Goal: Task Accomplishment & Management: Manage account settings

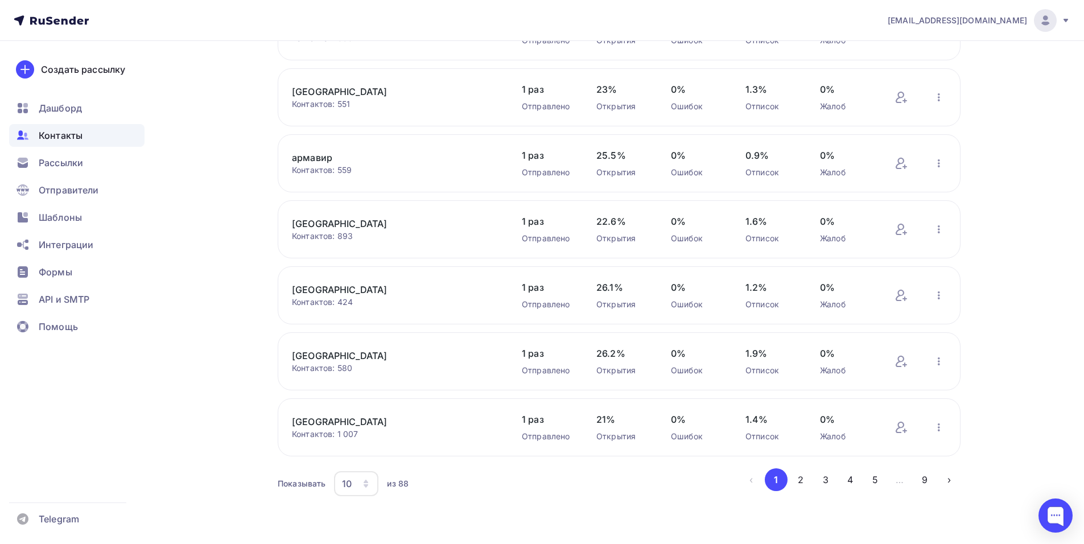
scroll to position [339, 0]
click at [367, 480] on icon "button" at bounding box center [365, 483] width 9 height 9
click at [364, 449] on div "100" at bounding box center [401, 448] width 109 height 14
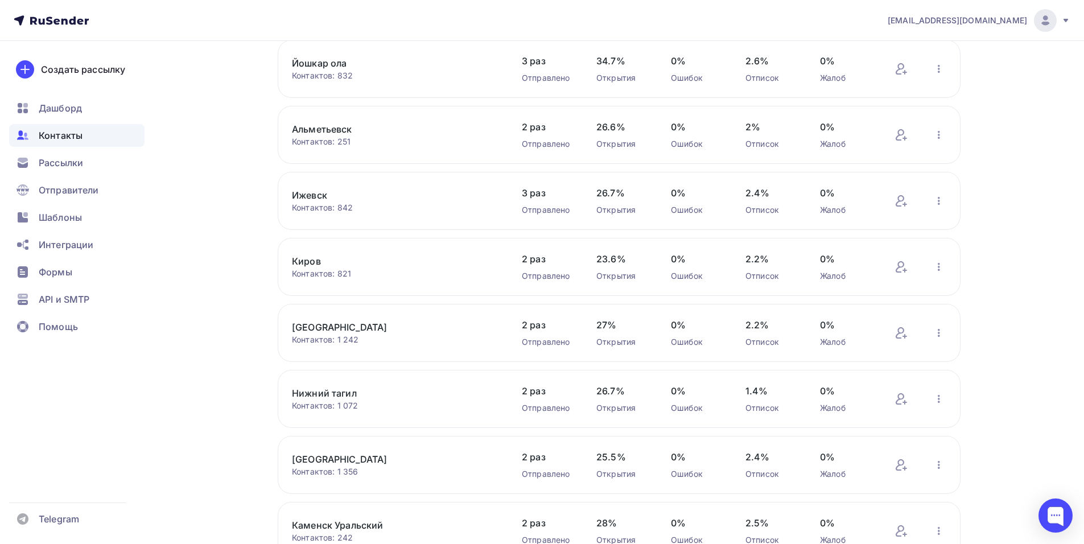
scroll to position [2698, 0]
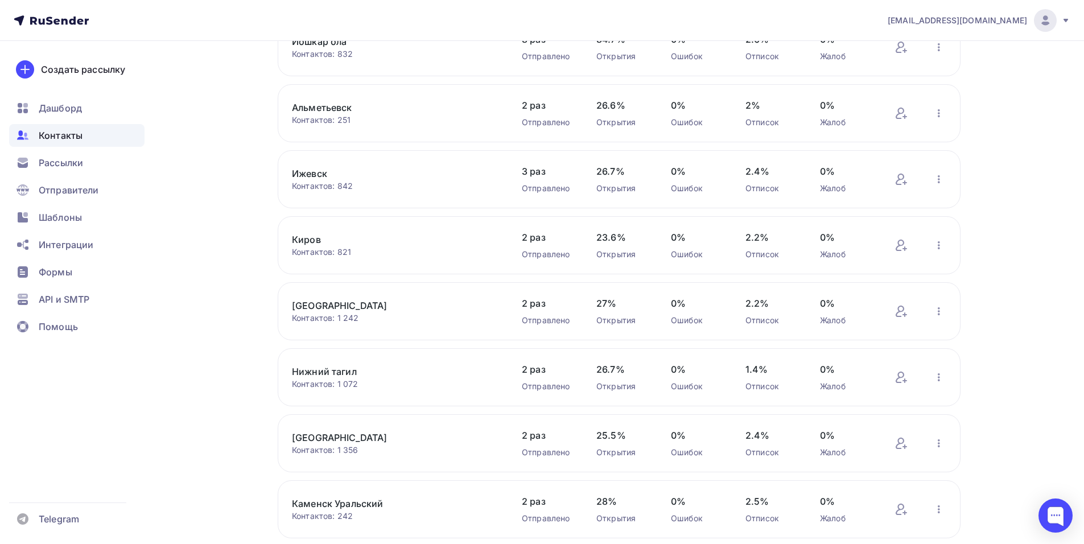
click at [316, 238] on link "Киров" at bounding box center [388, 240] width 193 height 14
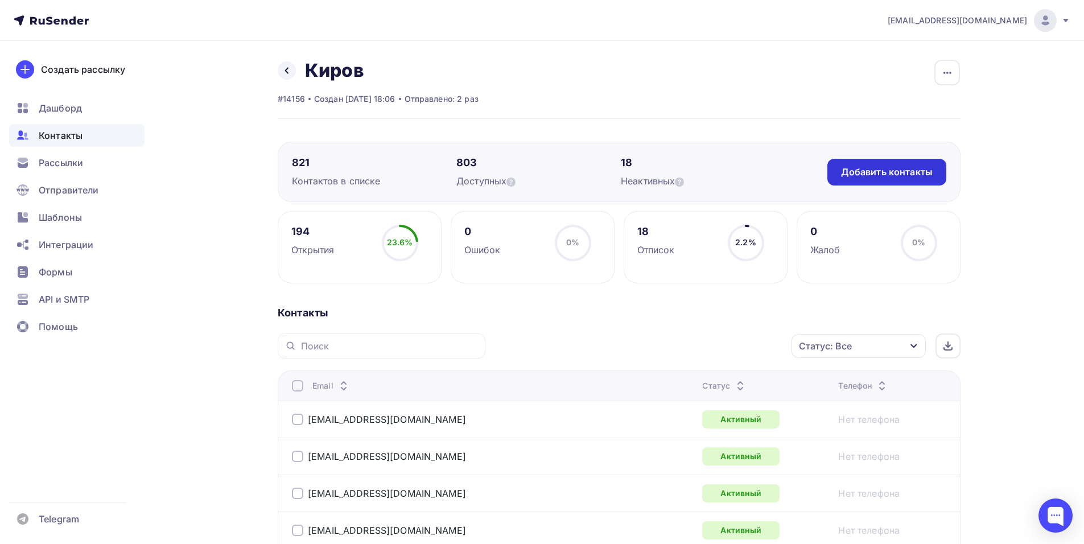
click at [896, 175] on div "Добавить контакты" at bounding box center [887, 172] width 92 height 13
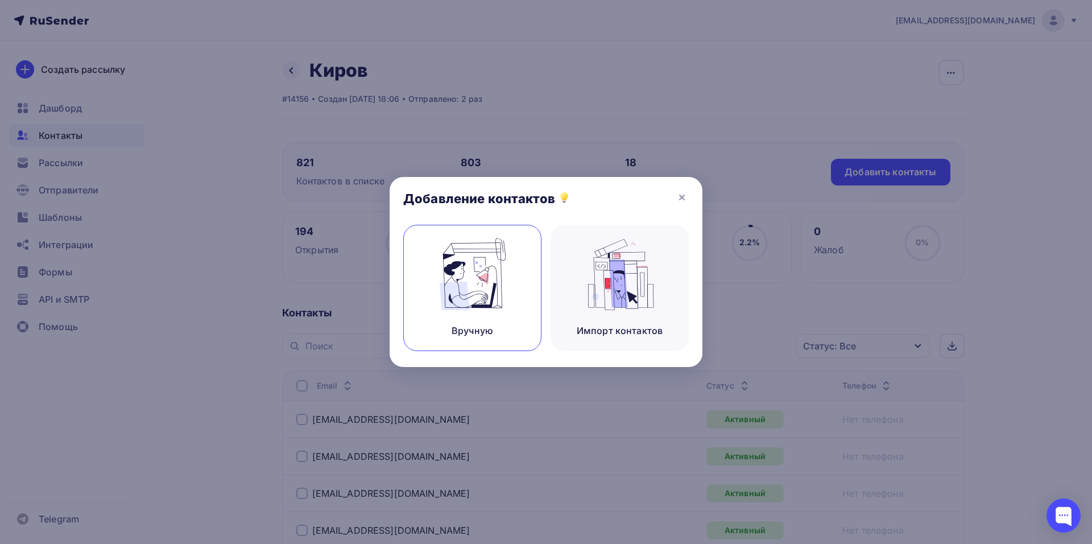
click at [509, 263] on img at bounding box center [473, 274] width 76 height 72
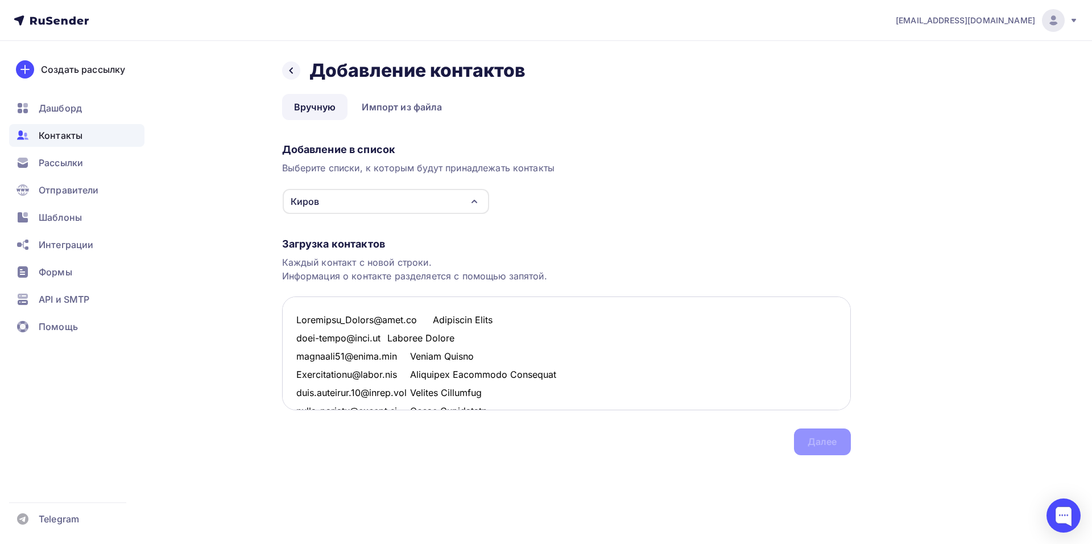
scroll to position [935, 0]
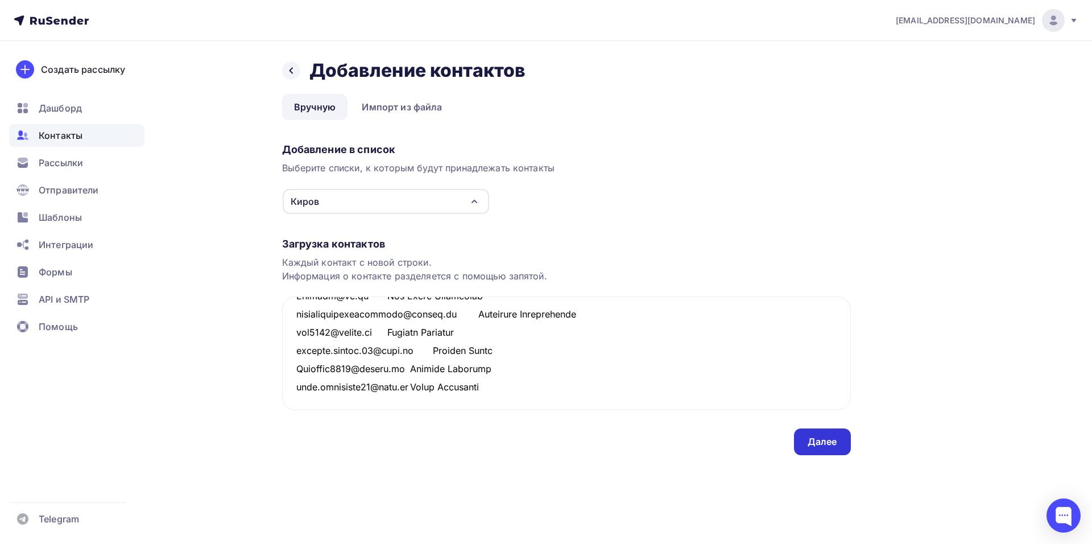
type textarea "Loremipsu_Dolors@amet.co Adipiscin Elits doei-tempo@inci.ut Laboree Dolore magn…"
click at [812, 438] on div "Далее" at bounding box center [823, 441] width 30 height 13
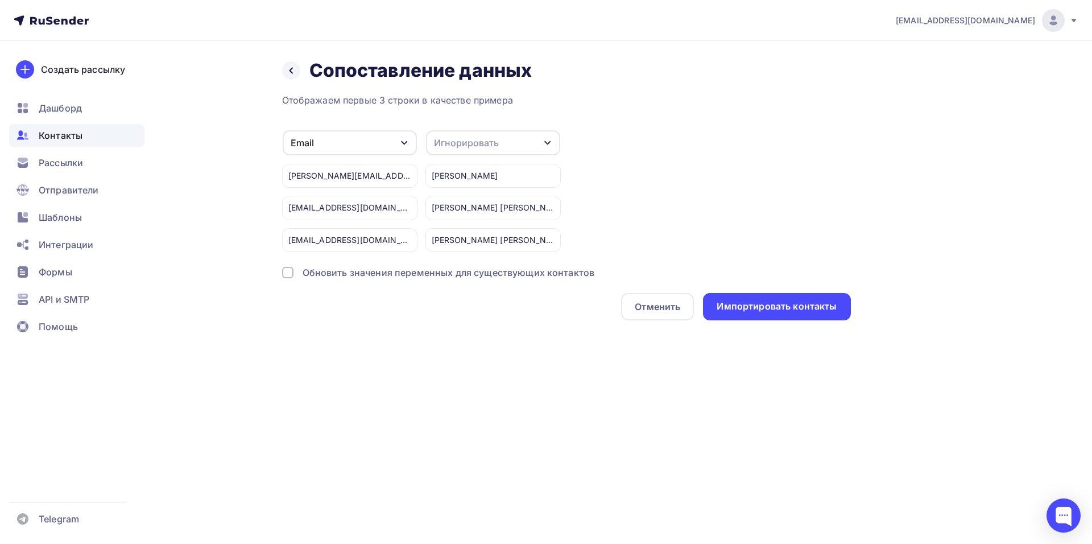
click at [492, 141] on div "Игнорировать" at bounding box center [466, 143] width 65 height 14
click at [470, 203] on div "Имя" at bounding box center [472, 203] width 66 height 14
click at [795, 304] on div "Импортировать контакты" at bounding box center [777, 306] width 120 height 13
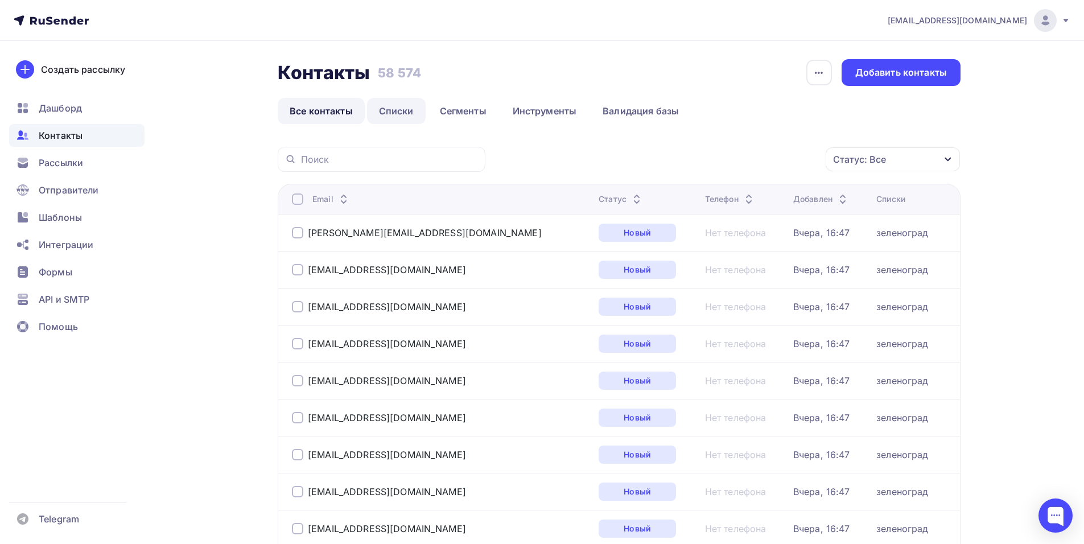
click at [394, 116] on link "Списки" at bounding box center [396, 111] width 59 height 26
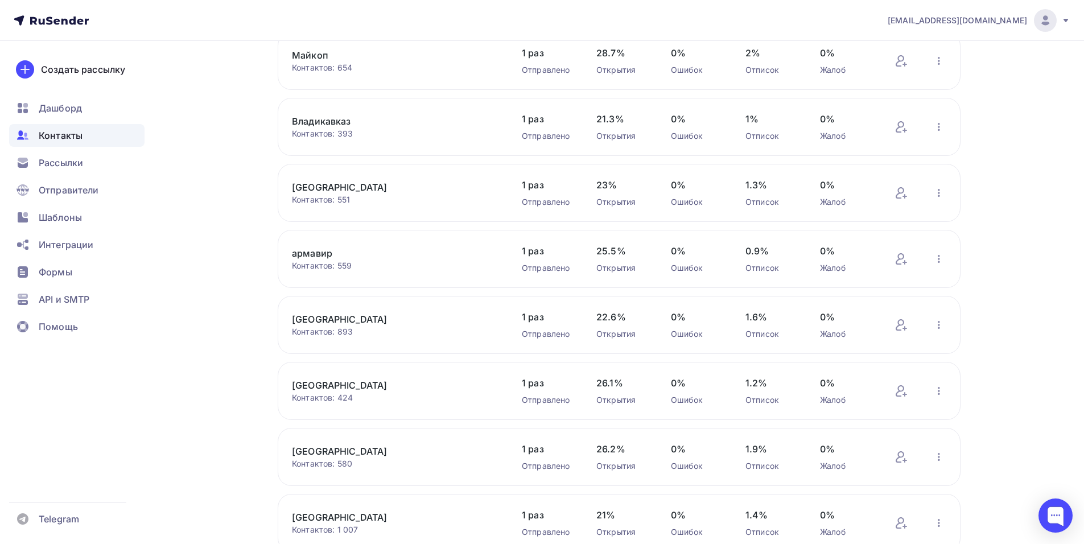
scroll to position [339, 0]
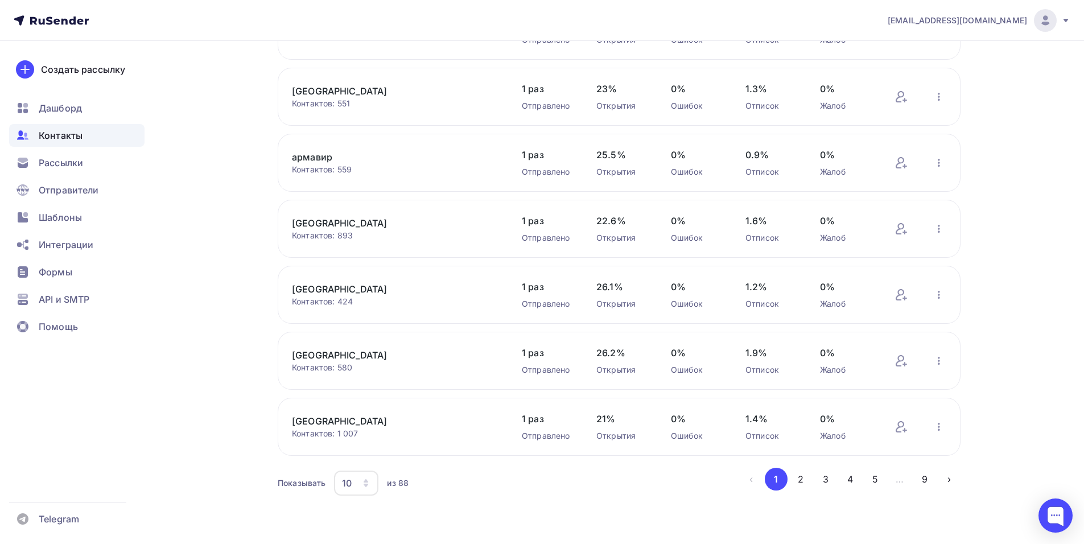
click at [367, 484] on icon "button" at bounding box center [366, 485] width 5 height 3
click at [360, 454] on div "100" at bounding box center [401, 448] width 109 height 14
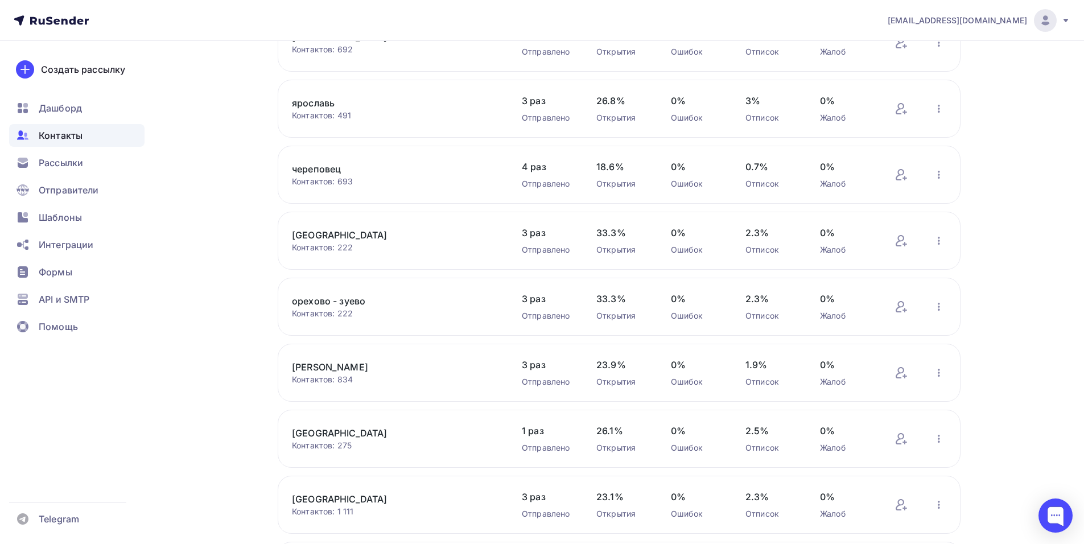
scroll to position [1989, 0]
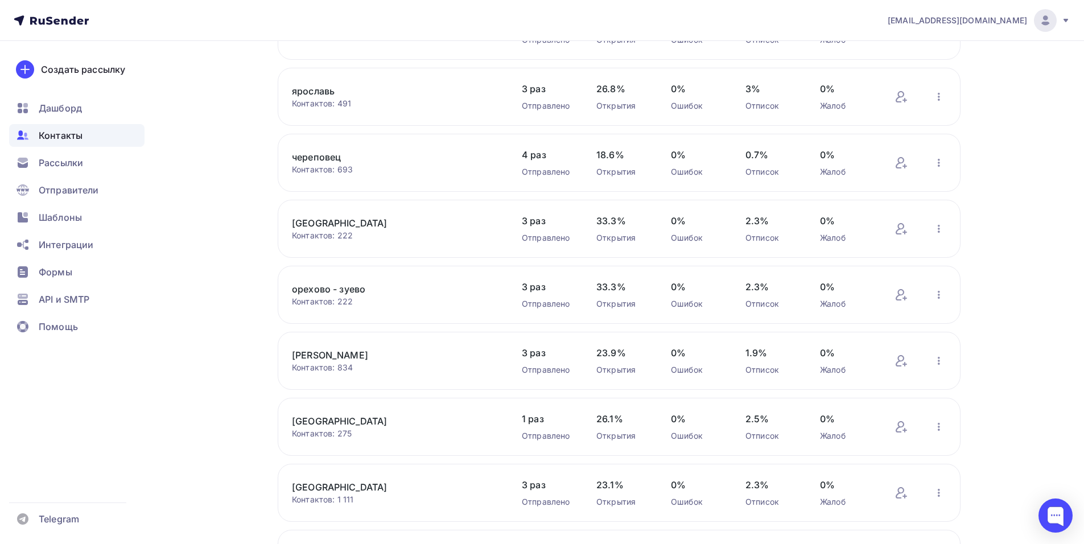
click at [333, 226] on link "[GEOGRAPHIC_DATA]" at bounding box center [388, 223] width 193 height 14
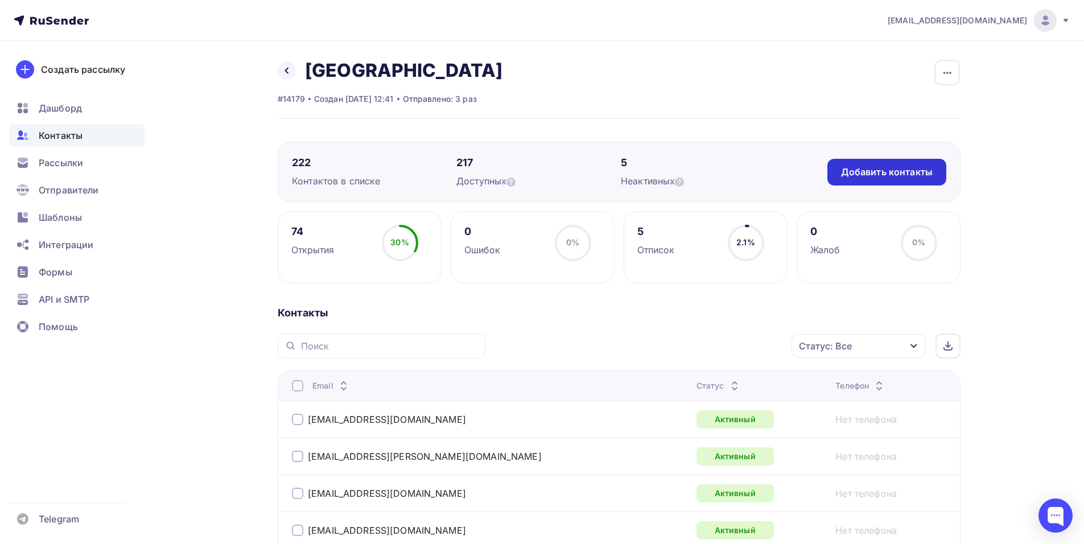
click at [843, 178] on div "Добавить контакты" at bounding box center [887, 172] width 92 height 13
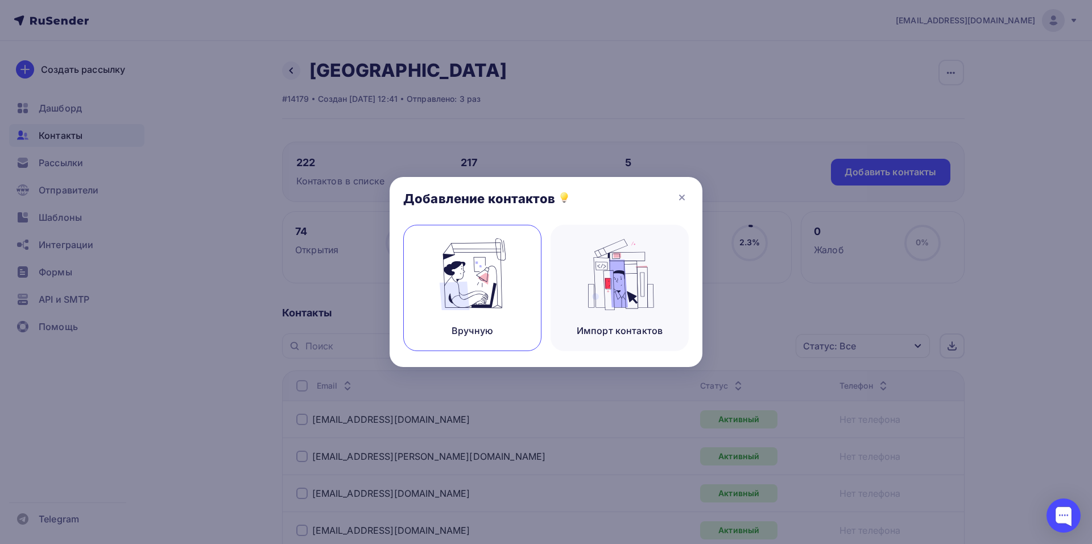
click at [445, 284] on img at bounding box center [473, 274] width 76 height 72
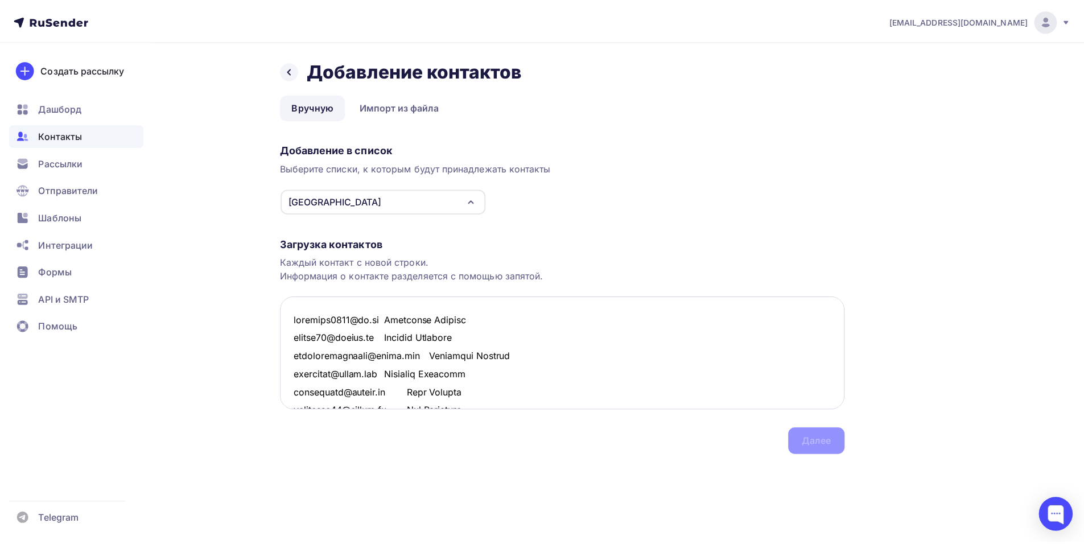
scroll to position [881, 0]
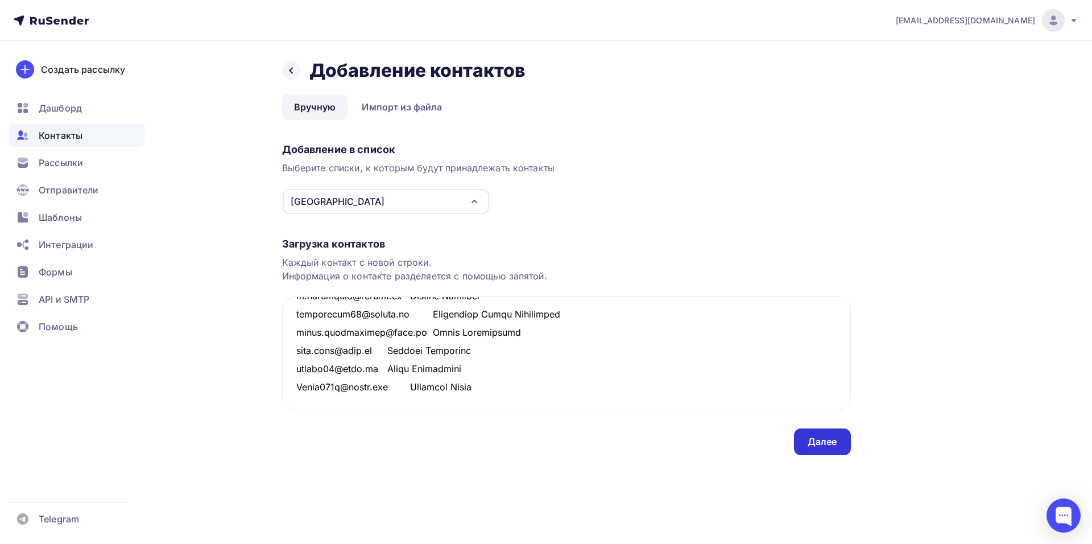
type textarea "loremips8001@do.si Ametconse Adipisc elitse32@doeius.te Incidid Utlabore etdolo…"
click at [836, 440] on div "Далее" at bounding box center [823, 441] width 30 height 13
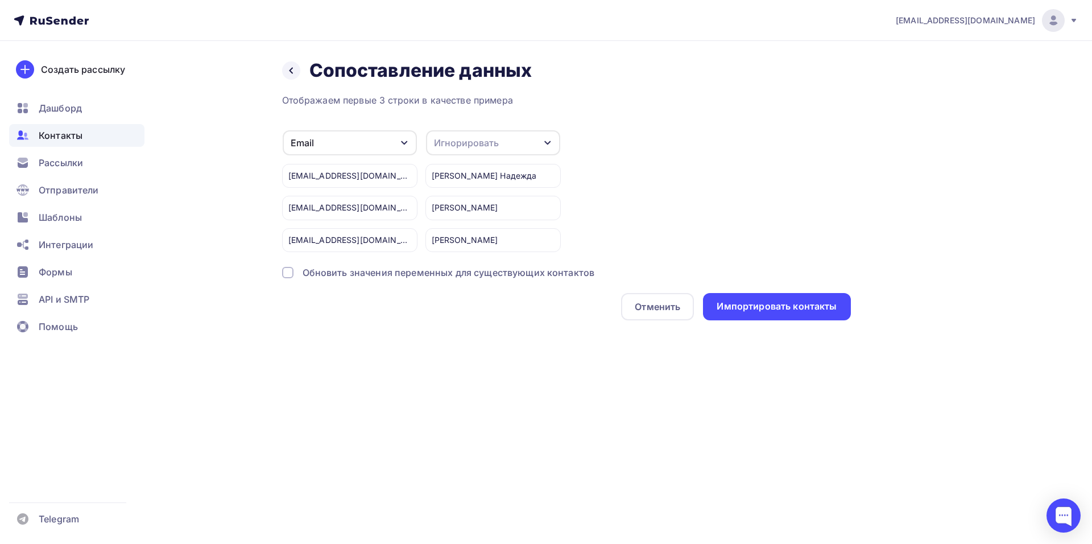
click at [520, 147] on div "Игнорировать" at bounding box center [493, 142] width 134 height 25
click at [482, 196] on link "Имя" at bounding box center [472, 202] width 80 height 23
click at [788, 303] on div "Импортировать контакты" at bounding box center [777, 306] width 120 height 13
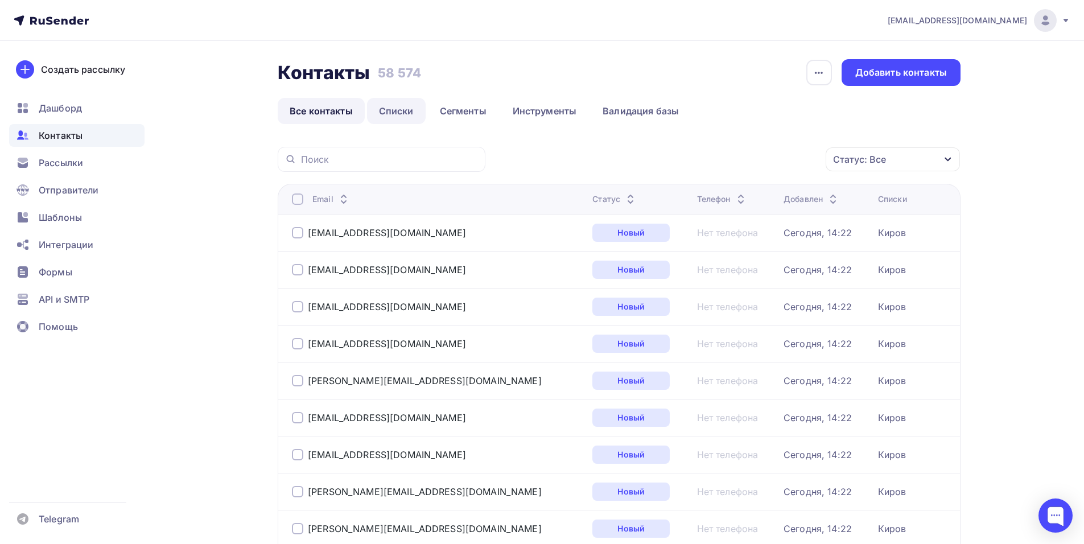
click at [391, 115] on link "Списки" at bounding box center [396, 111] width 59 height 26
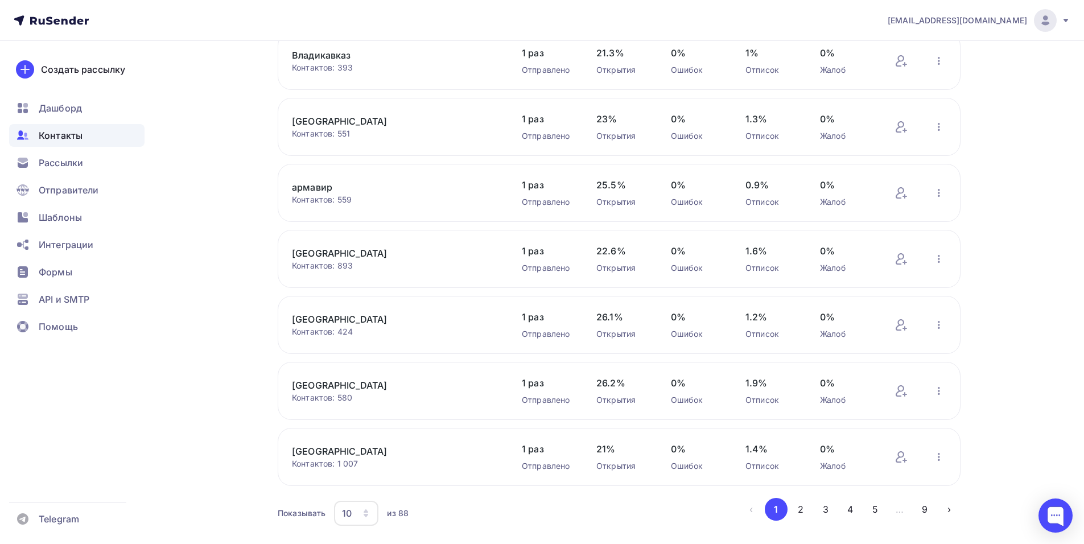
scroll to position [339, 0]
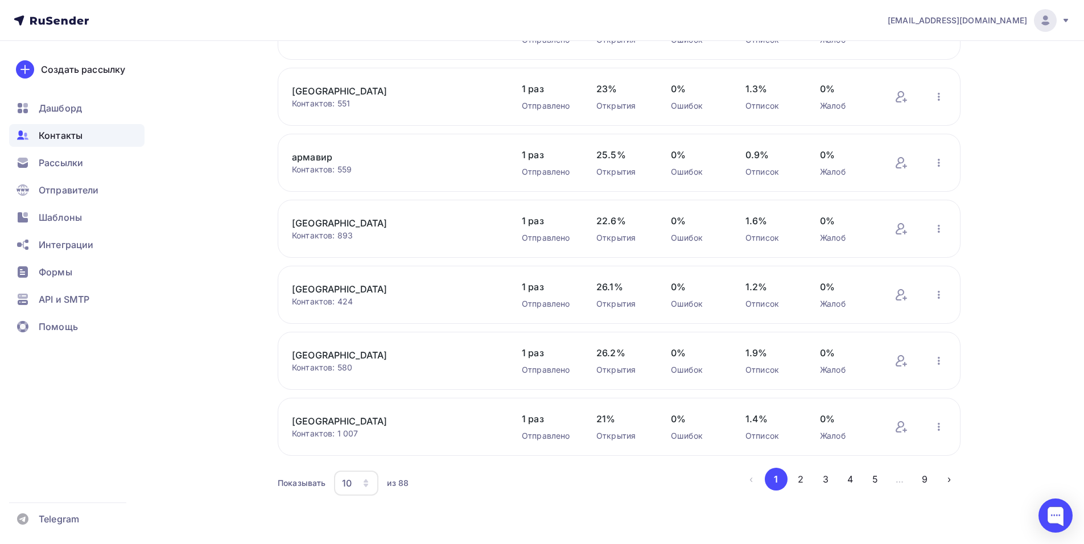
click at [356, 486] on div "10" at bounding box center [356, 483] width 44 height 25
click at [348, 449] on div "100" at bounding box center [401, 448] width 109 height 14
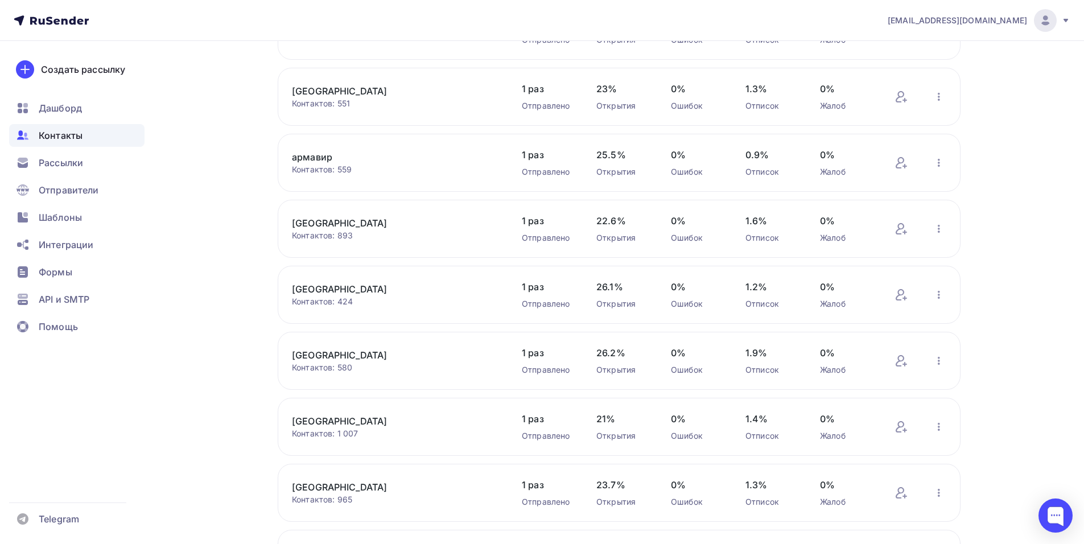
click at [334, 218] on link "[GEOGRAPHIC_DATA]" at bounding box center [388, 223] width 193 height 14
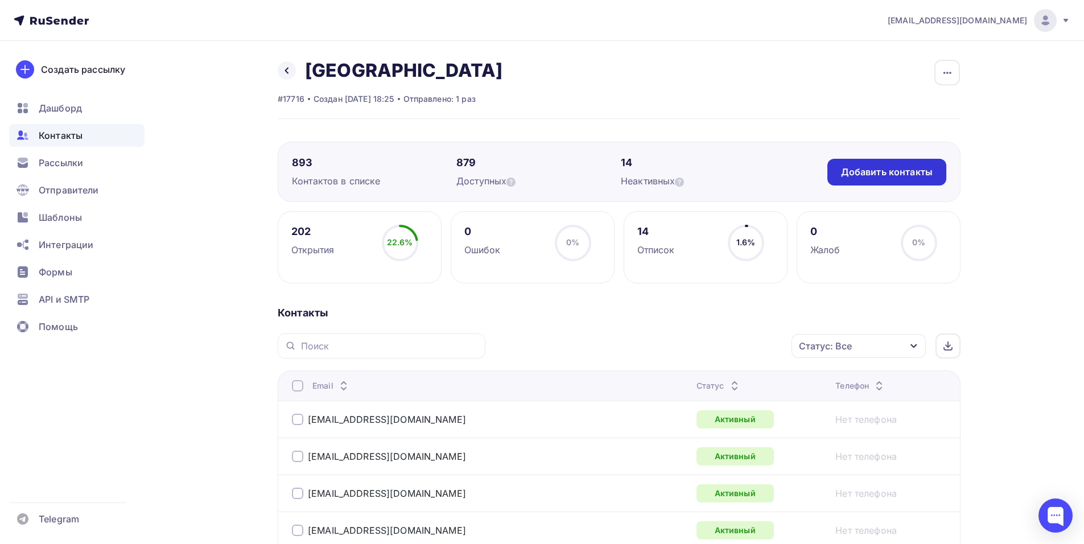
click at [932, 167] on div "Добавить контакты" at bounding box center [886, 172] width 119 height 27
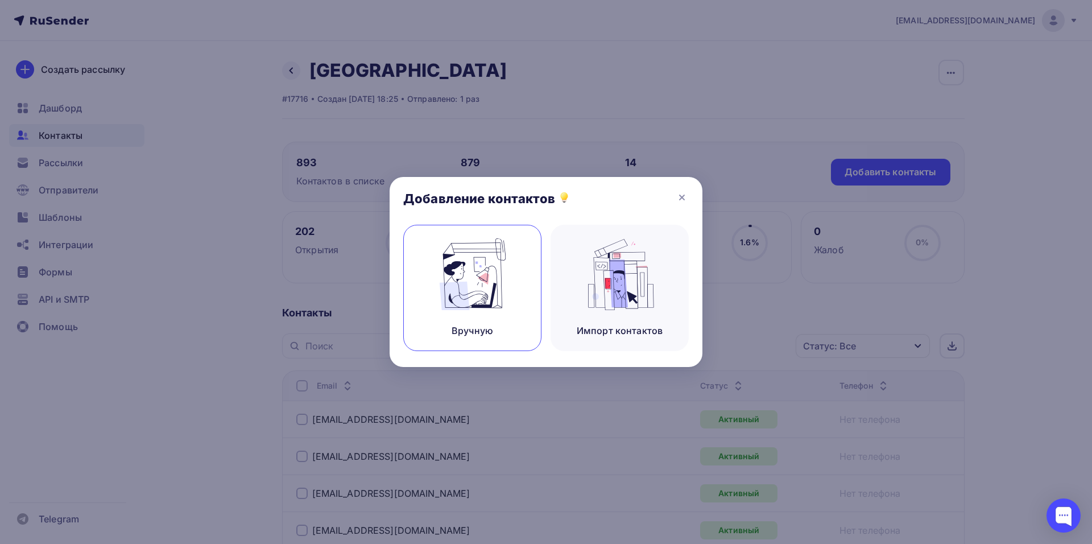
click at [478, 271] on img at bounding box center [473, 274] width 76 height 72
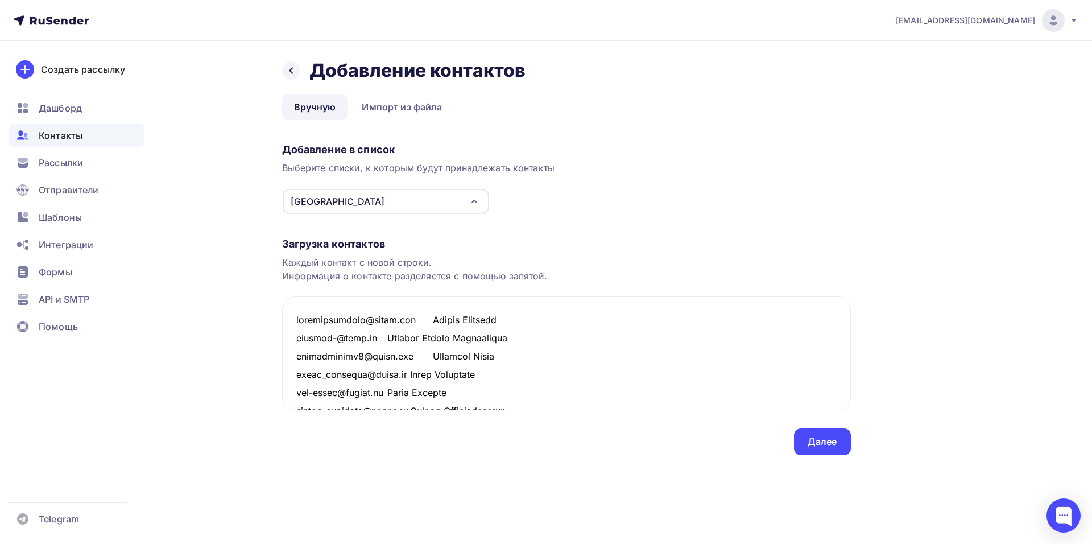
scroll to position [3521, 0]
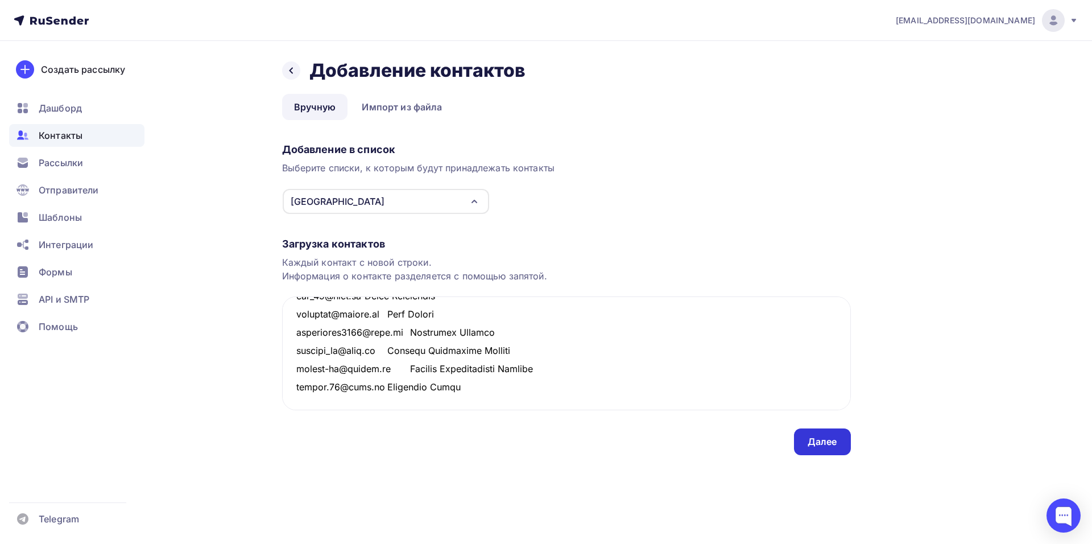
type textarea "loremipsumdolo@sitam.con Adipis Elitsedd eiusmod-@temp.in Utlabor Etdolo Magnaa…"
click at [836, 439] on div "Далее" at bounding box center [823, 441] width 30 height 13
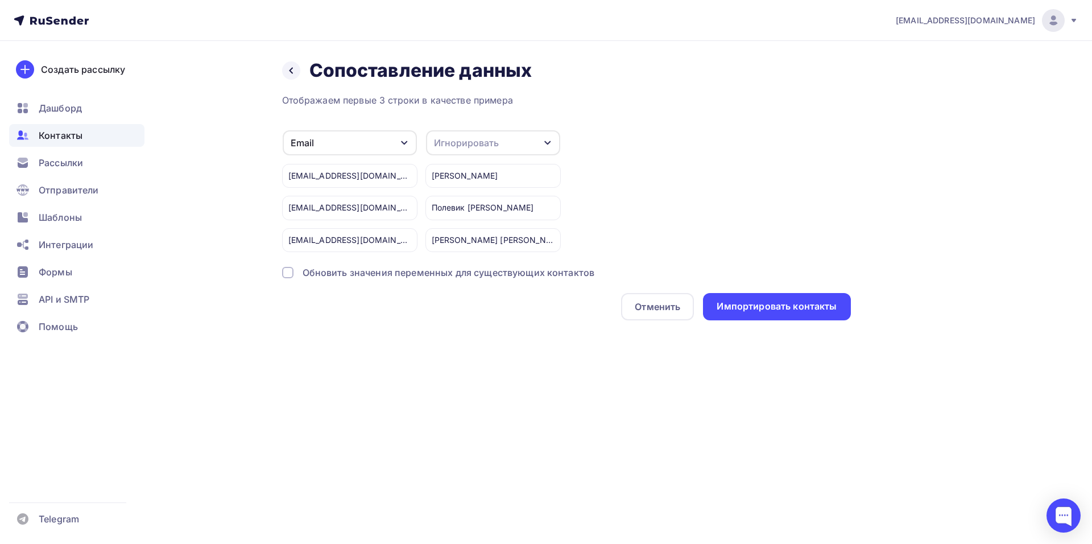
click at [496, 145] on div "Игнорировать" at bounding box center [466, 143] width 65 height 14
click at [490, 200] on div "Имя" at bounding box center [472, 203] width 66 height 14
click at [774, 305] on div "Импортировать контакты" at bounding box center [777, 306] width 120 height 13
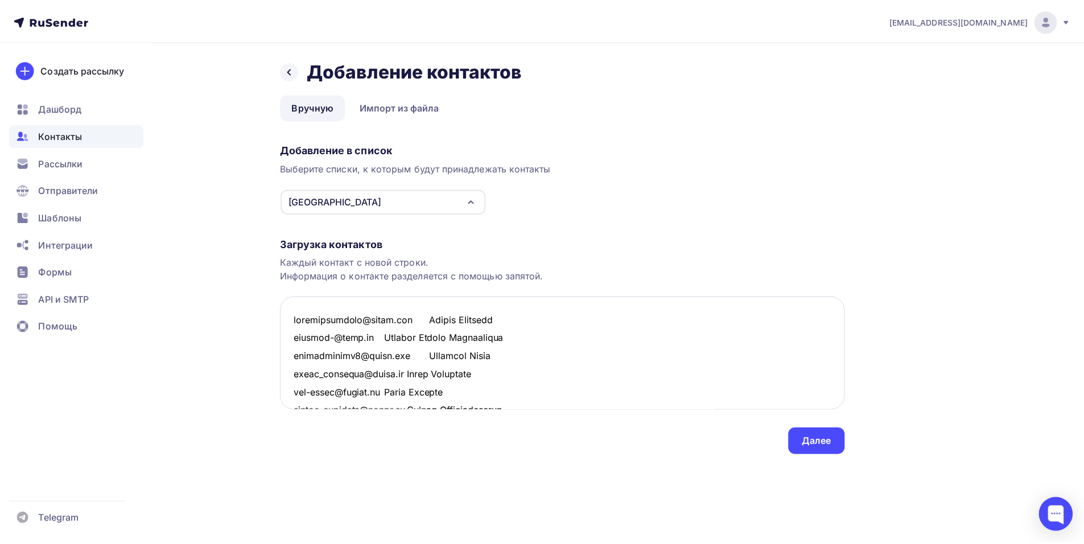
scroll to position [3538, 0]
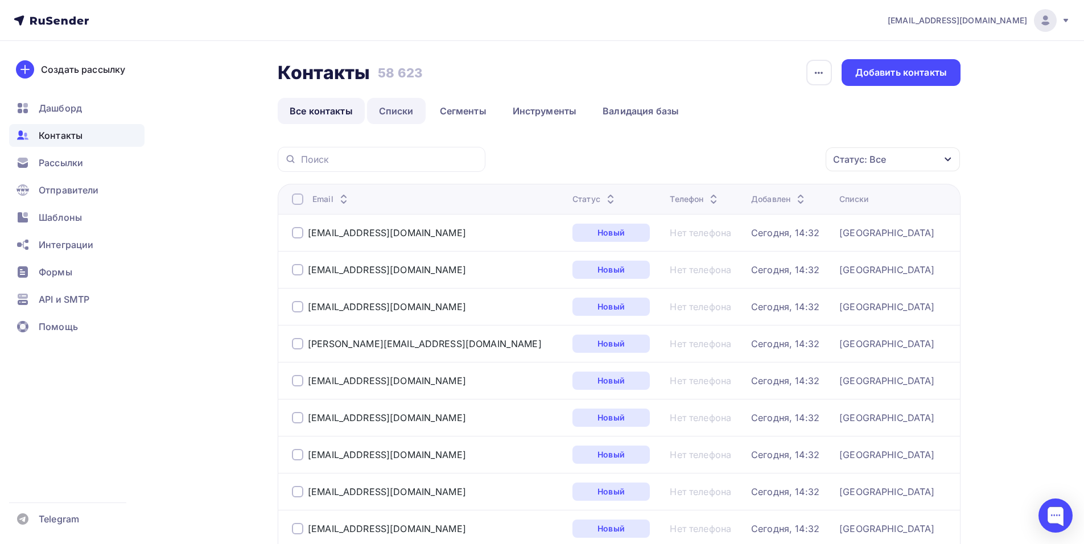
click at [389, 110] on link "Списки" at bounding box center [396, 111] width 59 height 26
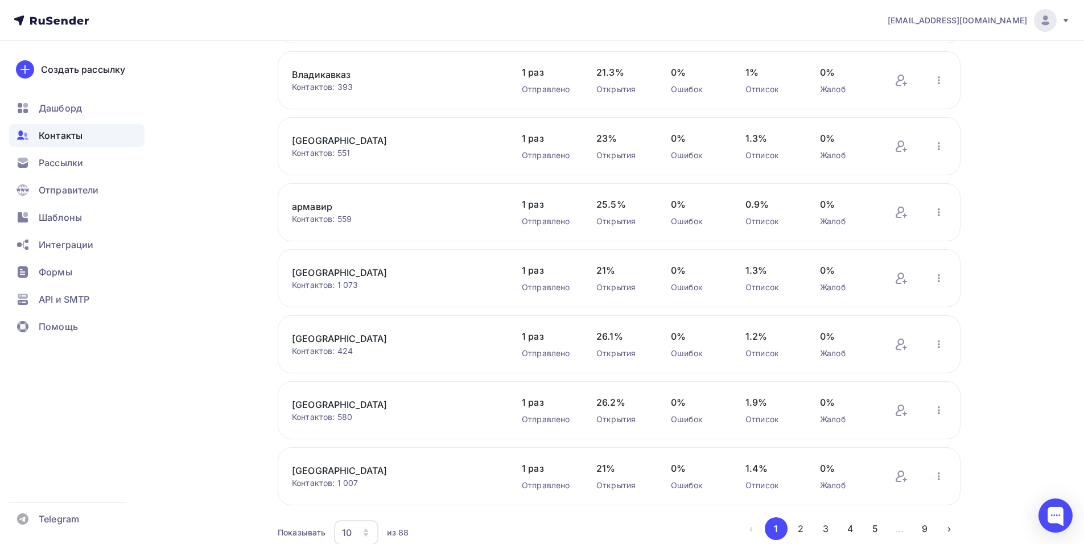
scroll to position [339, 0]
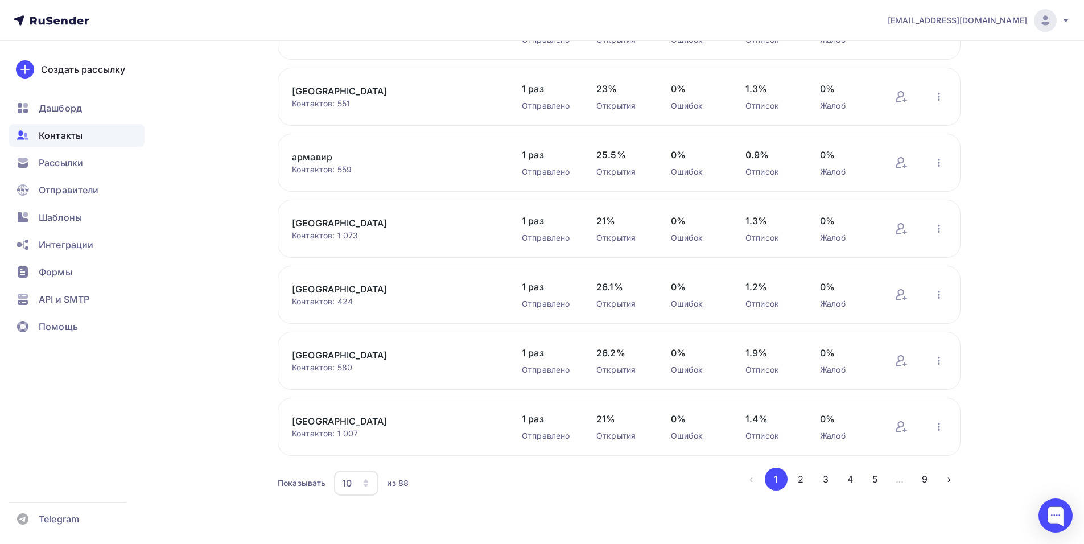
click at [370, 486] on icon "button" at bounding box center [365, 483] width 9 height 9
click at [369, 454] on div "100" at bounding box center [401, 448] width 109 height 14
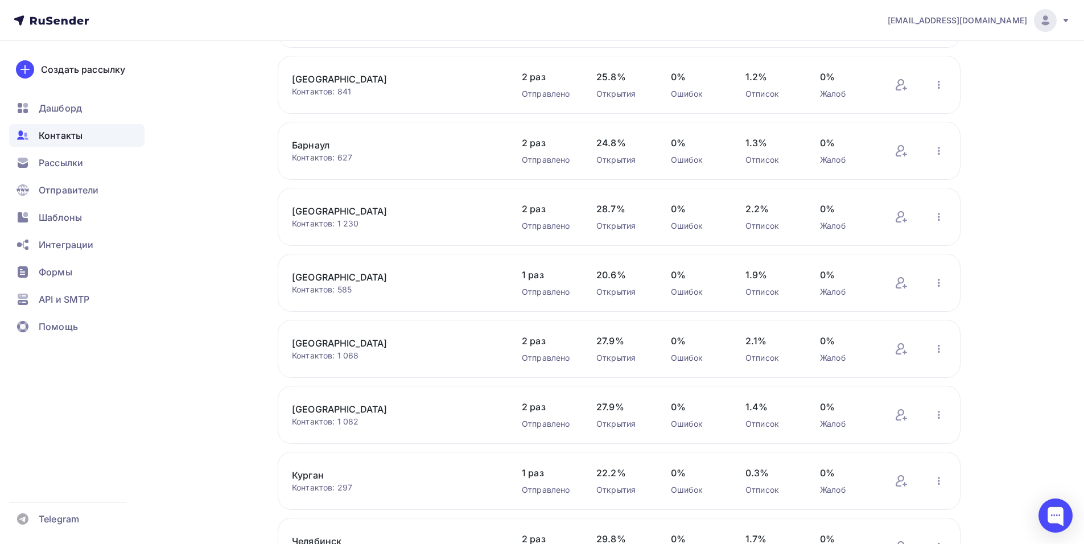
scroll to position [3411, 0]
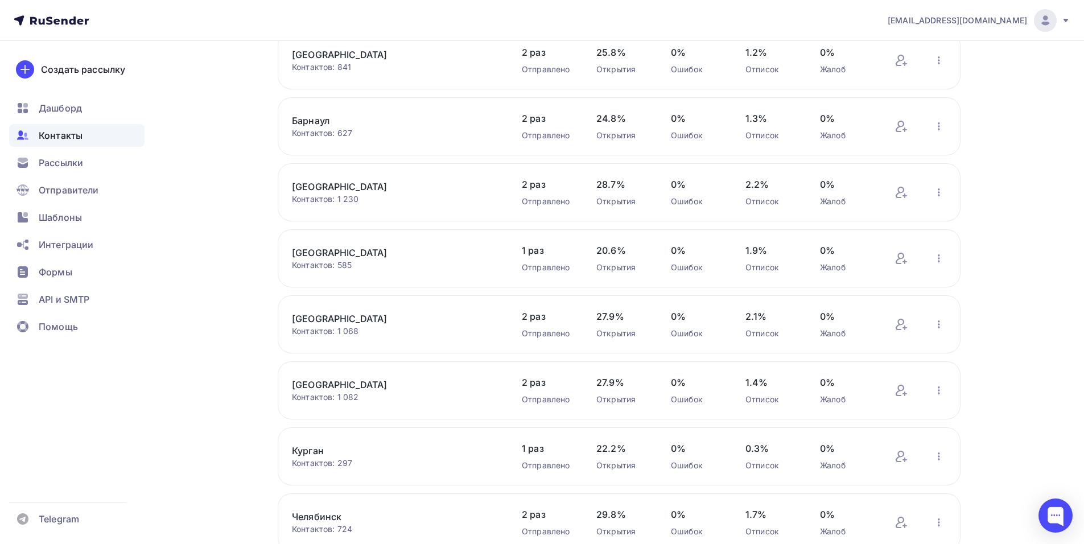
click at [333, 317] on link "[GEOGRAPHIC_DATA]" at bounding box center [388, 319] width 193 height 14
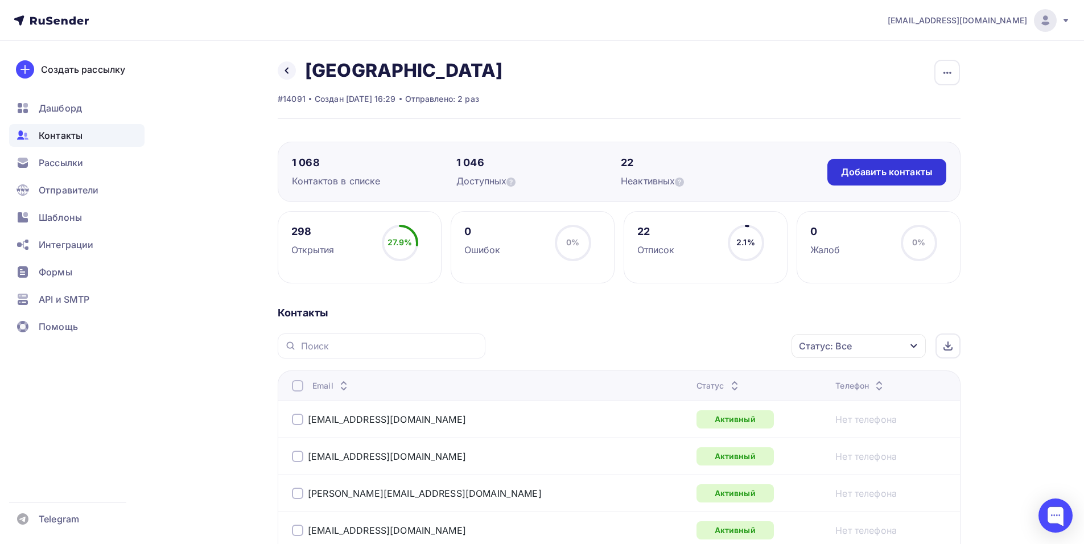
click at [864, 174] on div "Добавить контакты" at bounding box center [887, 172] width 92 height 13
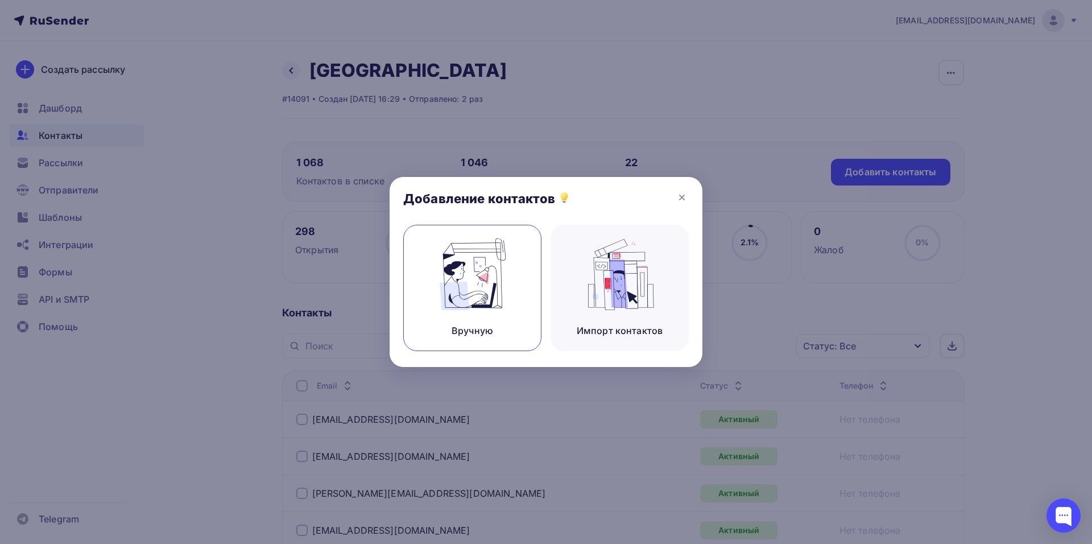
click at [493, 289] on img at bounding box center [473, 274] width 76 height 72
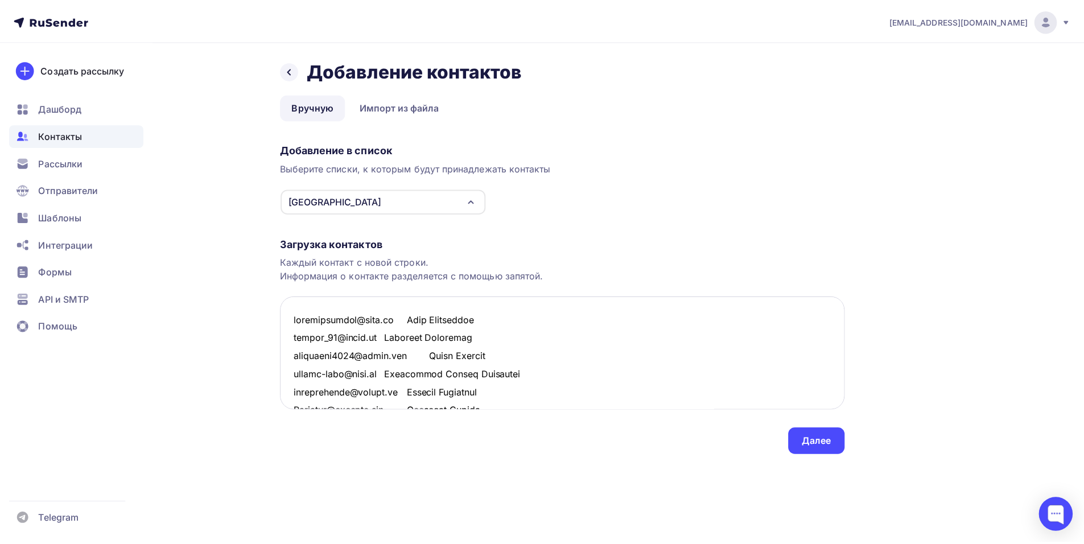
scroll to position [2210, 0]
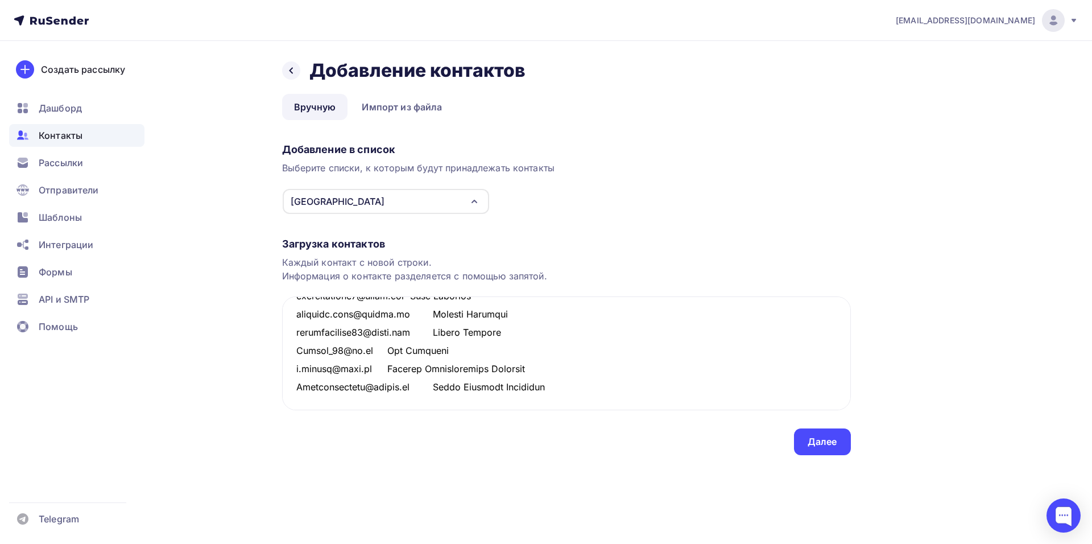
type textarea "loremipsumdol@sita.co Adip Elitseddoe tempor_27@incid.ut Laboreet Doloremag ali…"
click at [854, 443] on div "Назад Добавление контактов Добавление контактов Вручную Импорт из файла Вручную…" at bounding box center [546, 271] width 933 height 460
click at [840, 443] on div "Далее" at bounding box center [822, 441] width 57 height 27
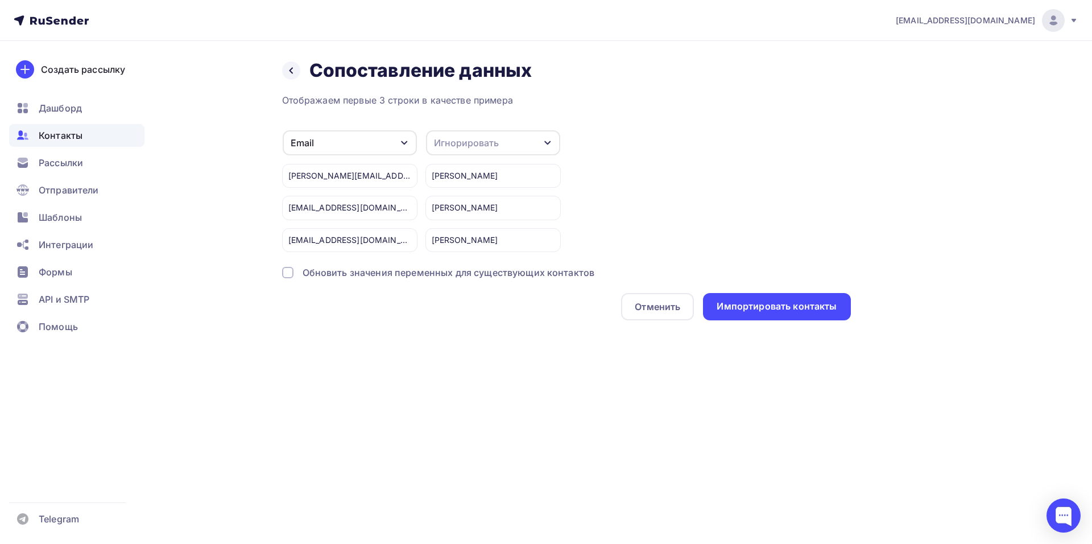
click at [494, 141] on div "Игнорировать" at bounding box center [466, 143] width 65 height 14
click at [475, 196] on div "Имя" at bounding box center [472, 203] width 66 height 14
click at [732, 310] on div "Импортировать контакты" at bounding box center [777, 306] width 120 height 13
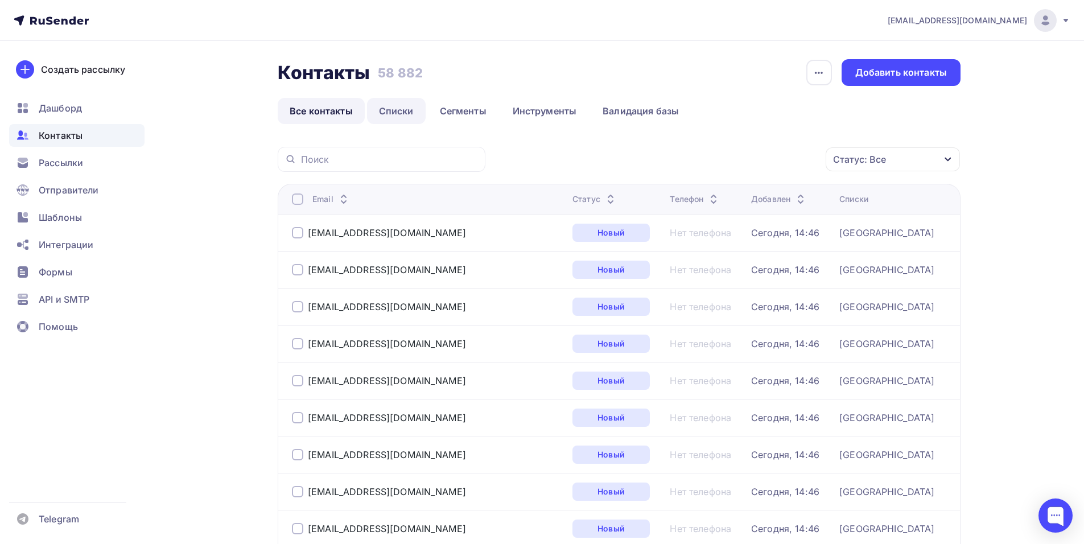
click at [395, 109] on link "Списки" at bounding box center [396, 111] width 59 height 26
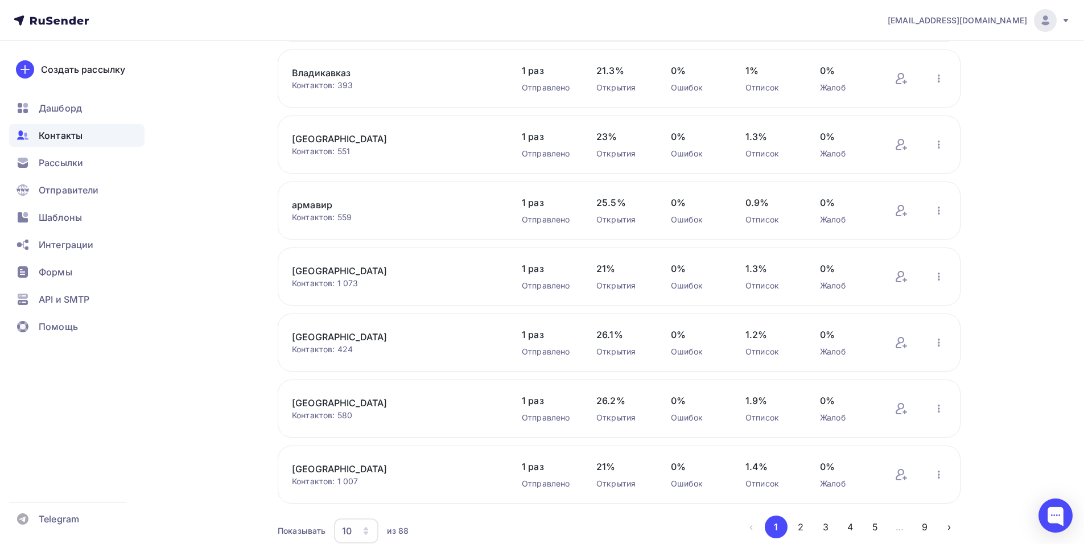
scroll to position [339, 0]
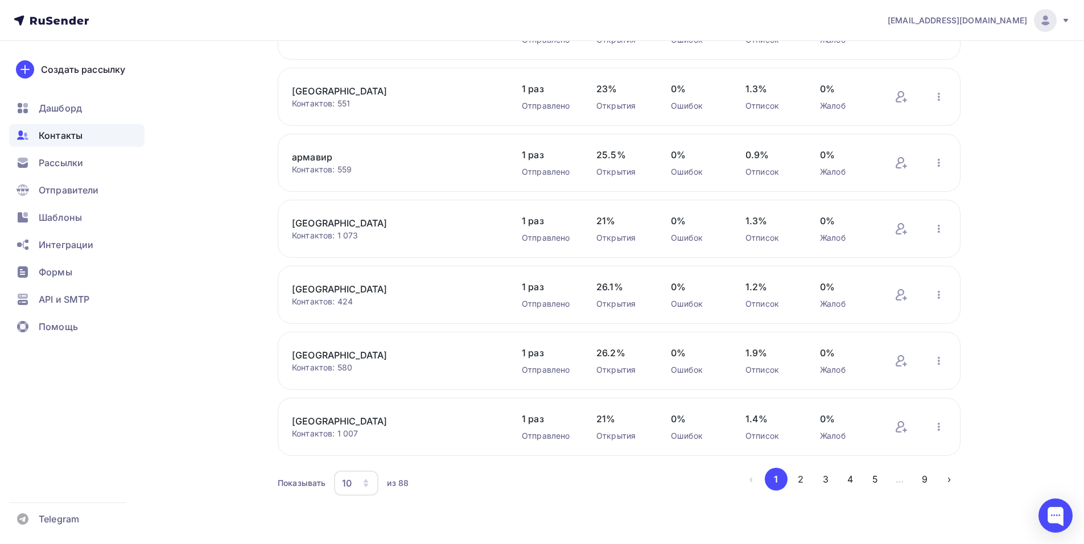
click at [369, 484] on icon "button" at bounding box center [365, 483] width 9 height 9
click at [353, 451] on div "100" at bounding box center [401, 448] width 109 height 14
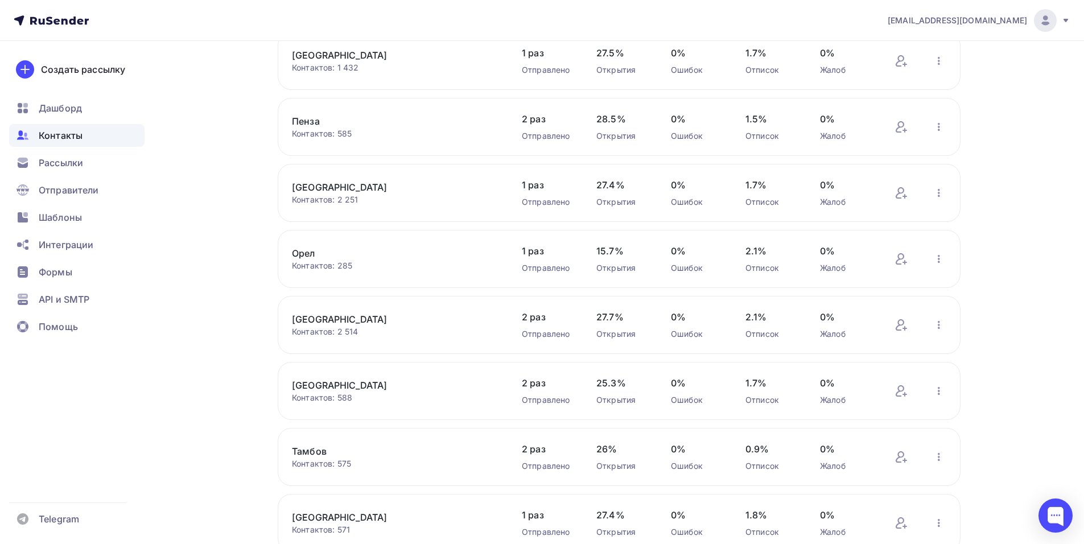
scroll to position [4609, 0]
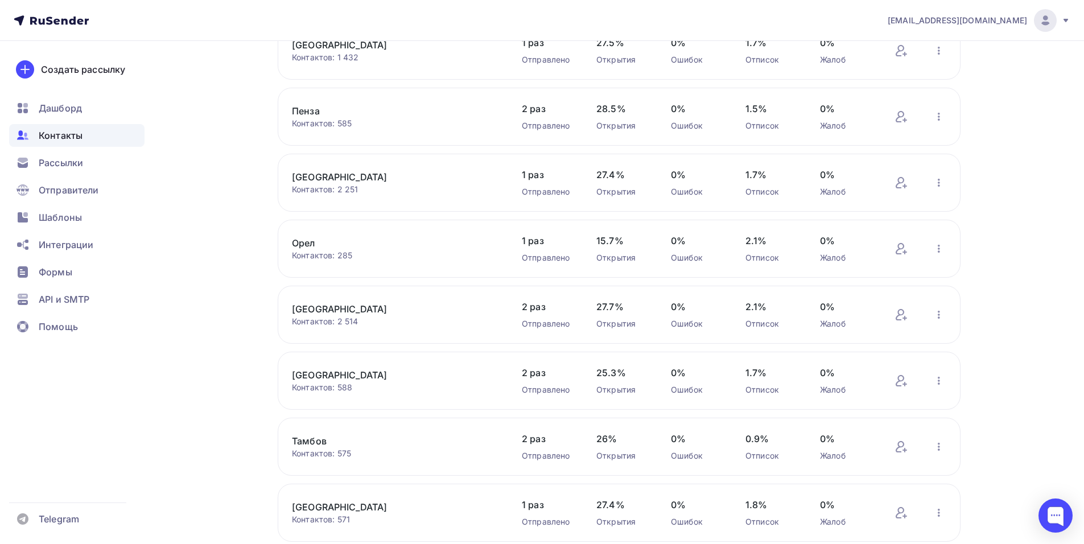
click at [315, 312] on link "[GEOGRAPHIC_DATA]" at bounding box center [388, 309] width 193 height 14
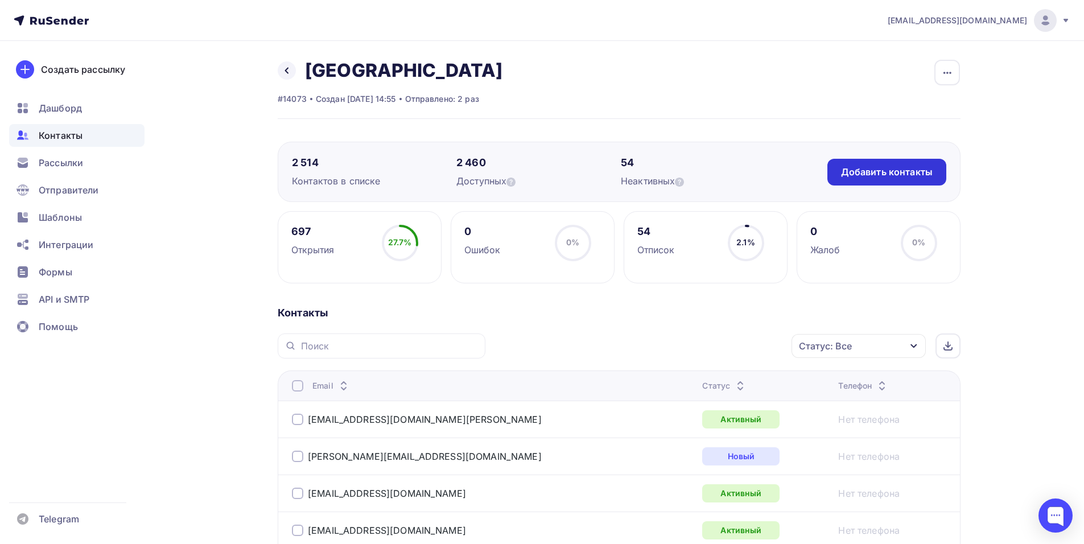
click at [861, 165] on div "Добавить контакты" at bounding box center [886, 172] width 119 height 27
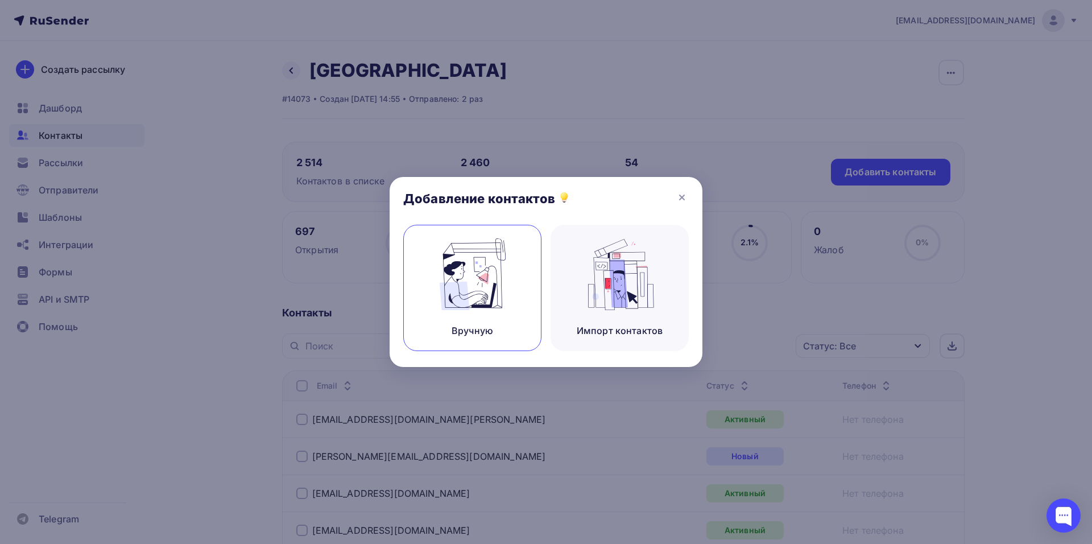
click at [468, 258] on img at bounding box center [473, 274] width 76 height 72
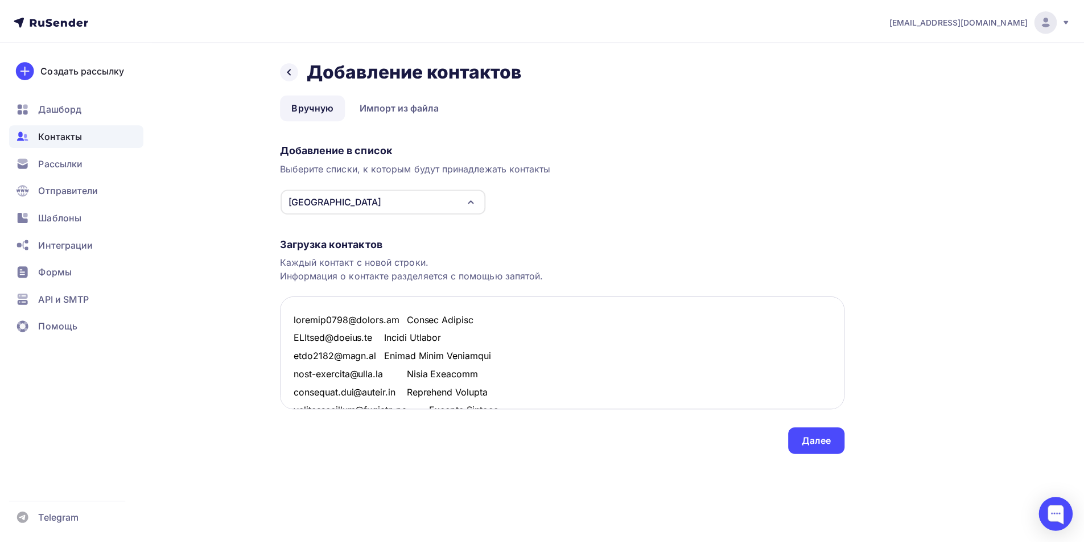
scroll to position [1482, 0]
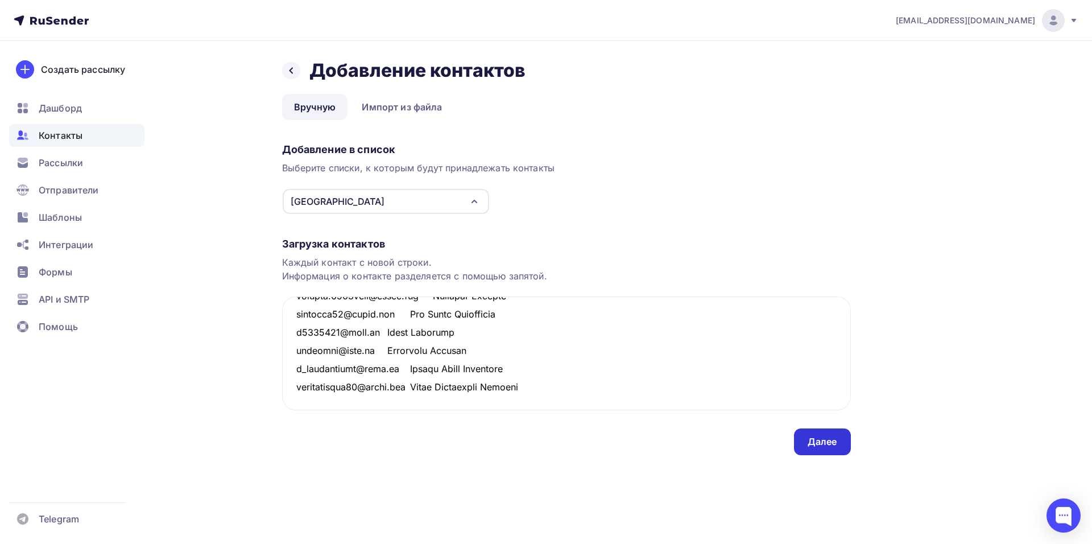
type textarea "morozik6661@yandex.ru Максим Морозов ALFfear@yandex.ru Сергей Козырев asds1977@…"
click at [824, 438] on div "Далее" at bounding box center [823, 441] width 30 height 13
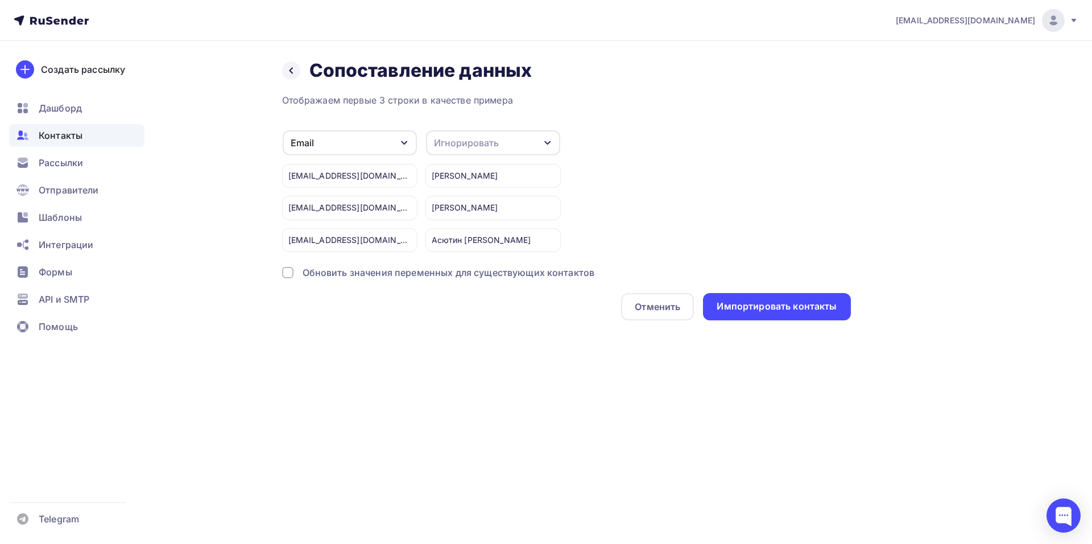
click at [509, 148] on div "Игнорировать" at bounding box center [493, 142] width 134 height 25
click at [509, 193] on link "Имя" at bounding box center [472, 202] width 80 height 23
click at [758, 302] on div "Импортировать контакты" at bounding box center [777, 306] width 120 height 13
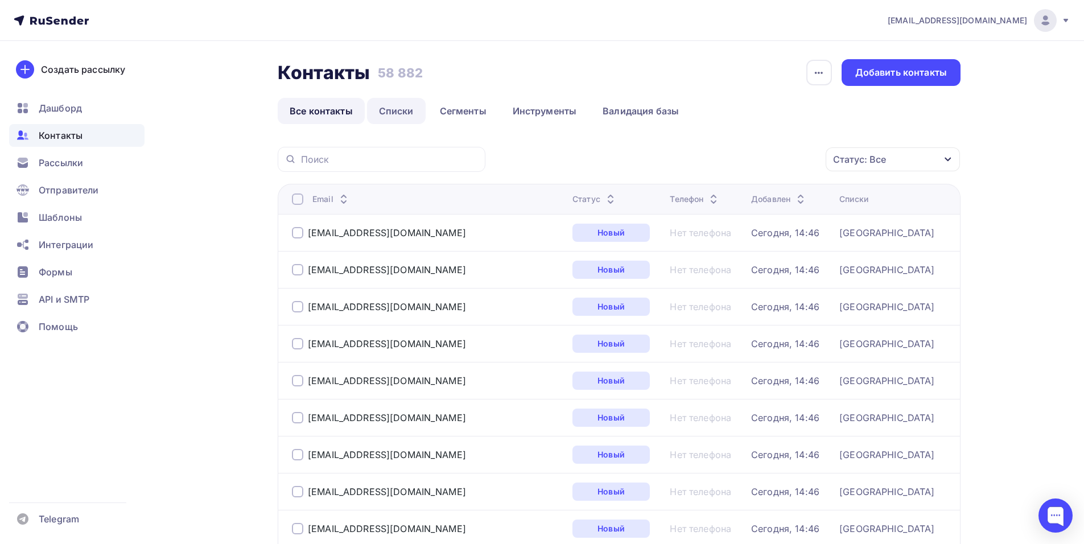
click at [392, 111] on link "Списки" at bounding box center [396, 111] width 59 height 26
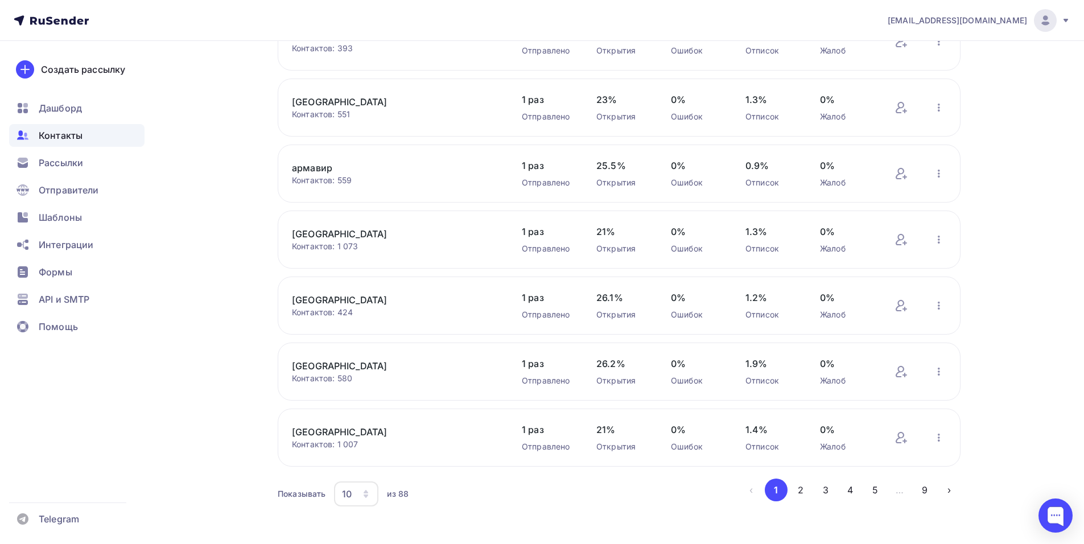
scroll to position [339, 0]
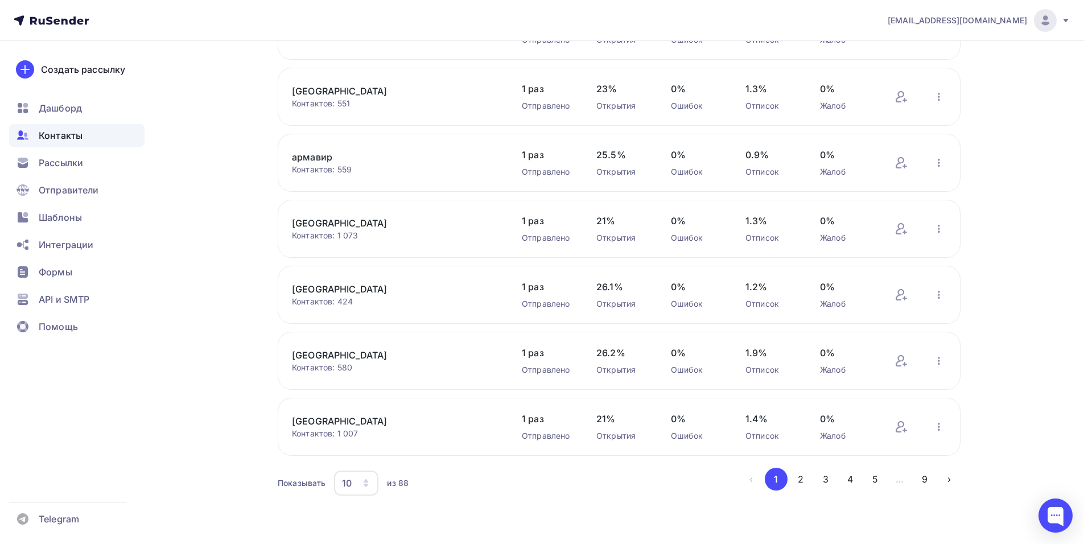
click at [369, 475] on div "10" at bounding box center [356, 483] width 44 height 25
click at [391, 451] on div "100" at bounding box center [401, 448] width 109 height 14
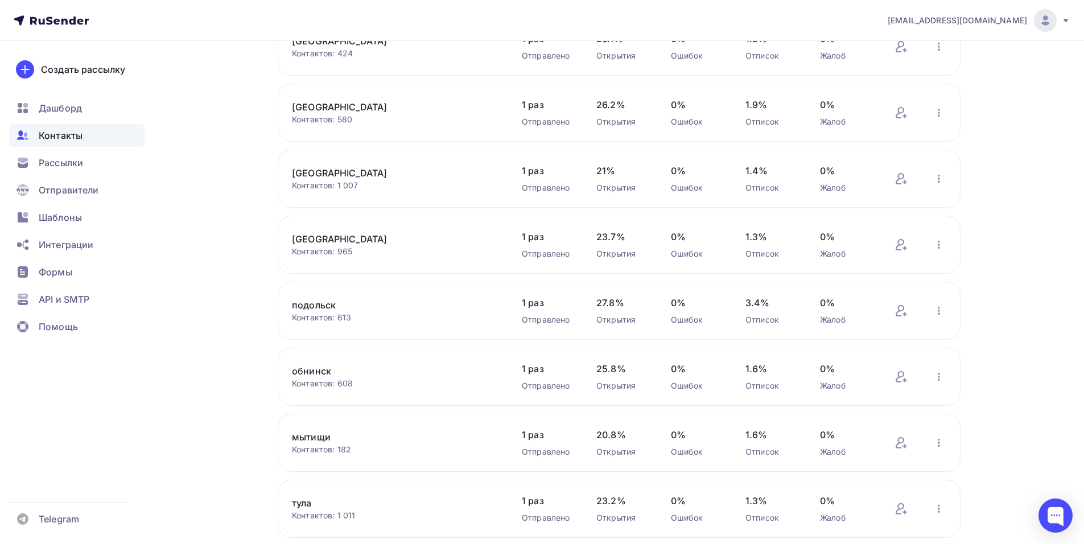
scroll to position [566, 0]
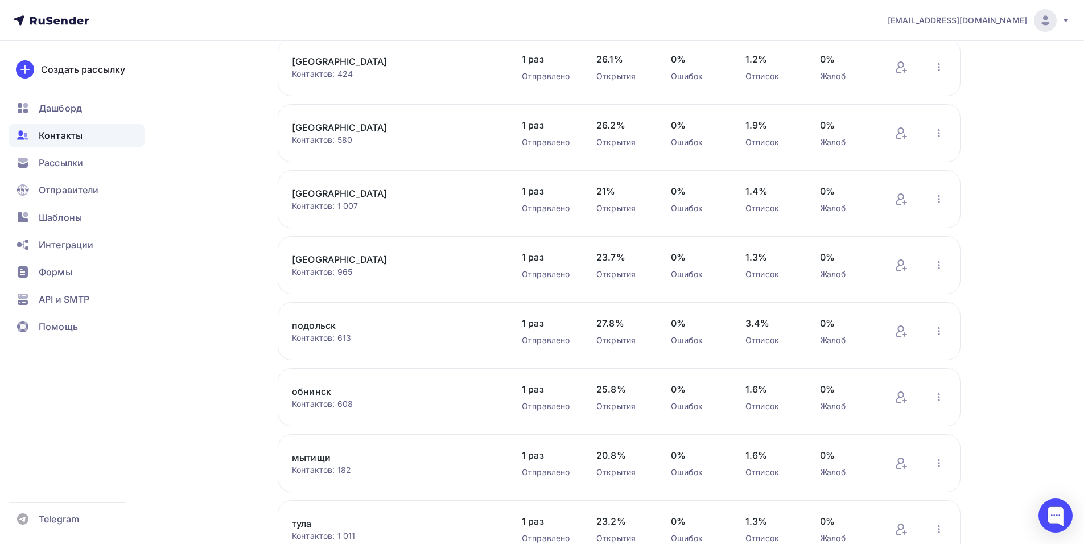
click at [306, 458] on link "мытищи" at bounding box center [388, 458] width 193 height 14
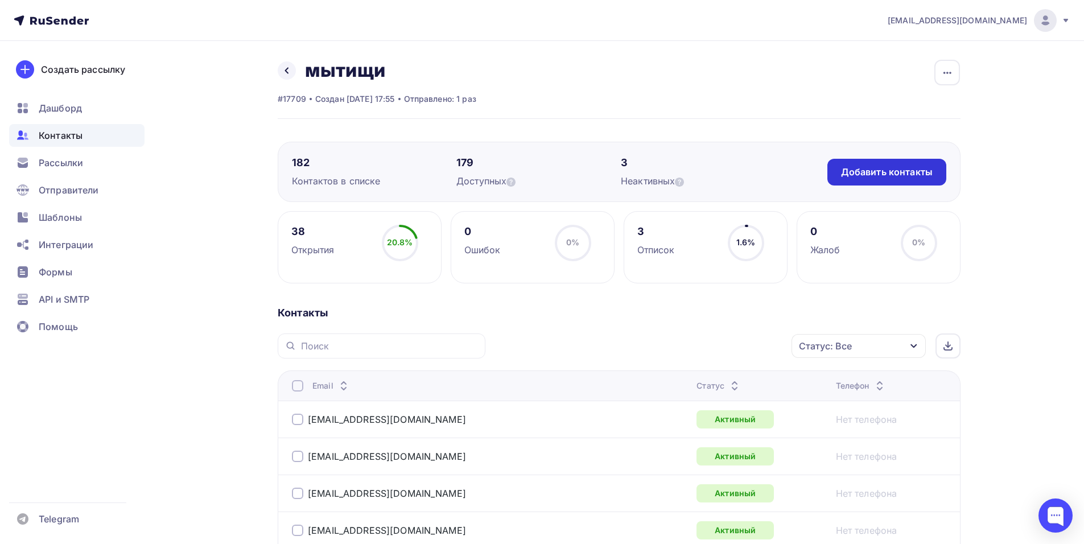
click at [867, 167] on div "Добавить контакты" at bounding box center [887, 172] width 92 height 13
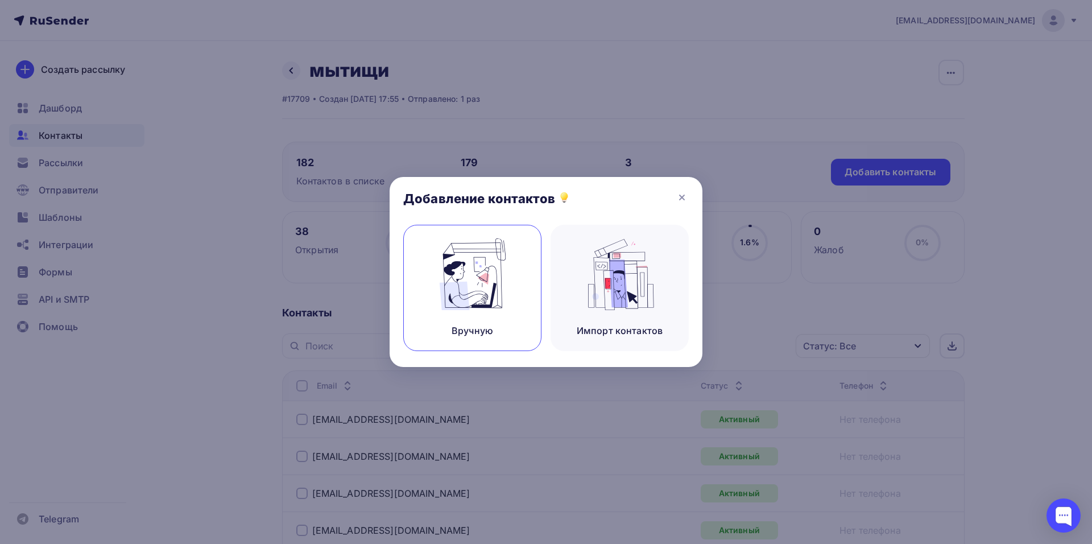
drag, startPoint x: 474, startPoint y: 275, endPoint x: 477, endPoint y: 265, distance: 10.3
click at [474, 275] on img at bounding box center [473, 274] width 76 height 72
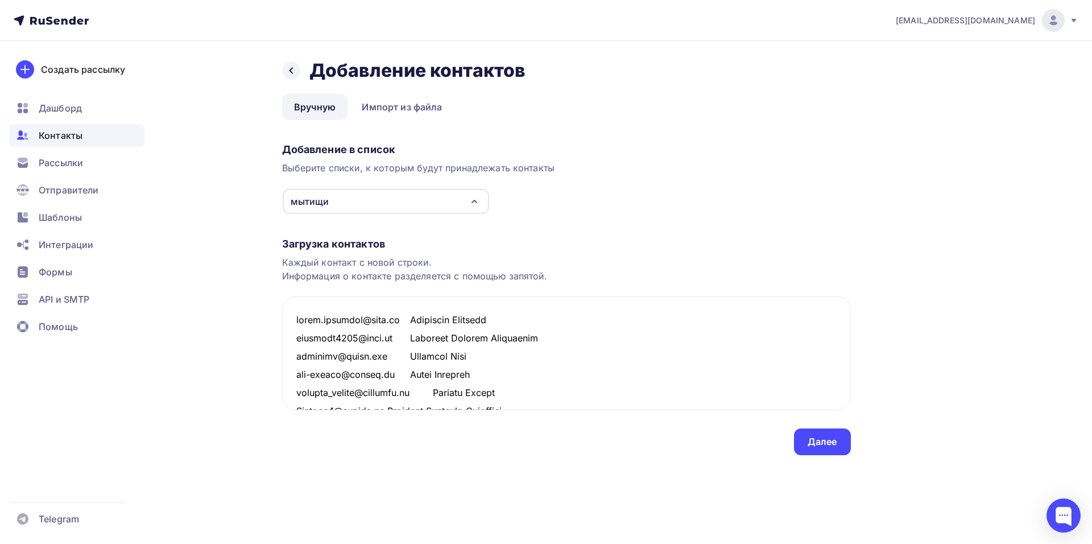
scroll to position [1336, 0]
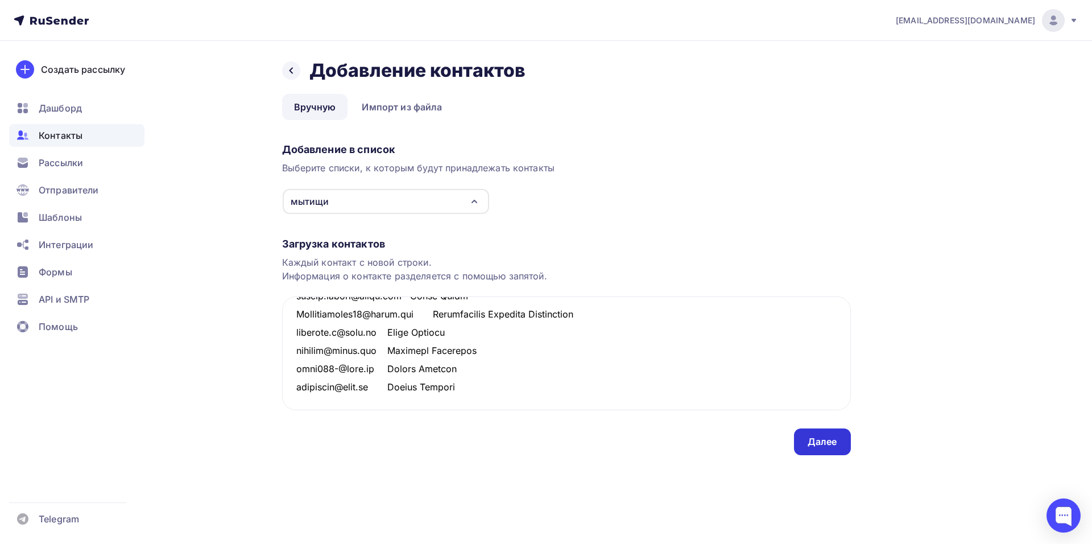
type textarea "katya.pogosyan@list.ru Екатерина Погосьян somartov2007@mail.ru Цомартов Дмитрий…"
click at [818, 437] on div "Далее" at bounding box center [823, 441] width 30 height 13
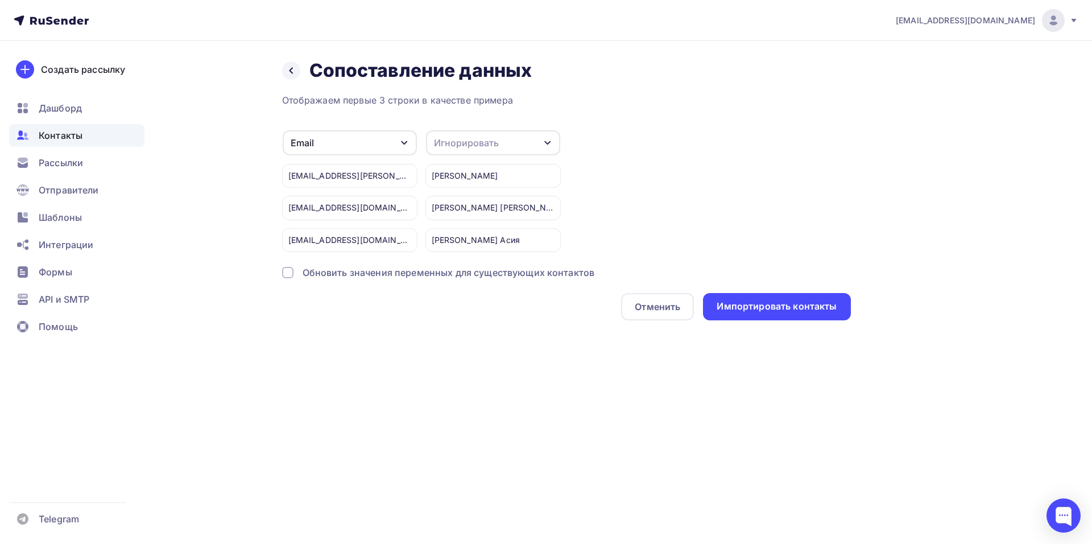
click at [464, 149] on div "Игнорировать" at bounding box center [466, 143] width 65 height 14
click at [456, 197] on div "Имя" at bounding box center [472, 203] width 66 height 14
click at [770, 305] on div "Импортировать контакты" at bounding box center [777, 306] width 120 height 13
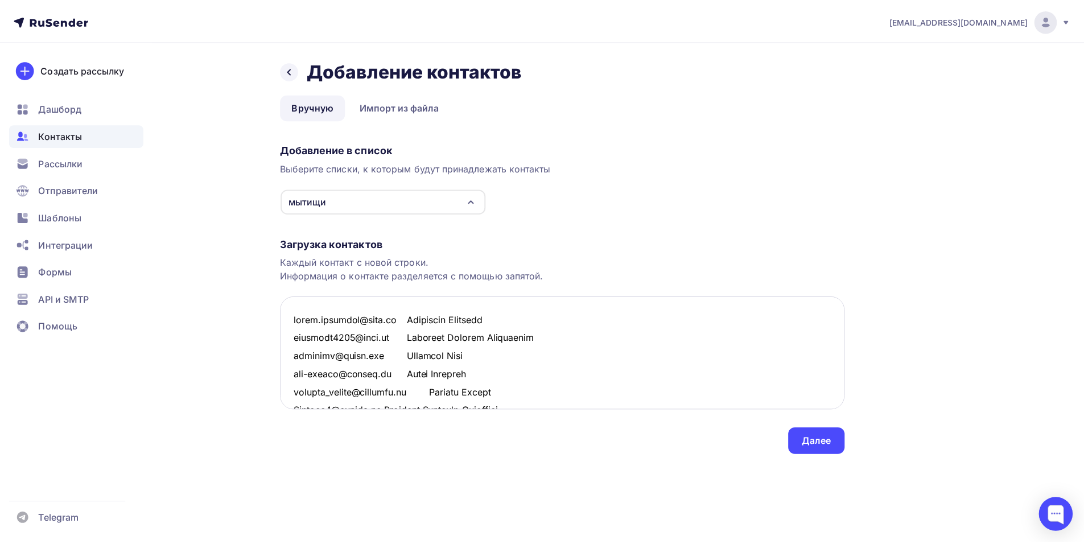
scroll to position [1353, 0]
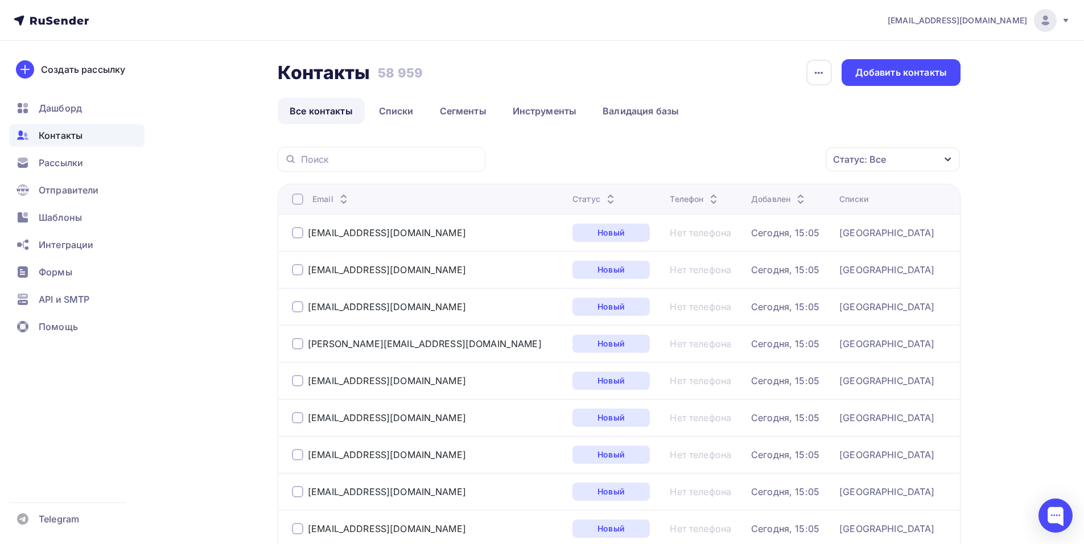
click at [737, 63] on div "Контакты Контакты 58 959 58 959 История импорта Добавить контакты" at bounding box center [619, 72] width 683 height 27
click at [383, 107] on link "Списки" at bounding box center [396, 111] width 59 height 26
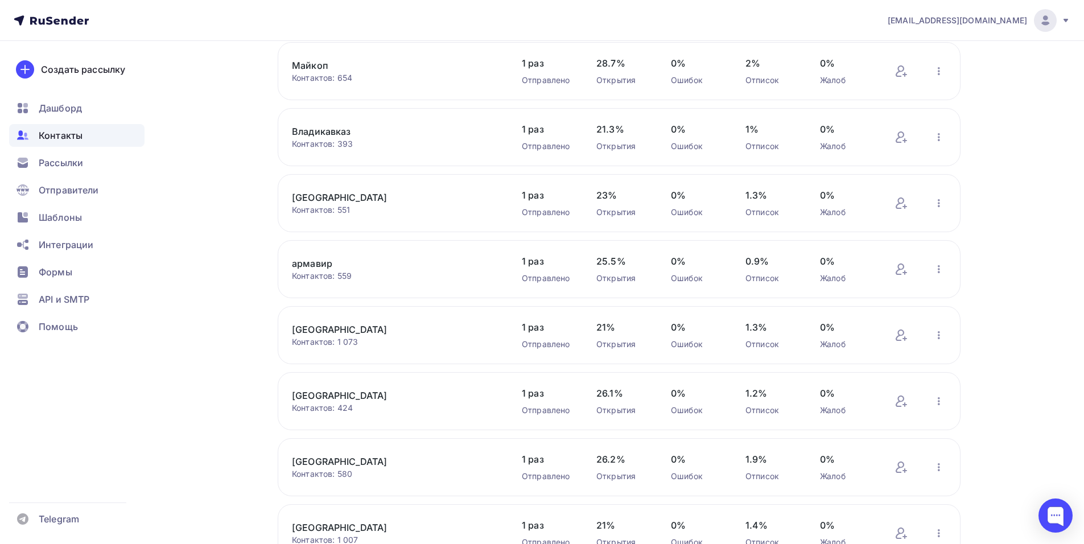
scroll to position [339, 0]
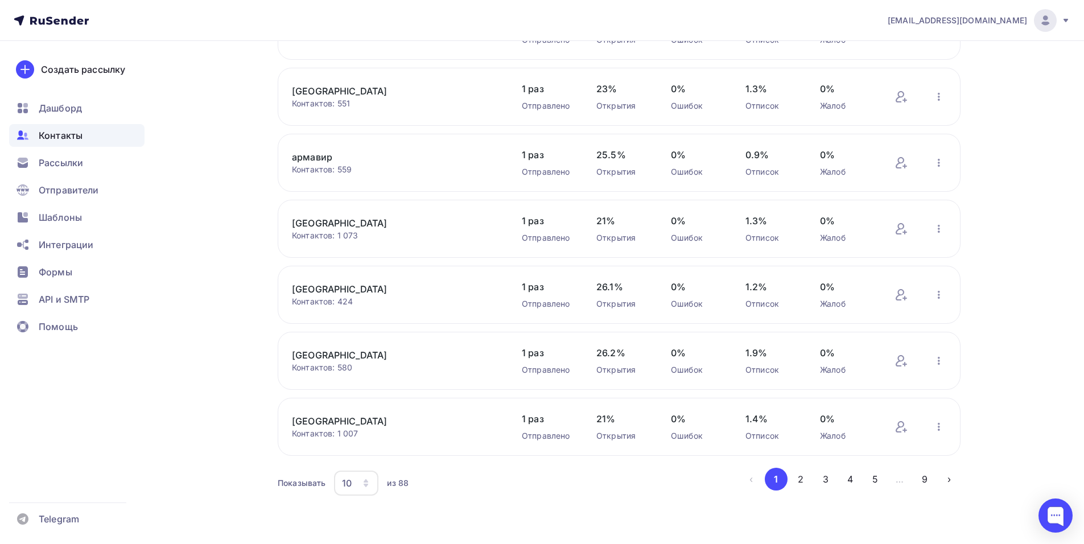
click at [374, 459] on div "Астрахань Контактов: 476 Добавить контакты Переименовать список Скачать список …" at bounding box center [619, 151] width 683 height 695
click at [362, 446] on div "ростов на дону Контактов: 1 007 Добавить контакты Переименовать список Скачать …" at bounding box center [619, 427] width 683 height 58
click at [369, 477] on div "10" at bounding box center [356, 483] width 44 height 25
click at [368, 446] on div "100" at bounding box center [401, 448] width 109 height 14
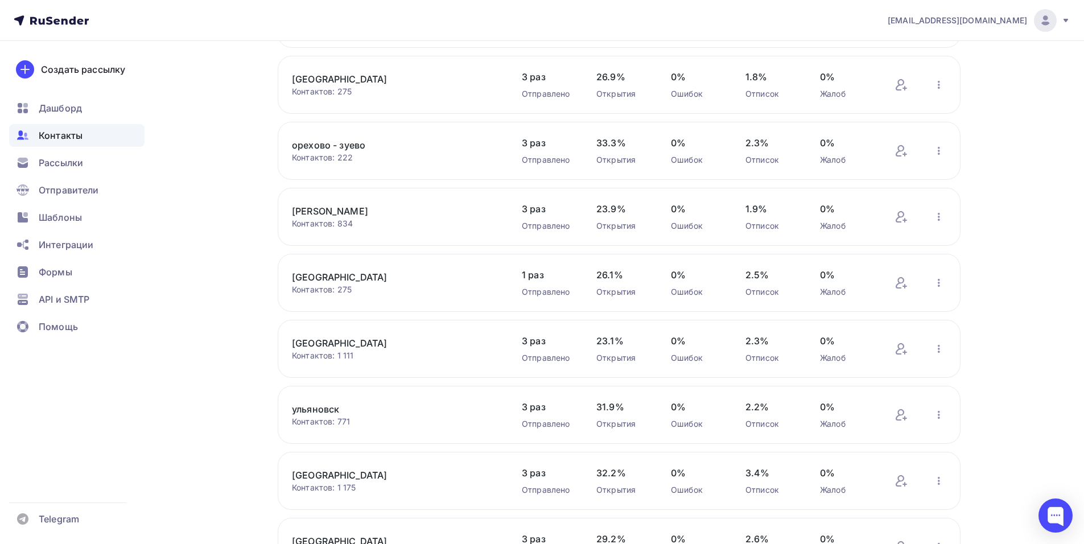
scroll to position [2162, 0]
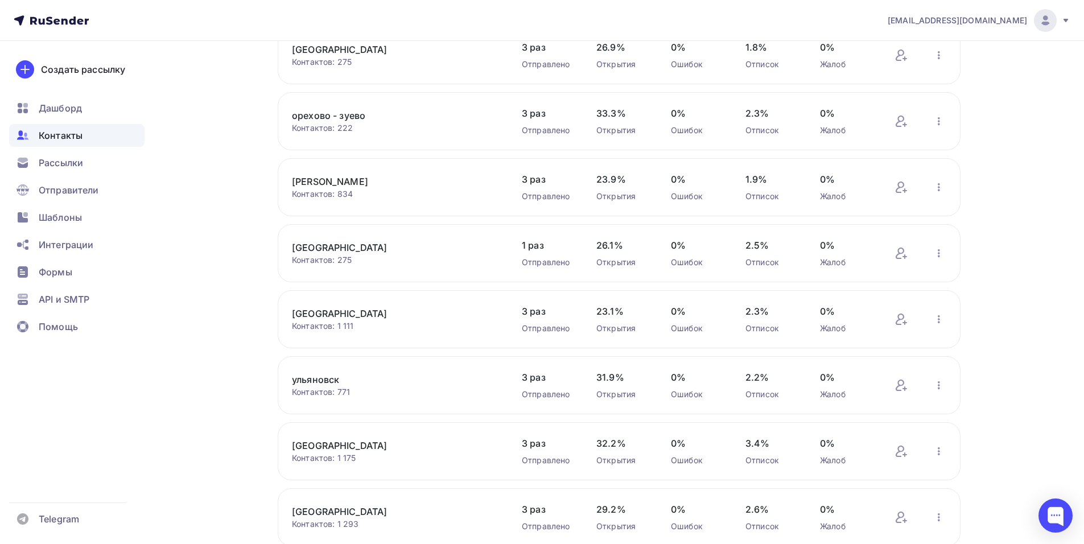
click at [331, 121] on link "орехово - зуево" at bounding box center [388, 116] width 193 height 14
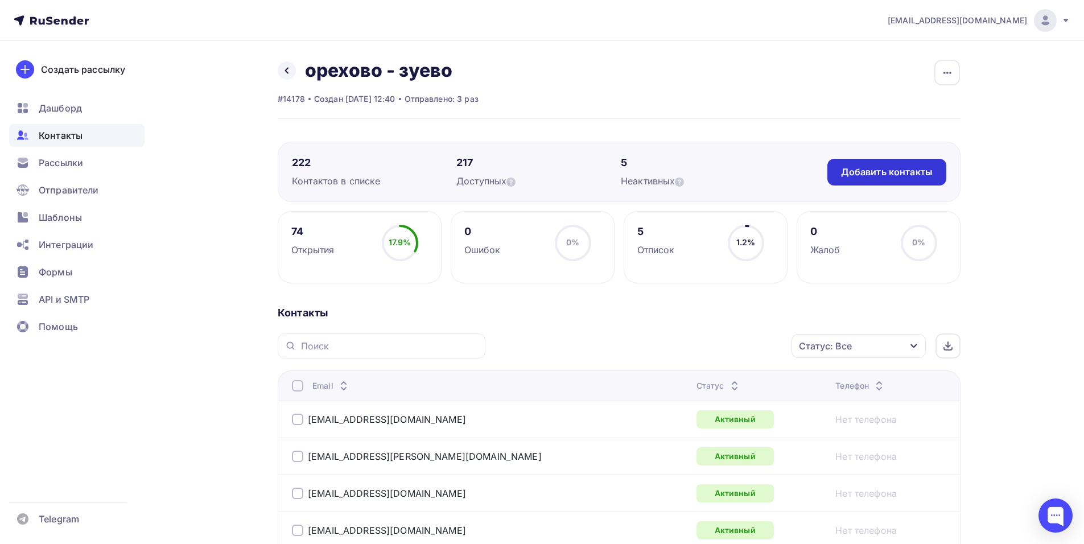
click at [849, 177] on div "Добавить контакты" at bounding box center [887, 172] width 92 height 13
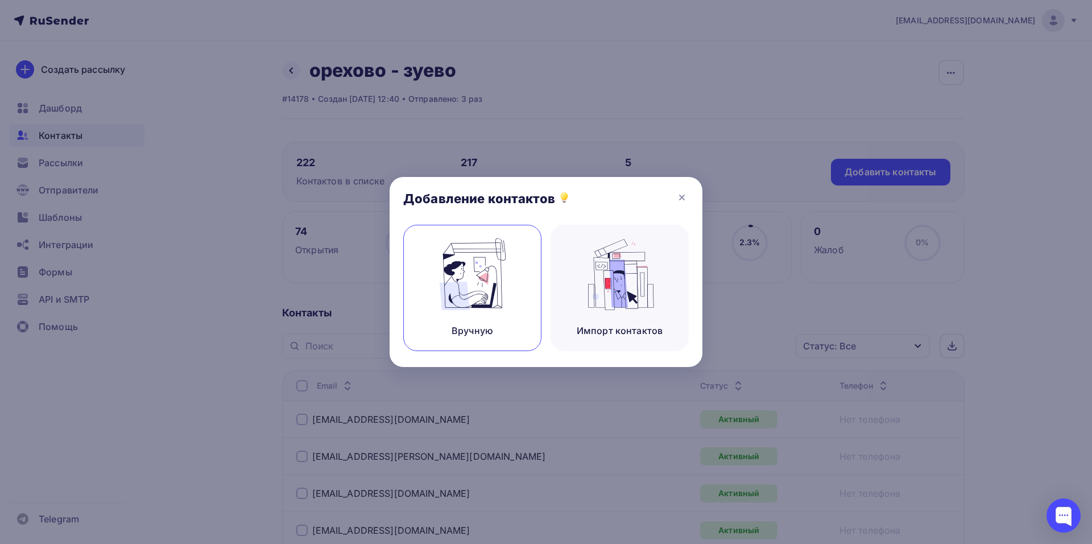
click at [504, 269] on img at bounding box center [473, 274] width 76 height 72
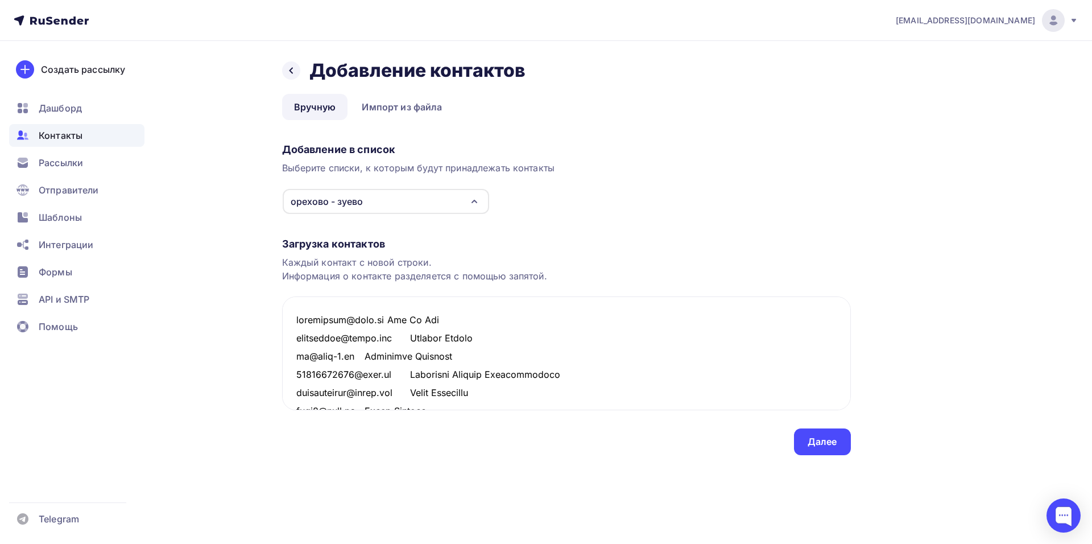
scroll to position [1409, 0]
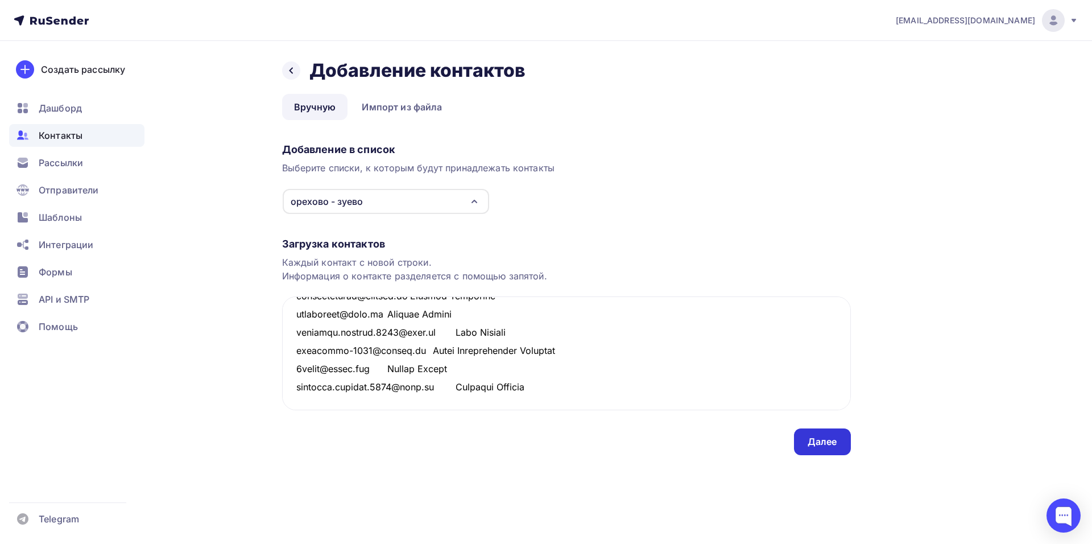
type textarea "tenataliya@mail.ru Тен Ян Гум lerichusad@gmail.com Валерий Крутов az@node-4.ru …"
click at [831, 441] on div "Далее" at bounding box center [823, 441] width 30 height 13
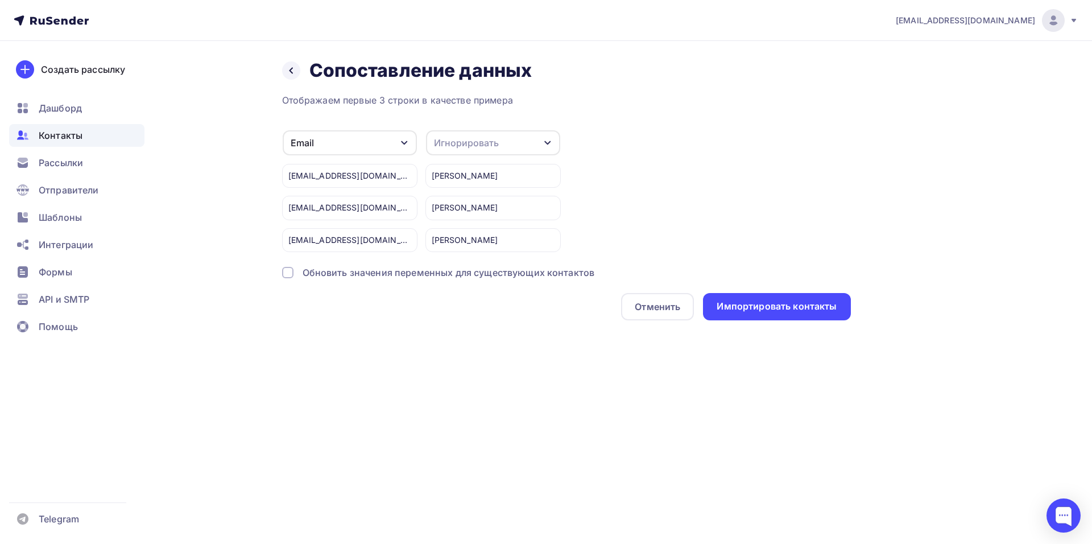
click at [468, 135] on div "Игнорировать" at bounding box center [493, 142] width 134 height 25
click at [469, 198] on div "Имя" at bounding box center [472, 203] width 66 height 14
click at [783, 312] on div "Импортировать контакты" at bounding box center [777, 306] width 120 height 13
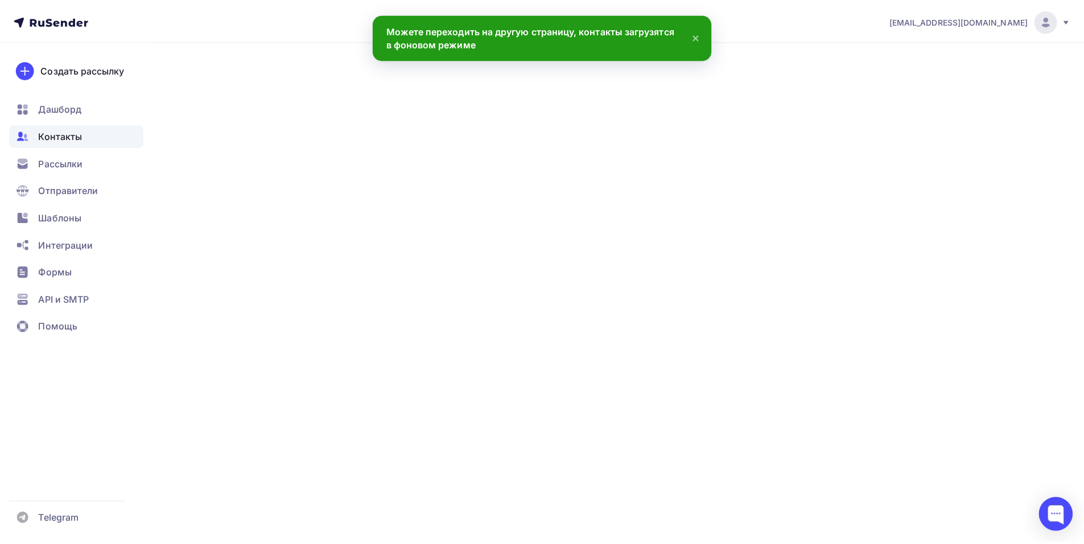
scroll to position [1426, 0]
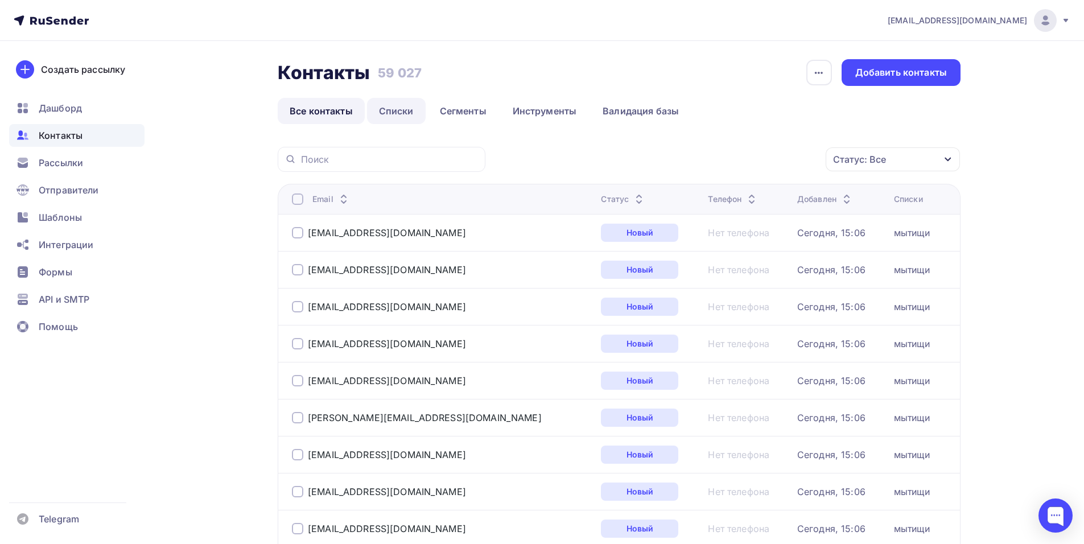
click at [391, 114] on link "Списки" at bounding box center [396, 111] width 59 height 26
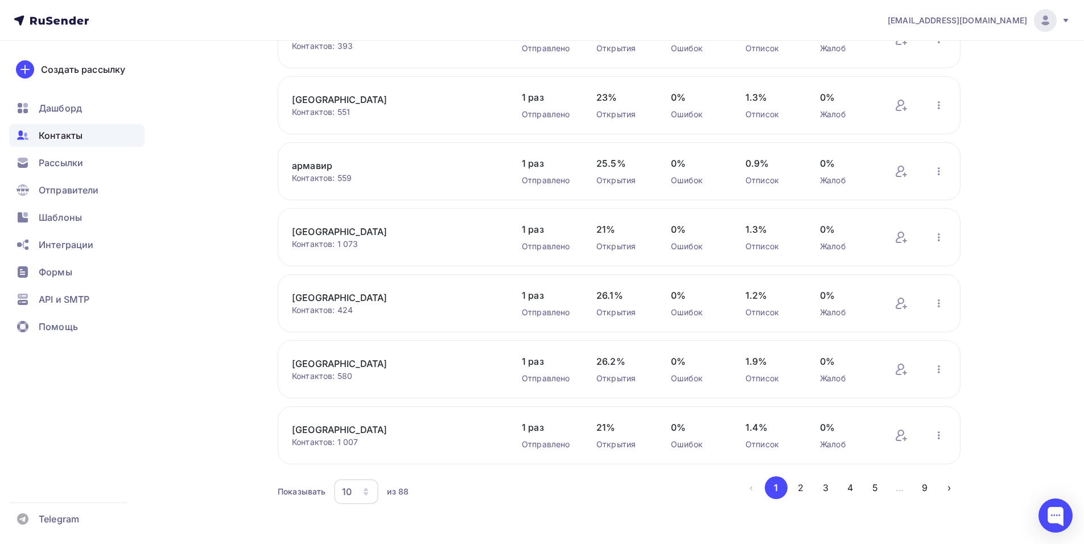
scroll to position [339, 0]
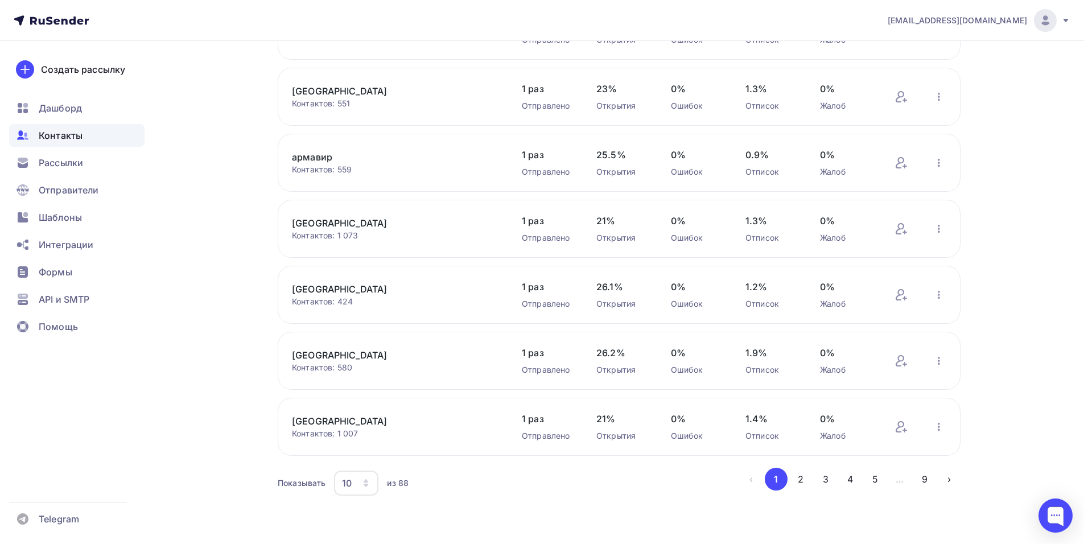
click at [364, 490] on div "10" at bounding box center [356, 483] width 44 height 25
click at [365, 451] on div "100" at bounding box center [401, 448] width 109 height 14
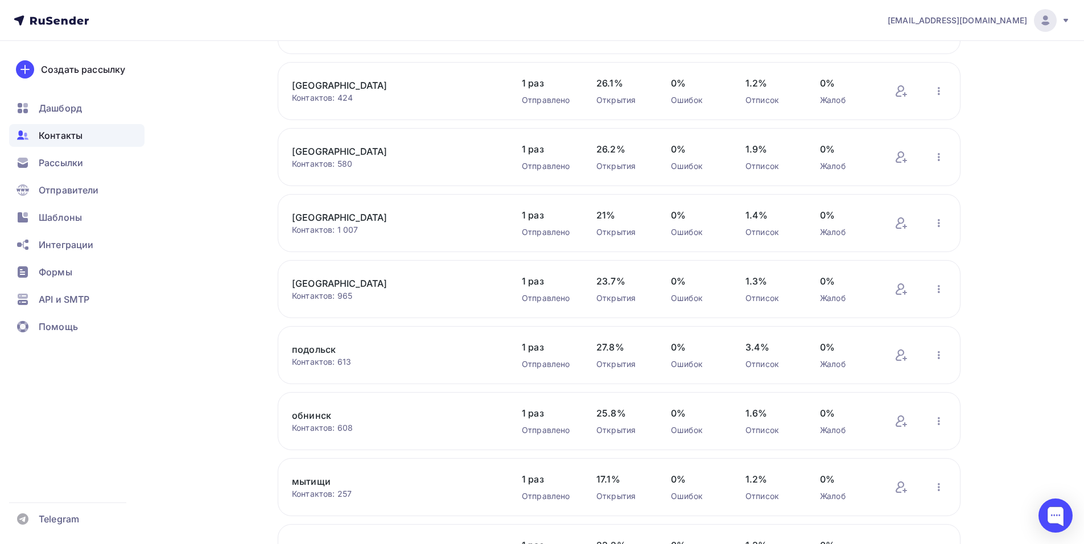
scroll to position [566, 0]
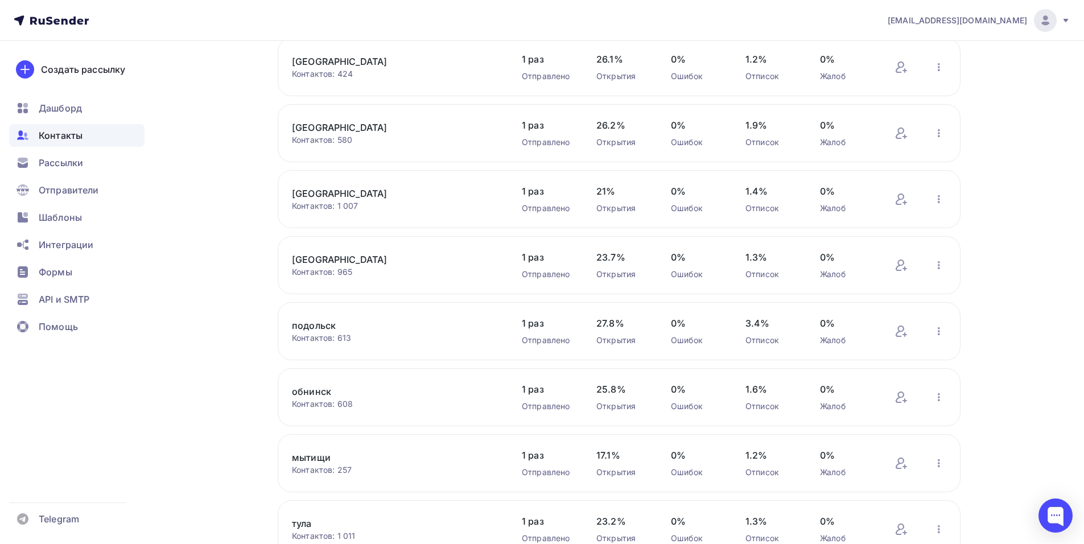
click at [315, 327] on link "подольск" at bounding box center [388, 326] width 193 height 14
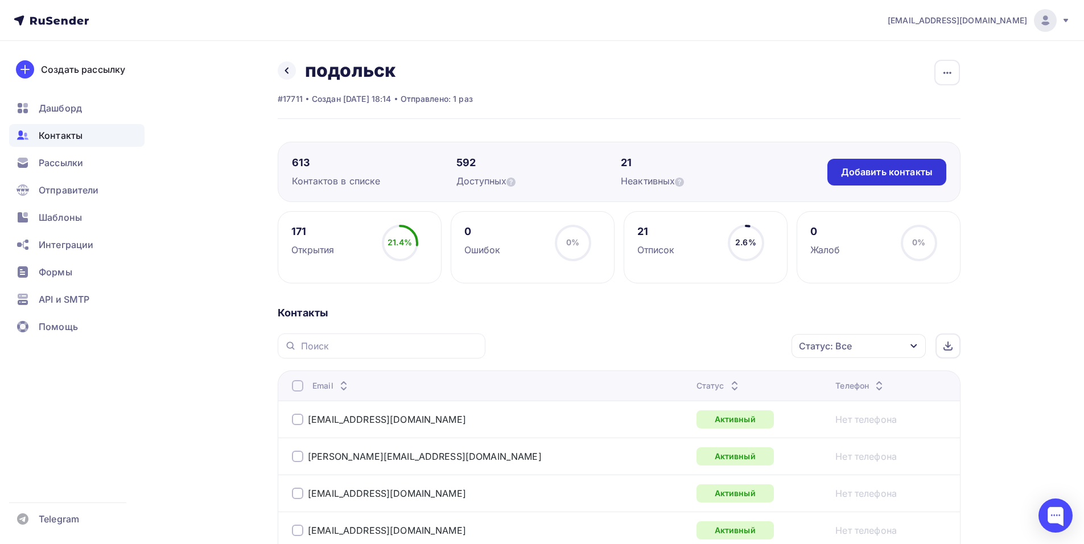
click at [914, 169] on div "Добавить контакты" at bounding box center [887, 172] width 92 height 13
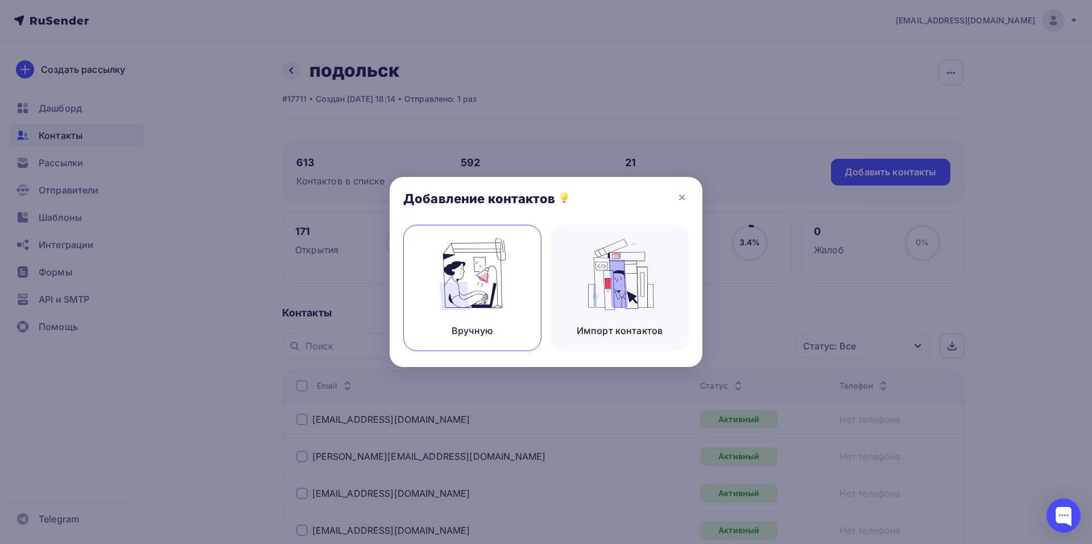
click at [473, 278] on img at bounding box center [473, 274] width 76 height 72
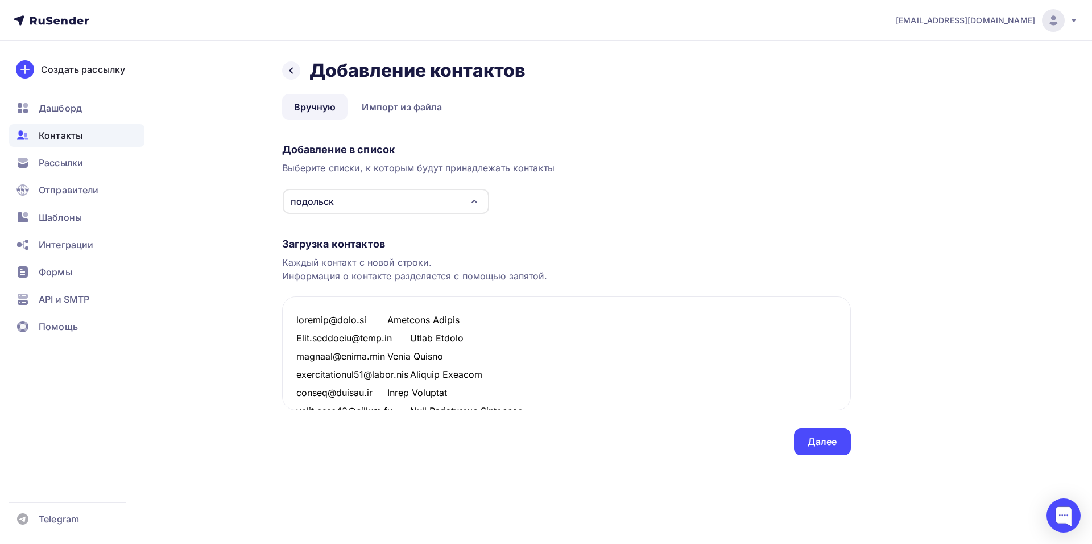
scroll to position [1627, 0]
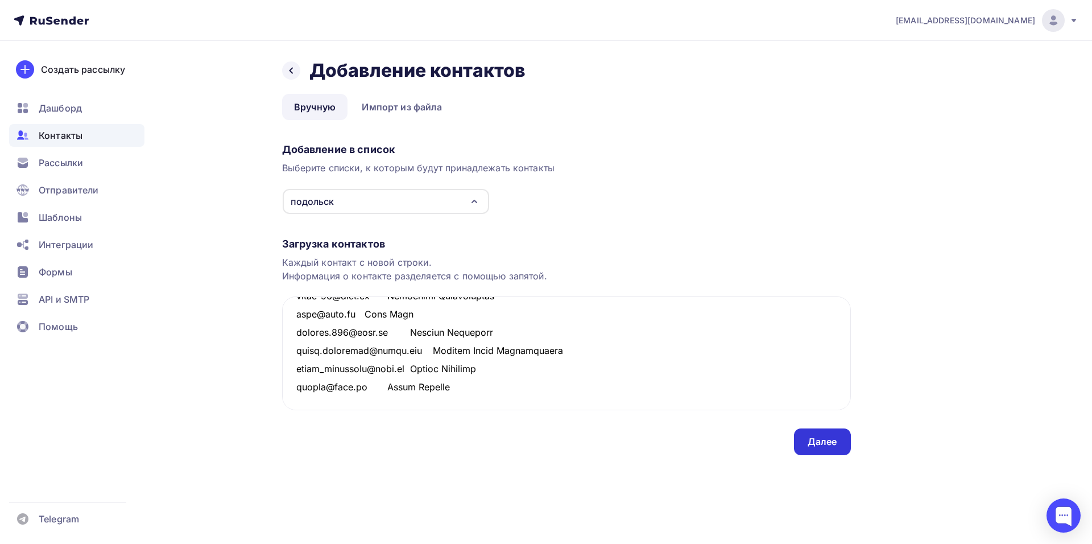
type textarea "appolon@list.ru Кочетков Сергей Mari.steblina@mail.ru Мария Титова bzzzyta@gmai…"
click at [818, 433] on div "Далее" at bounding box center [822, 441] width 57 height 27
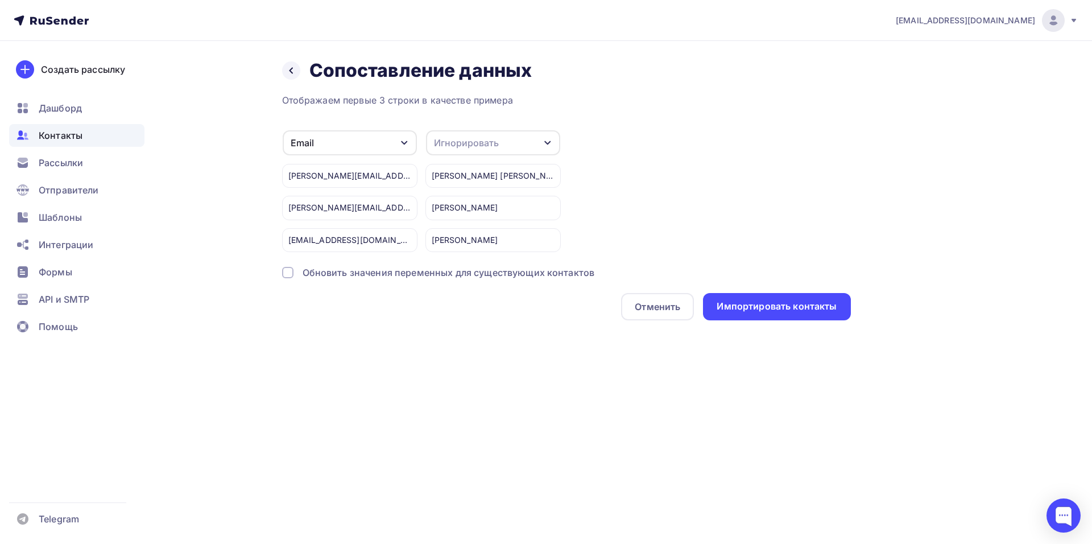
click at [481, 151] on div "Игнорировать" at bounding box center [493, 142] width 134 height 25
click at [484, 200] on div "Имя" at bounding box center [472, 203] width 66 height 14
click at [744, 310] on div "Импортировать контакты" at bounding box center [777, 306] width 120 height 13
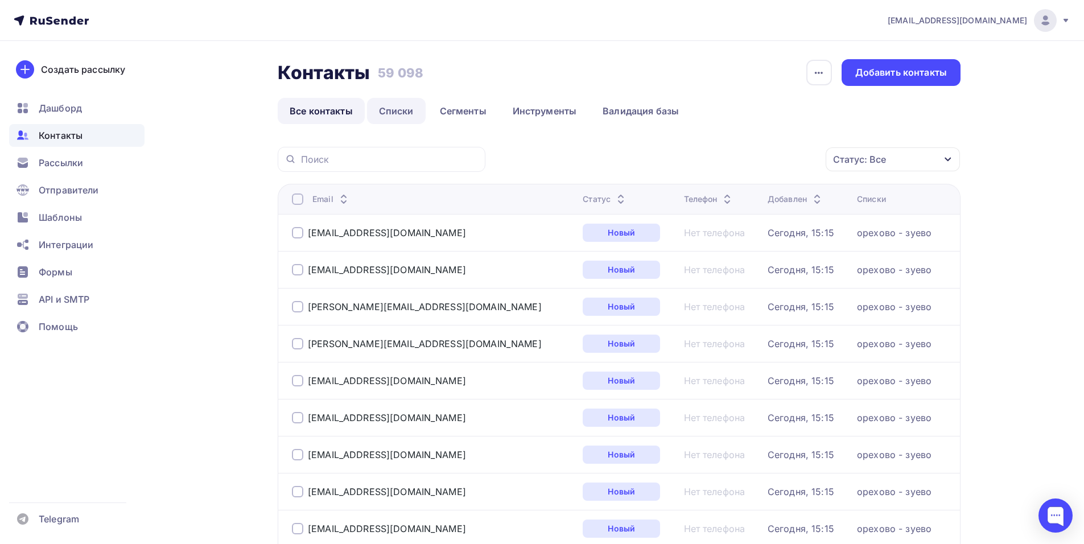
drag, startPoint x: 405, startPoint y: 126, endPoint x: 403, endPoint y: 115, distance: 11.5
click at [403, 115] on link "Списки" at bounding box center [396, 111] width 59 height 26
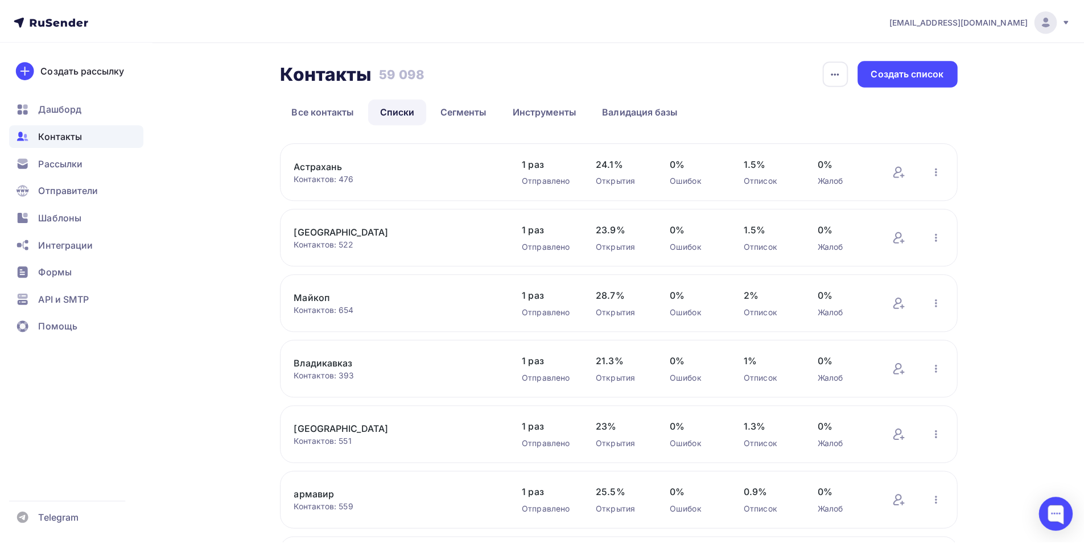
scroll to position [339, 0]
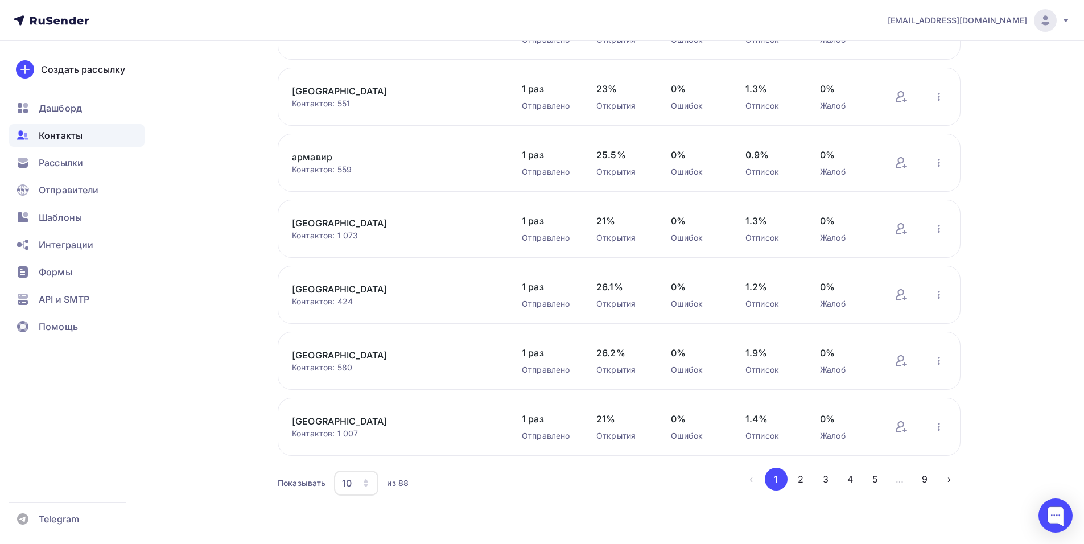
click at [363, 481] on icon "button" at bounding box center [365, 483] width 9 height 9
click at [380, 451] on div "100" at bounding box center [401, 448] width 109 height 14
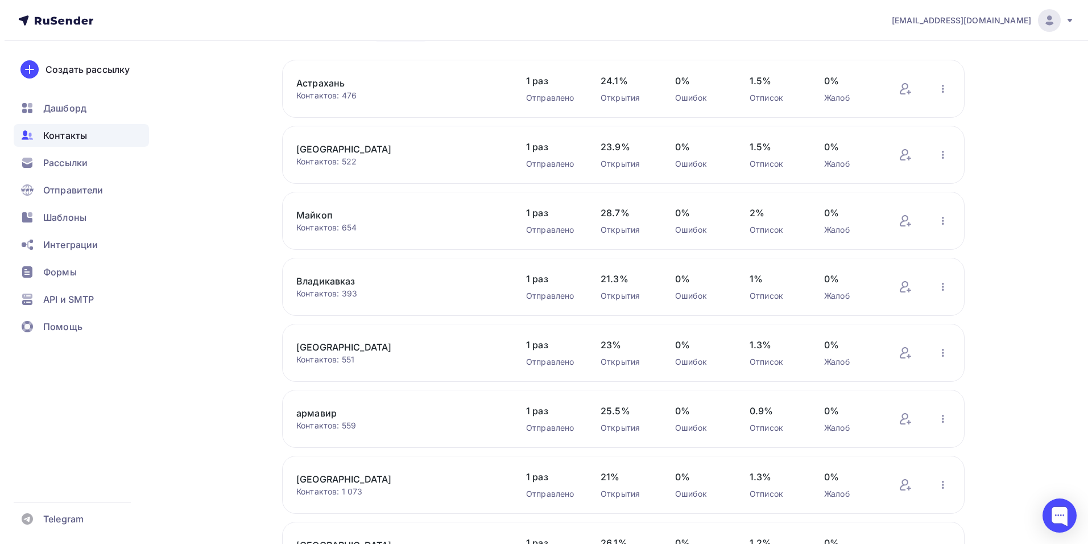
scroll to position [0, 0]
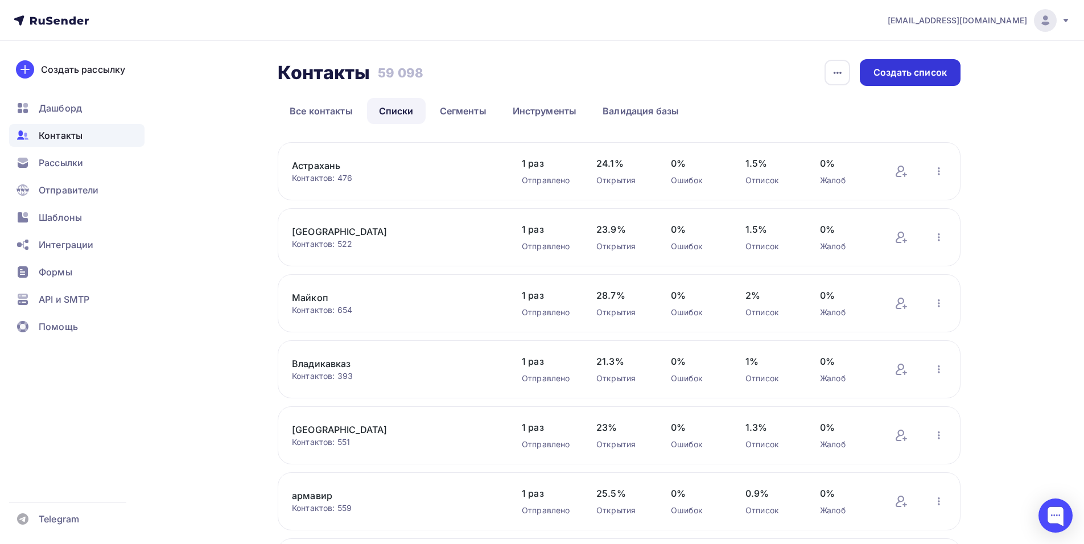
click at [935, 71] on div "Создать список" at bounding box center [909, 72] width 73 height 13
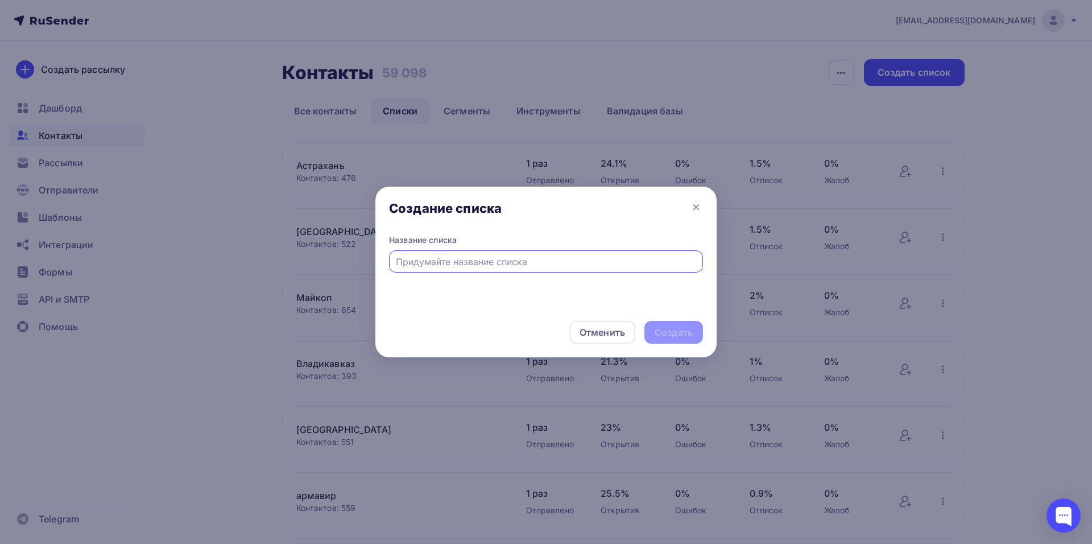
type input "п"
type input "Пушкино (МО)"
click at [659, 334] on div "Создать" at bounding box center [674, 332] width 38 height 13
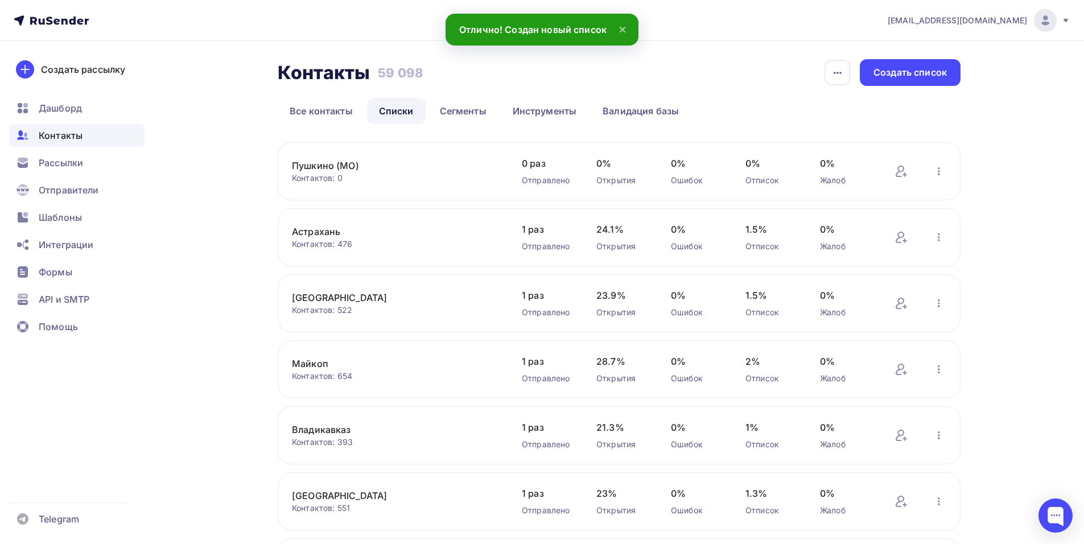
click at [339, 164] on link "Пушкино (МО)" at bounding box center [388, 166] width 193 height 14
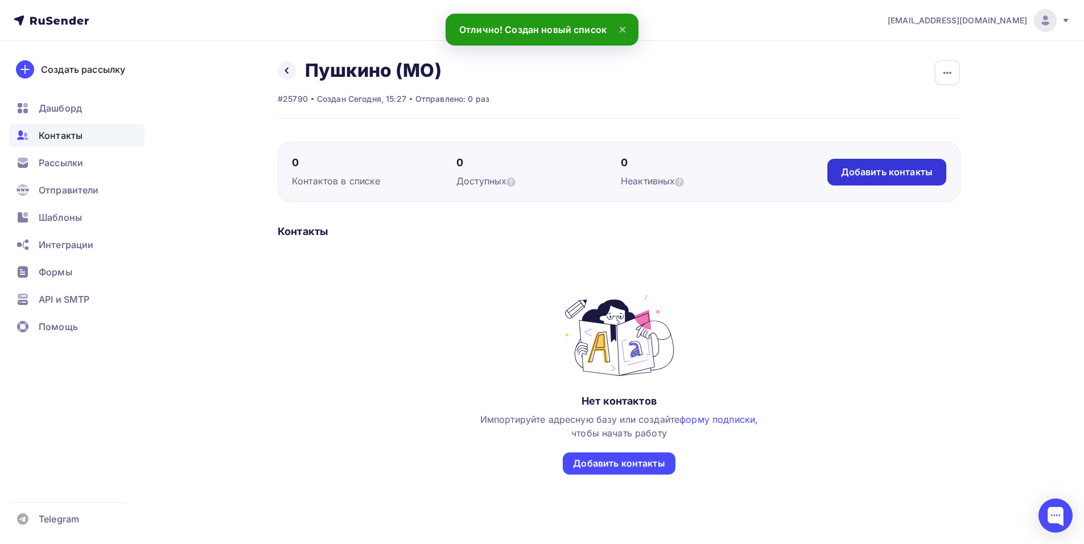
click at [852, 168] on div "Добавить контакты" at bounding box center [887, 172] width 92 height 13
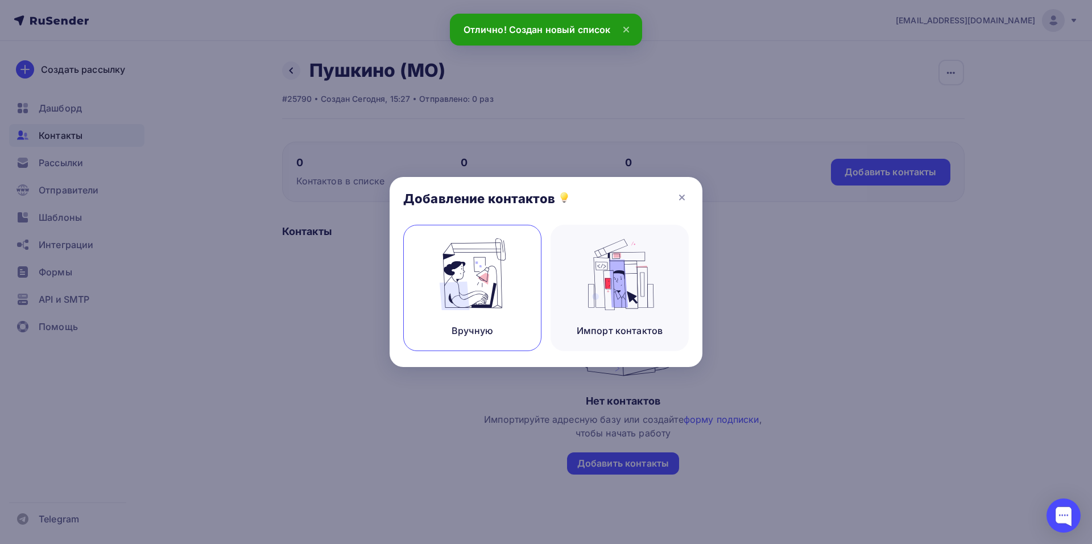
click at [442, 282] on img at bounding box center [473, 274] width 76 height 72
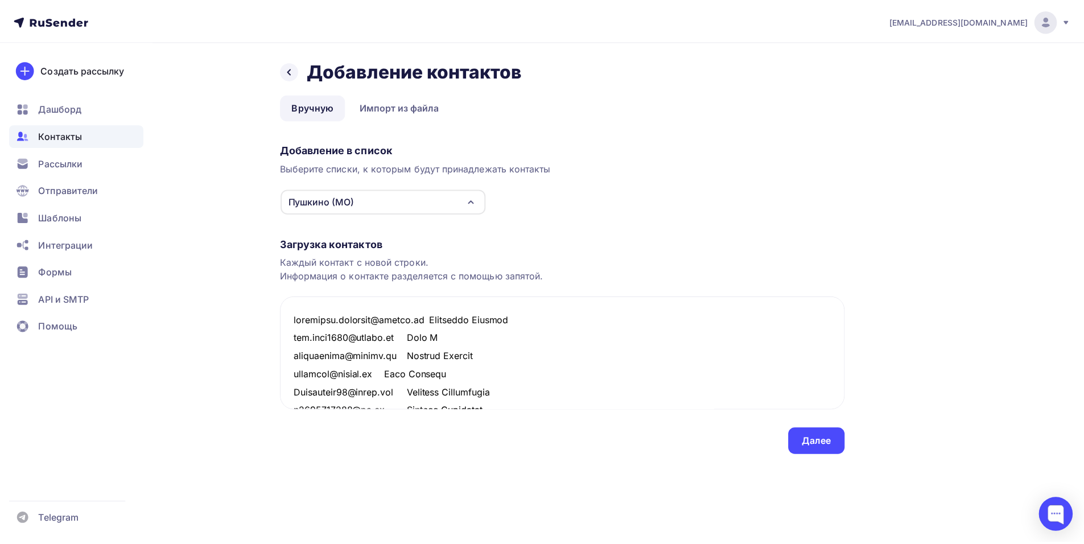
scroll to position [844, 0]
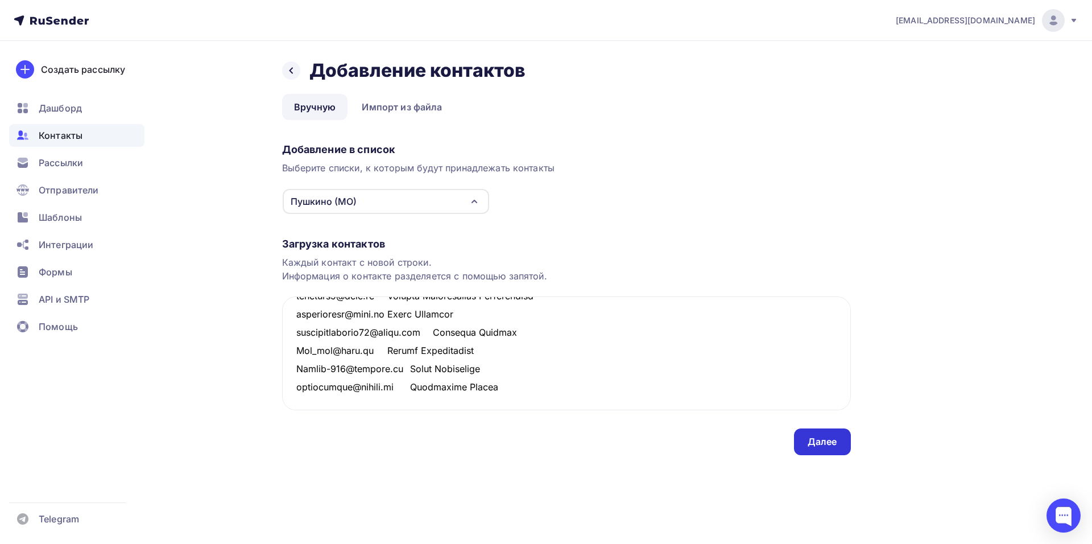
type textarea "margarita.shtanova@yandex.ru Маргарита Штанова zav.anna2010@yandex.ru Анна З st…"
click at [807, 440] on div "Далее" at bounding box center [822, 441] width 57 height 27
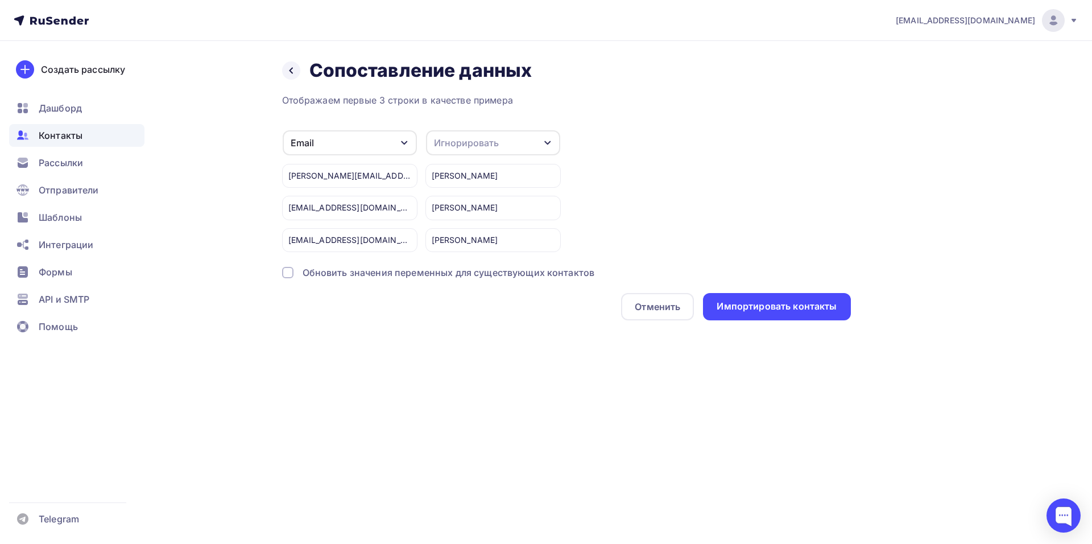
click at [469, 142] on div "Игнорировать" at bounding box center [466, 143] width 65 height 14
click at [468, 207] on div "Имя" at bounding box center [472, 203] width 66 height 14
click at [748, 313] on div "Импортировать контакты" at bounding box center [777, 306] width 120 height 13
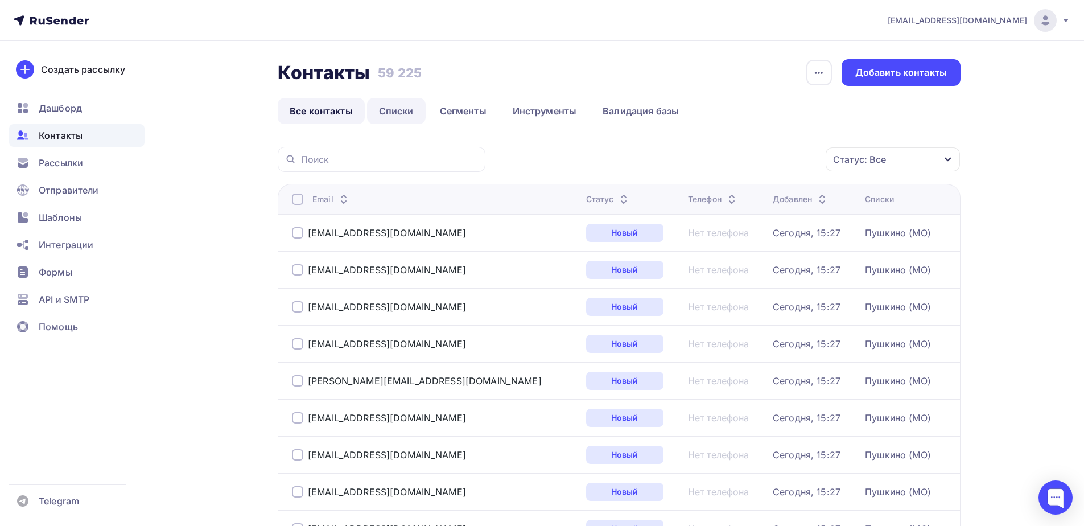
click at [401, 115] on link "Списки" at bounding box center [396, 111] width 59 height 26
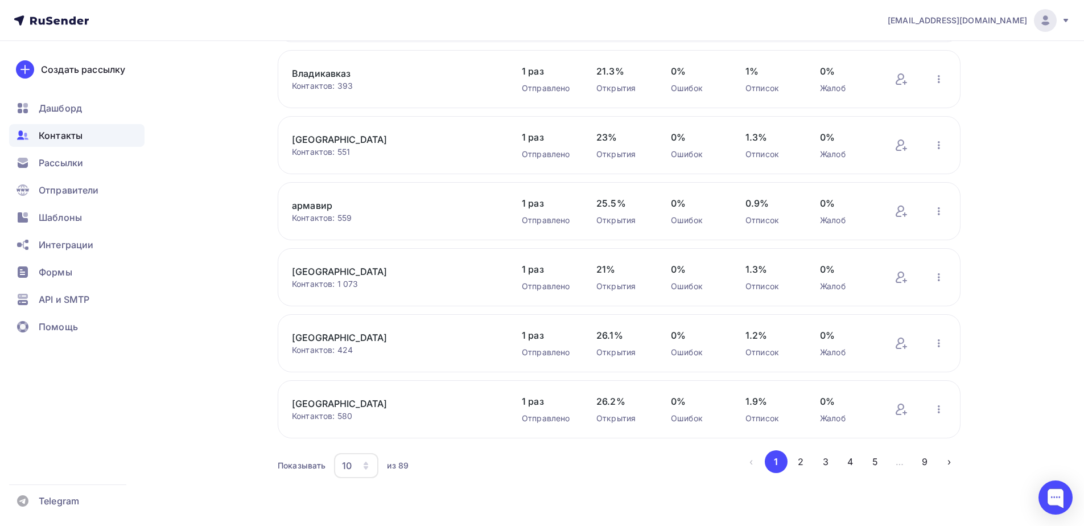
scroll to position [357, 0]
click at [364, 467] on icon "button" at bounding box center [366, 466] width 5 height 3
click at [378, 434] on div "100" at bounding box center [401, 430] width 109 height 14
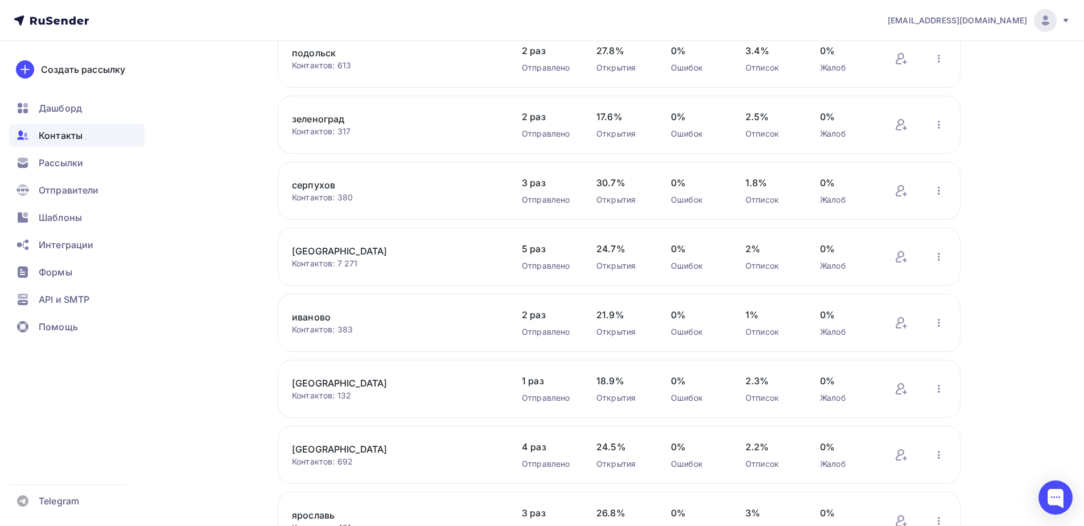
scroll to position [1593, 0]
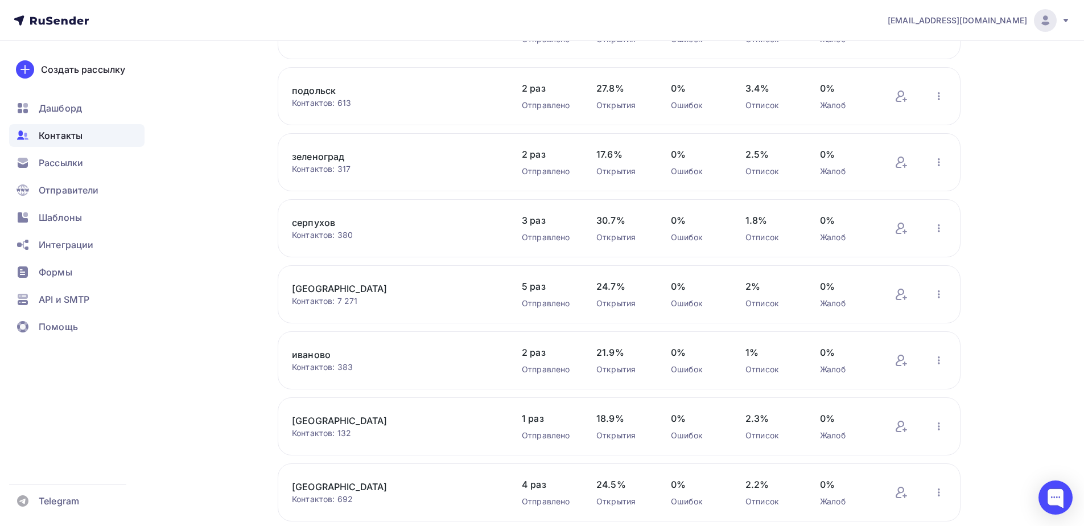
click at [315, 228] on link "серпухов" at bounding box center [388, 223] width 193 height 14
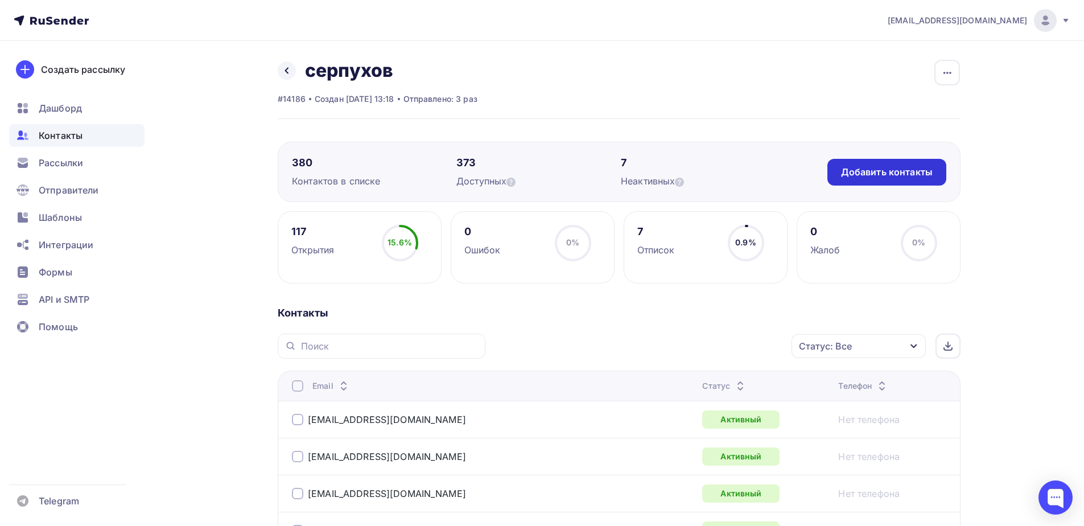
click at [862, 172] on div "Добавить контакты" at bounding box center [887, 172] width 92 height 13
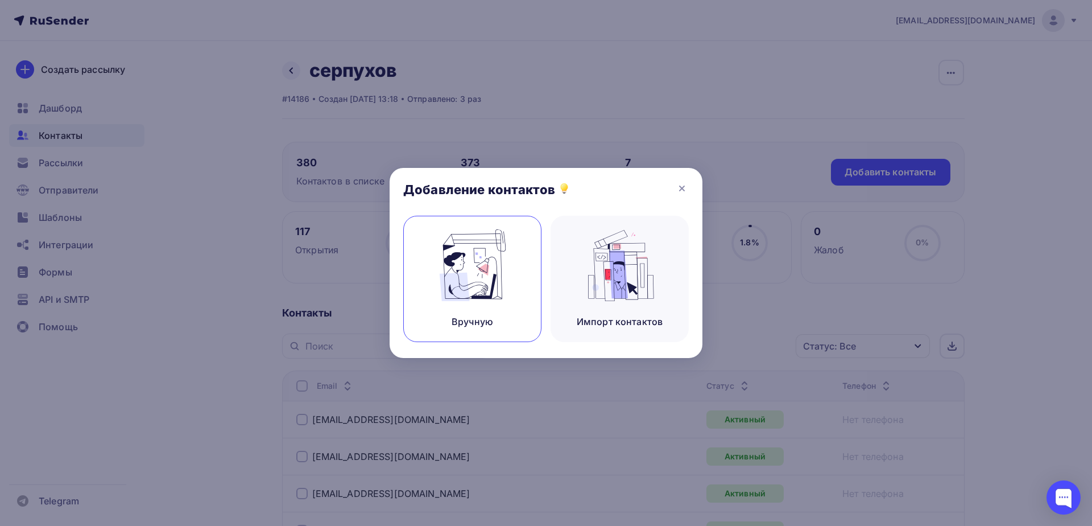
click at [422, 251] on div "Вручную" at bounding box center [472, 279] width 138 height 126
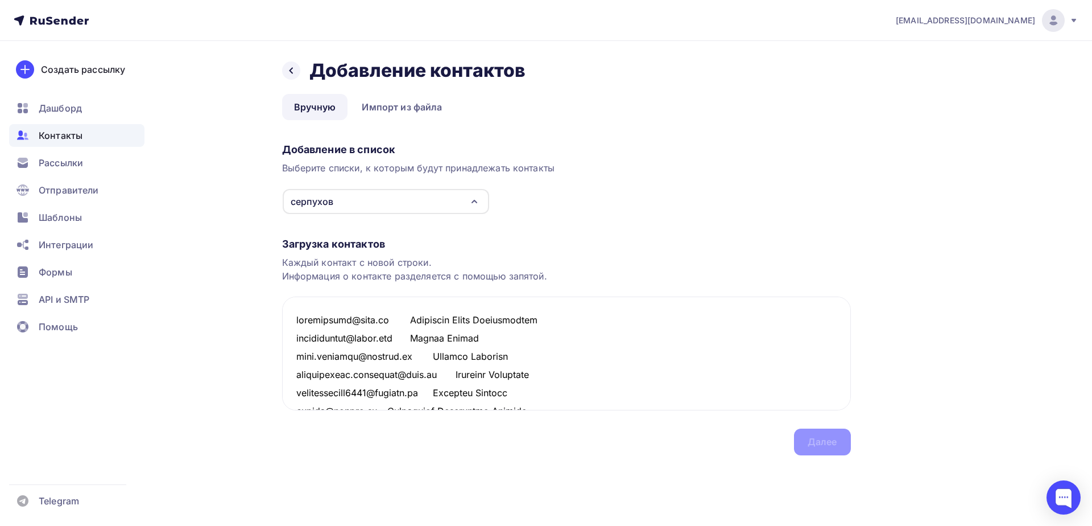
scroll to position [1463, 0]
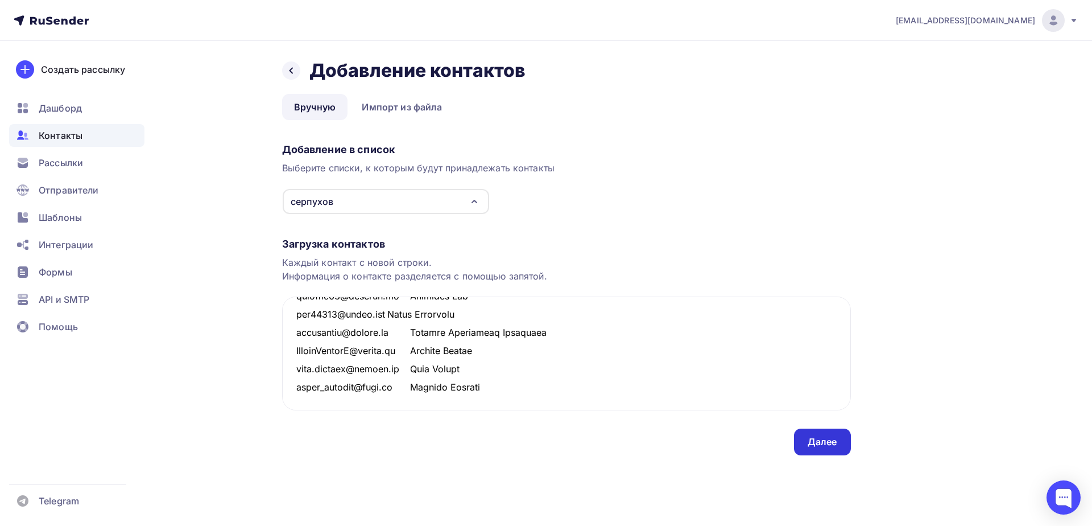
type textarea "rpprovatkin@mail.ru Проваткин Роман Владимирович andreipavlow@gmail.com Андрей …"
click at [814, 444] on div "Далее" at bounding box center [823, 441] width 30 height 13
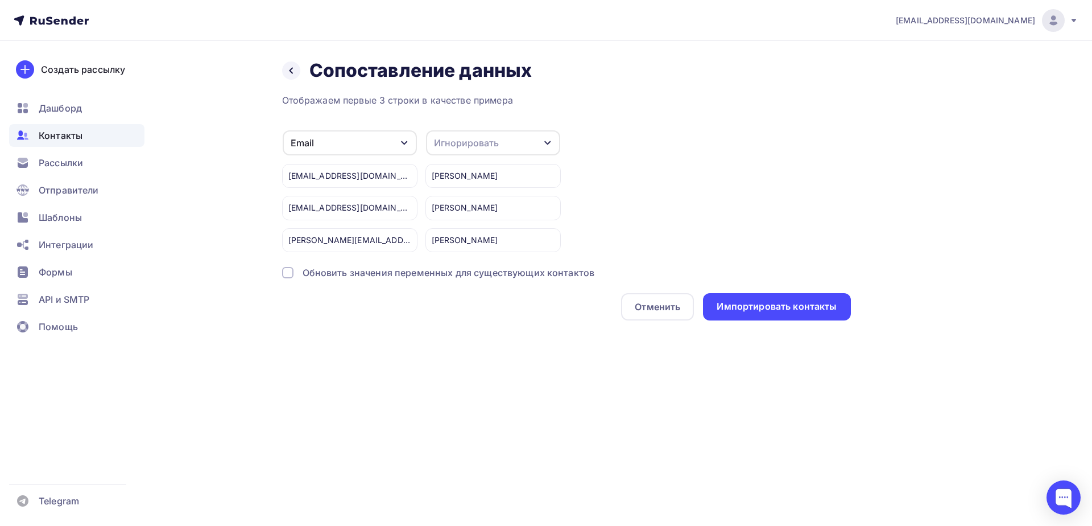
click at [541, 147] on div "Игнорировать" at bounding box center [493, 142] width 134 height 25
click at [475, 206] on div "Имя" at bounding box center [472, 203] width 66 height 14
click at [773, 316] on div "Импортировать контакты" at bounding box center [776, 306] width 147 height 27
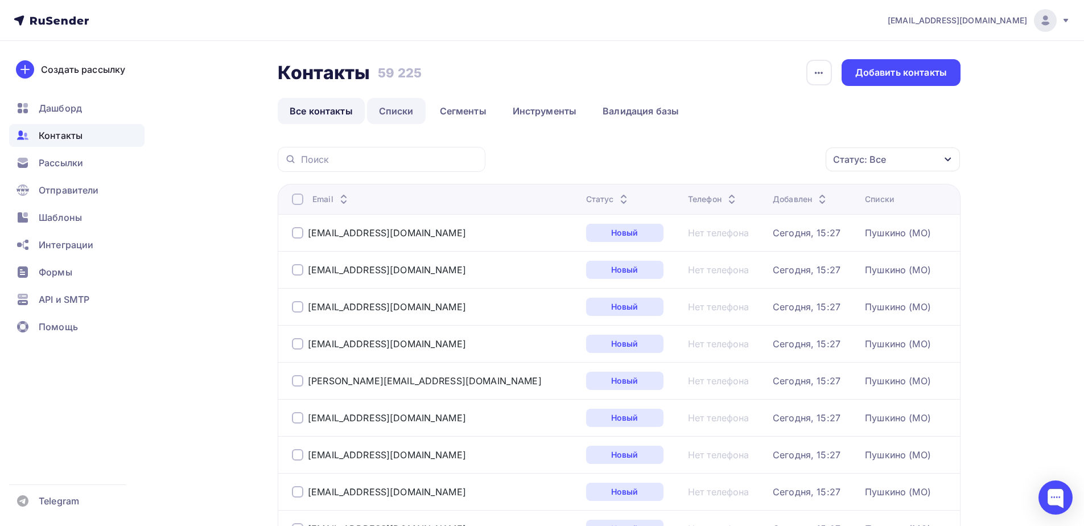
click at [394, 110] on link "Списки" at bounding box center [396, 111] width 59 height 26
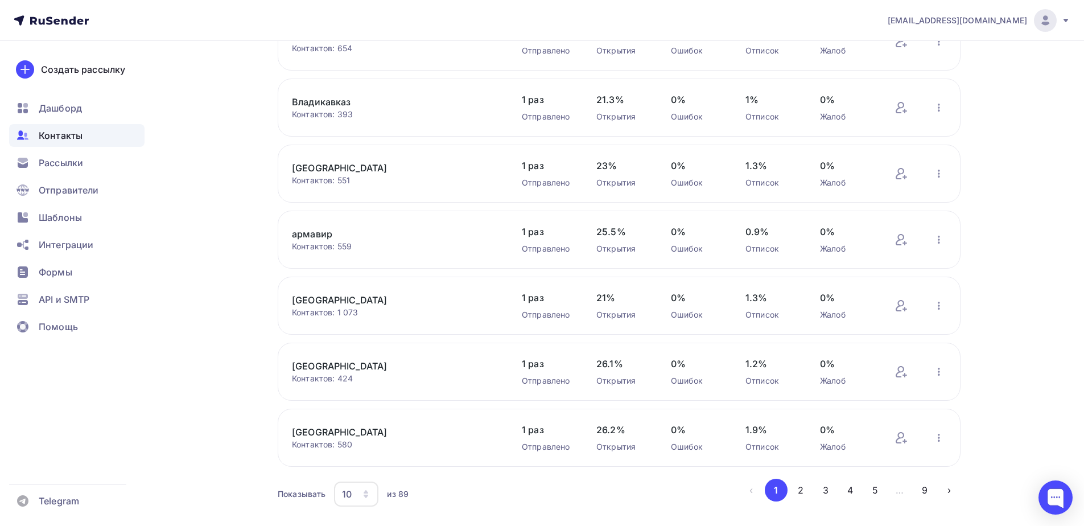
scroll to position [341, 0]
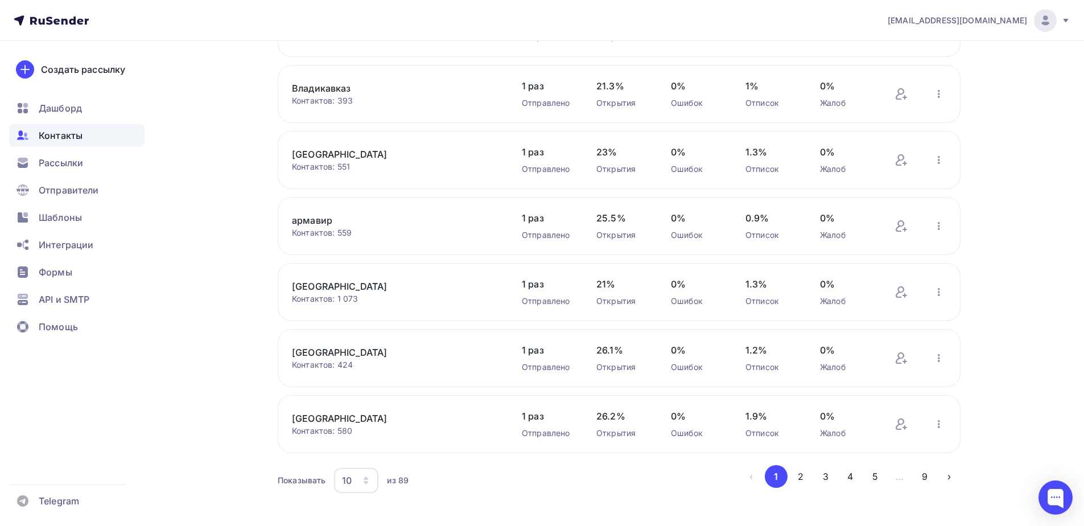
click at [366, 477] on icon "button" at bounding box center [366, 477] width 5 height 3
click at [354, 447] on div "100" at bounding box center [401, 445] width 109 height 14
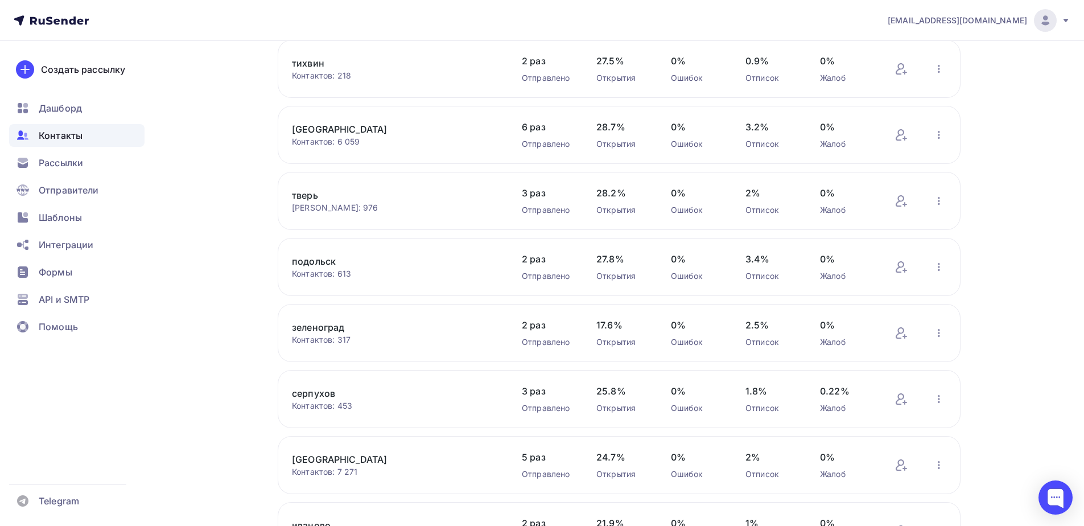
scroll to position [1360, 0]
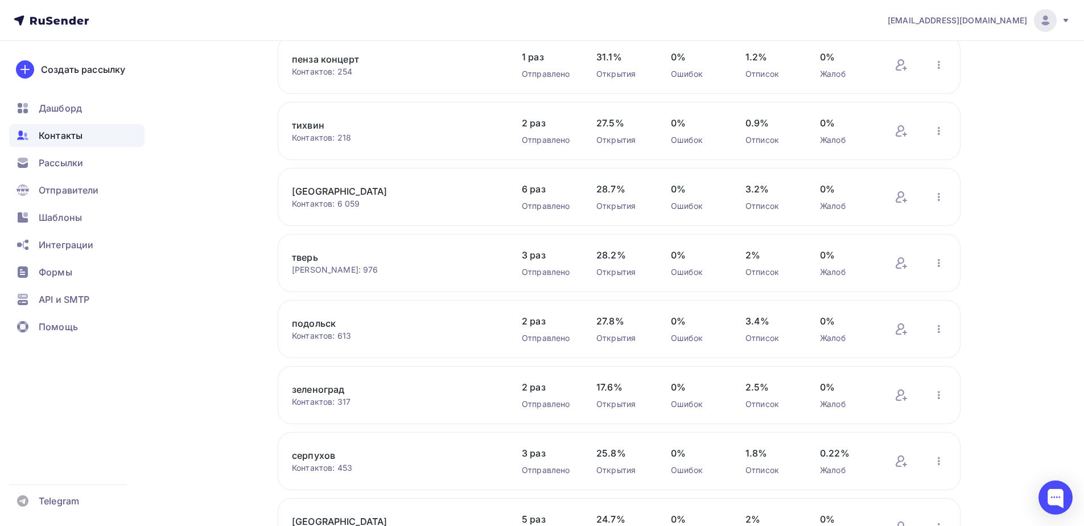
click at [302, 454] on link "серпухов" at bounding box center [388, 455] width 193 height 14
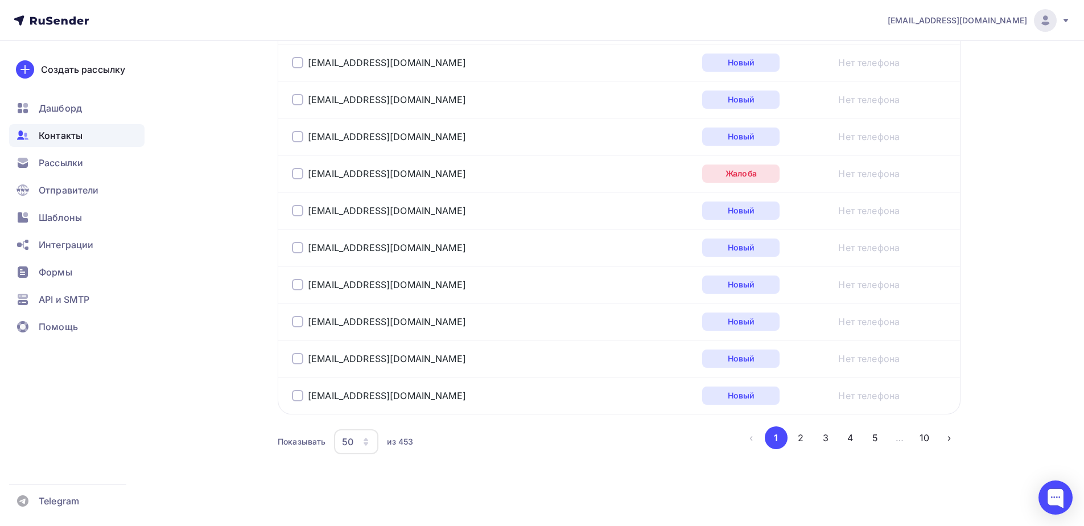
scroll to position [1841, 0]
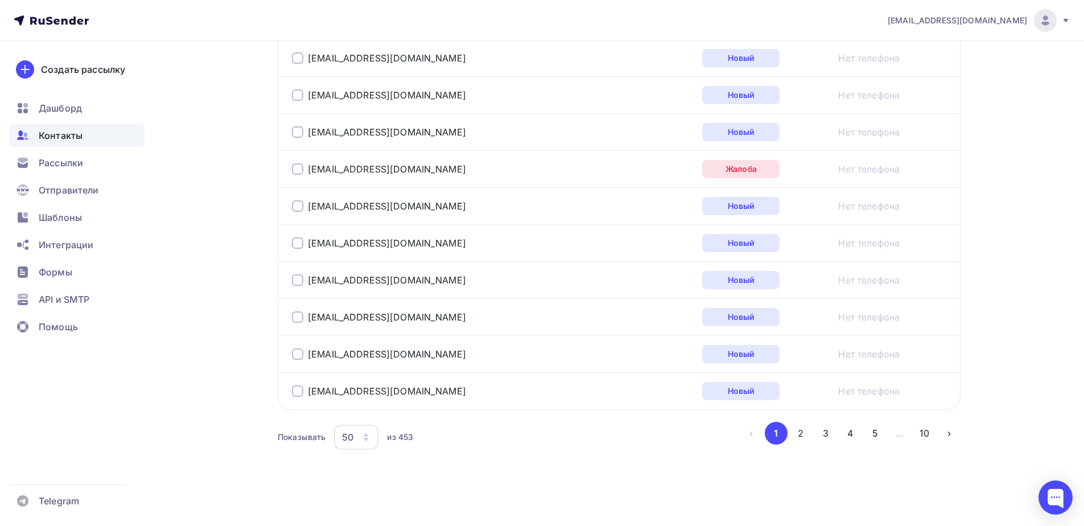
click at [343, 432] on div "50" at bounding box center [347, 437] width 11 height 14
click at [357, 407] on div "100" at bounding box center [401, 402] width 109 height 14
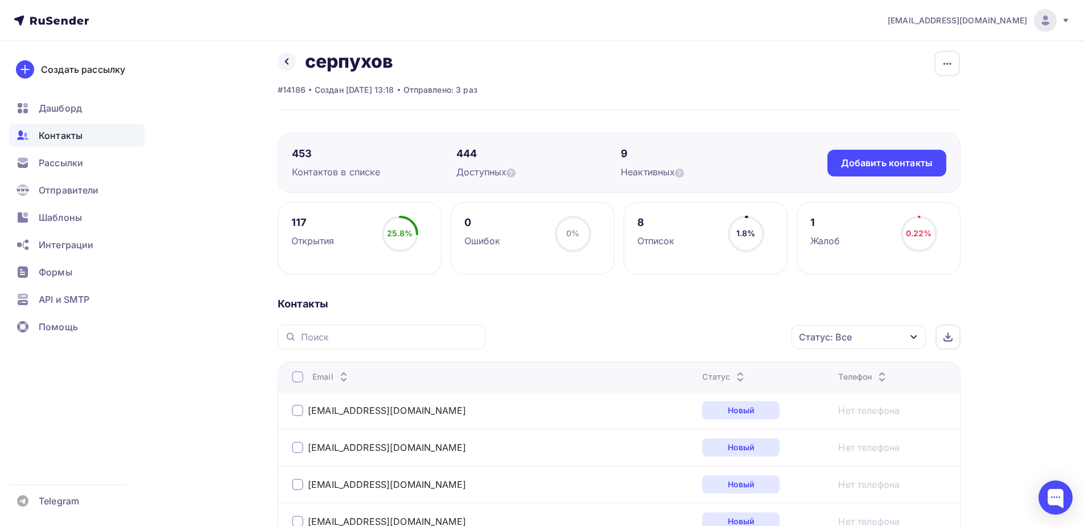
scroll to position [0, 0]
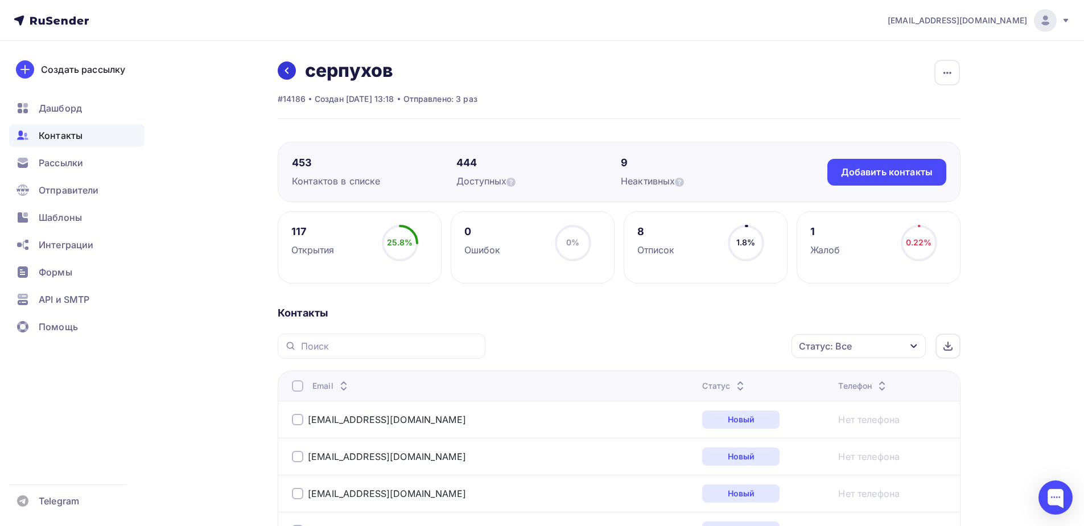
click at [288, 70] on icon at bounding box center [286, 70] width 9 height 9
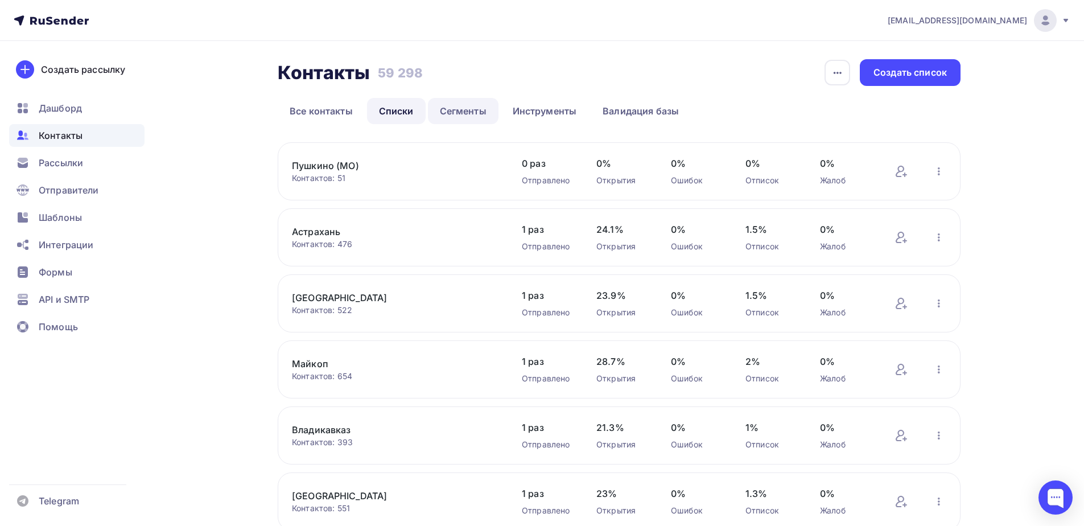
click at [459, 106] on link "Сегменты" at bounding box center [463, 111] width 71 height 26
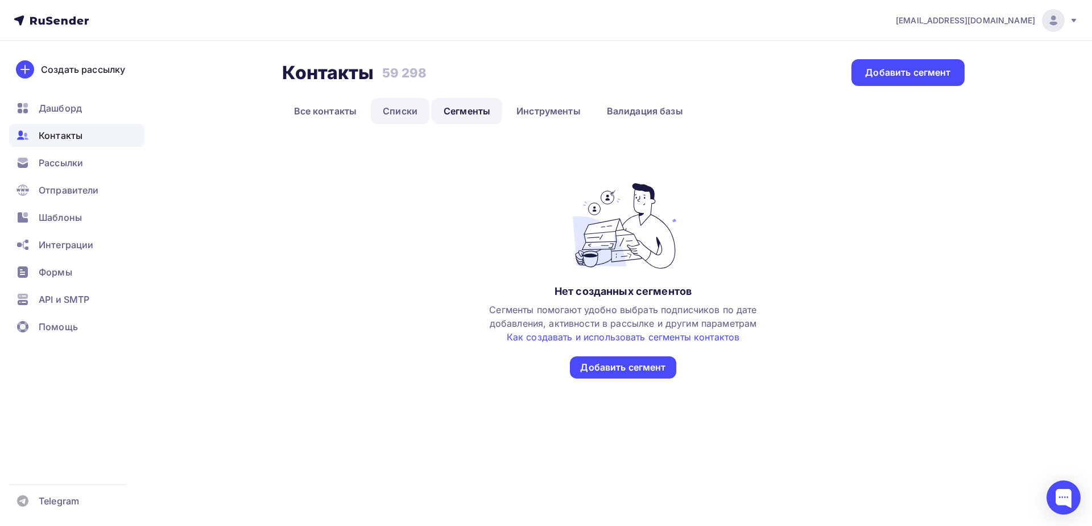
click at [383, 104] on link "Списки" at bounding box center [400, 111] width 59 height 26
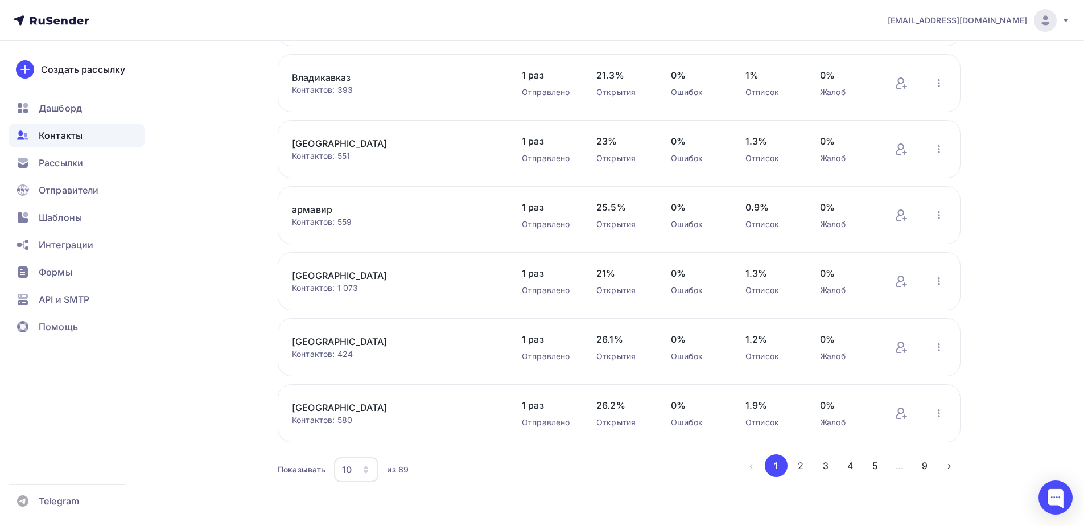
scroll to position [357, 0]
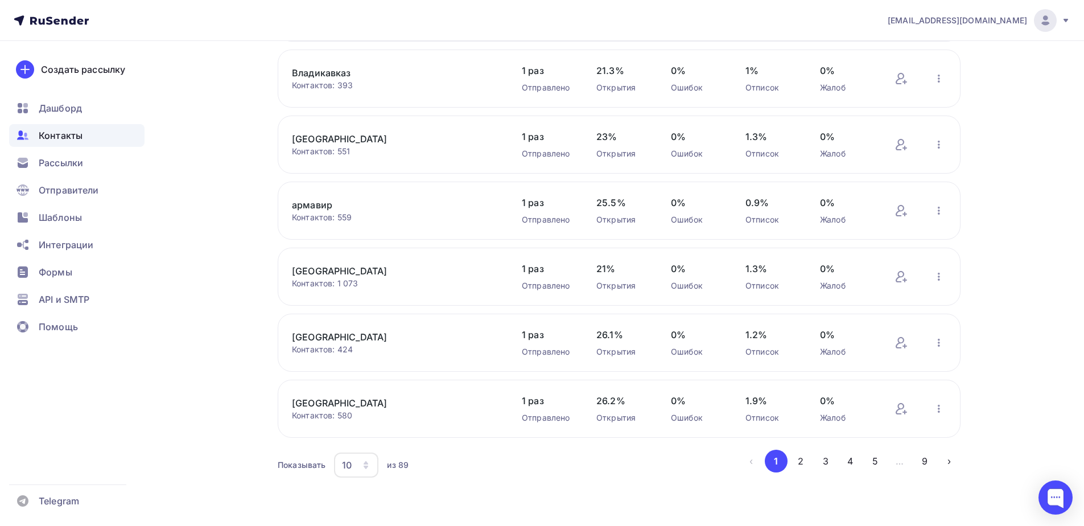
click at [368, 466] on icon "button" at bounding box center [366, 466] width 5 height 3
click at [383, 440] on link "100" at bounding box center [401, 429] width 123 height 23
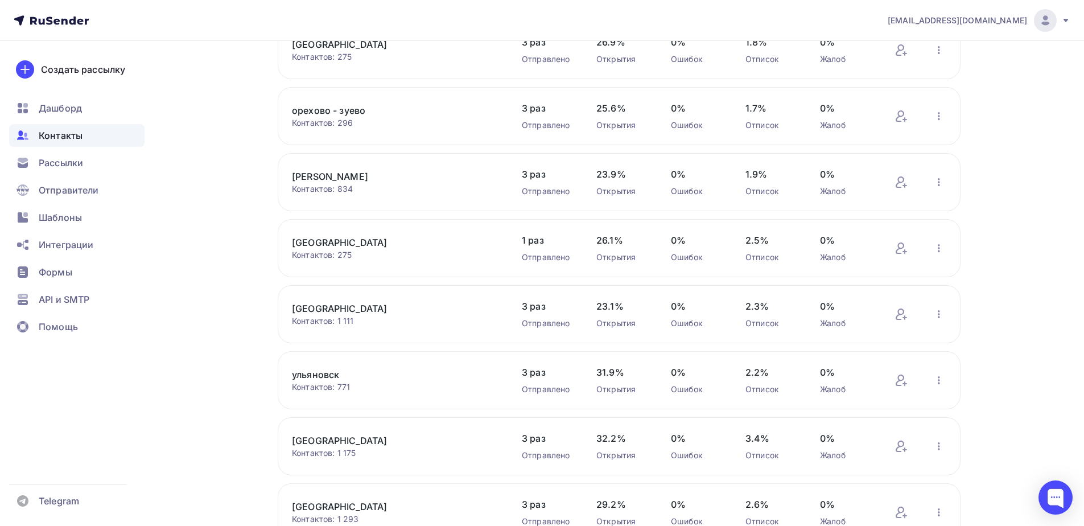
scroll to position [2348, 0]
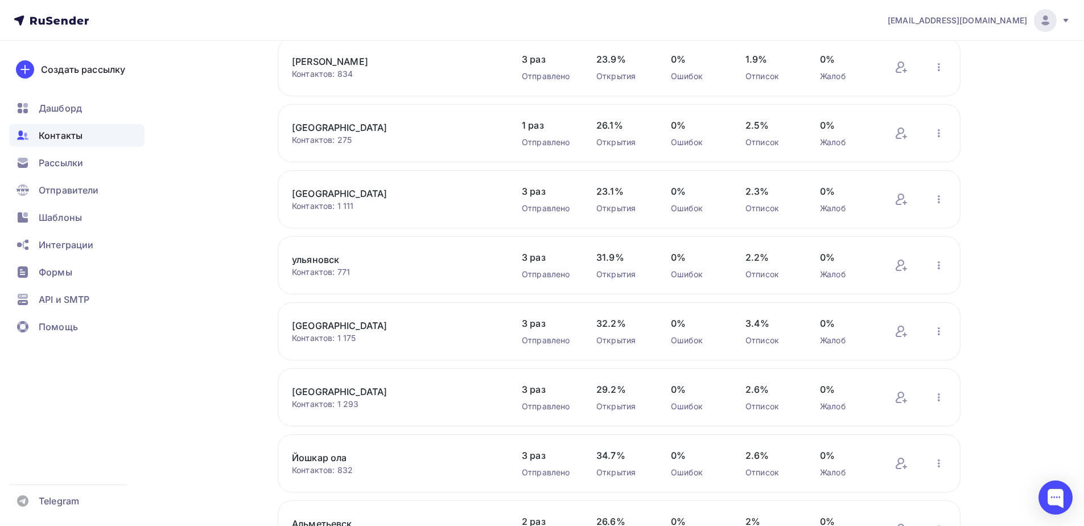
click at [308, 387] on link "[GEOGRAPHIC_DATA]" at bounding box center [388, 392] width 193 height 14
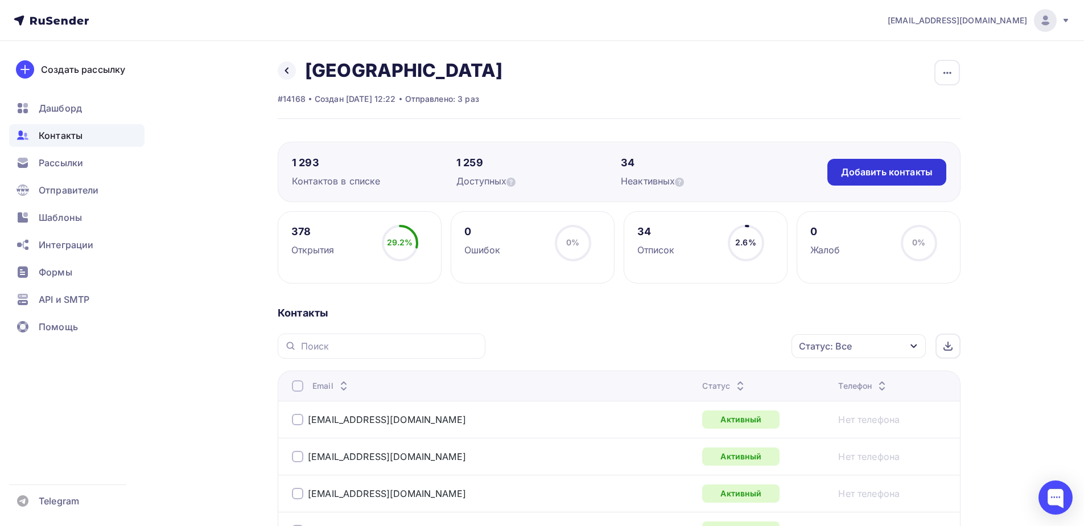
click at [853, 178] on div "Добавить контакты" at bounding box center [887, 172] width 92 height 13
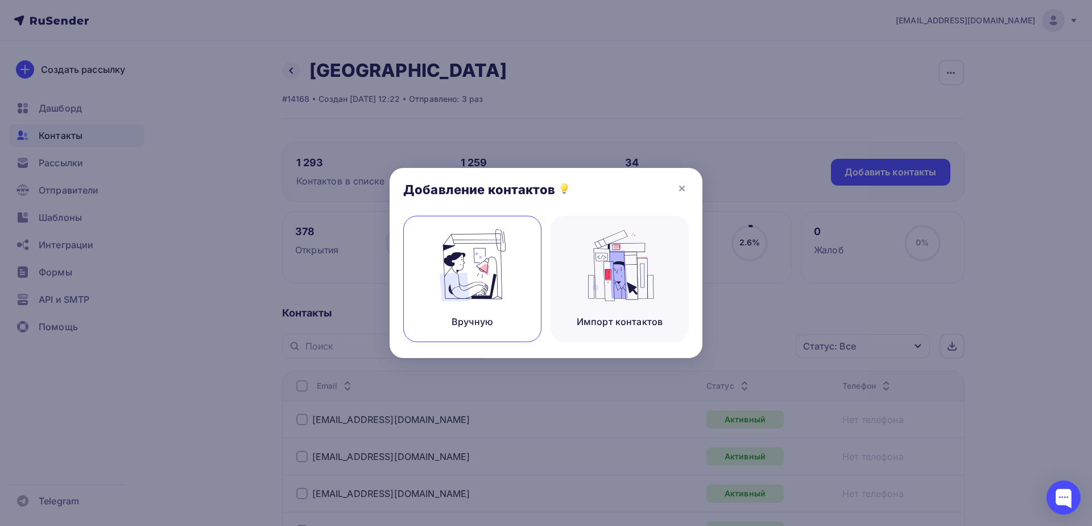
click at [456, 254] on img at bounding box center [473, 265] width 76 height 72
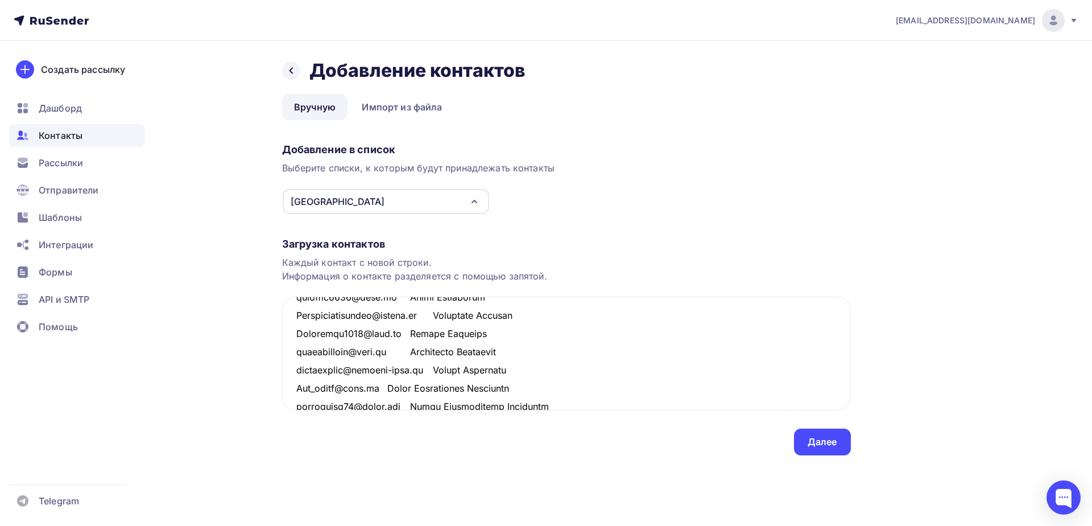
scroll to position [929, 0]
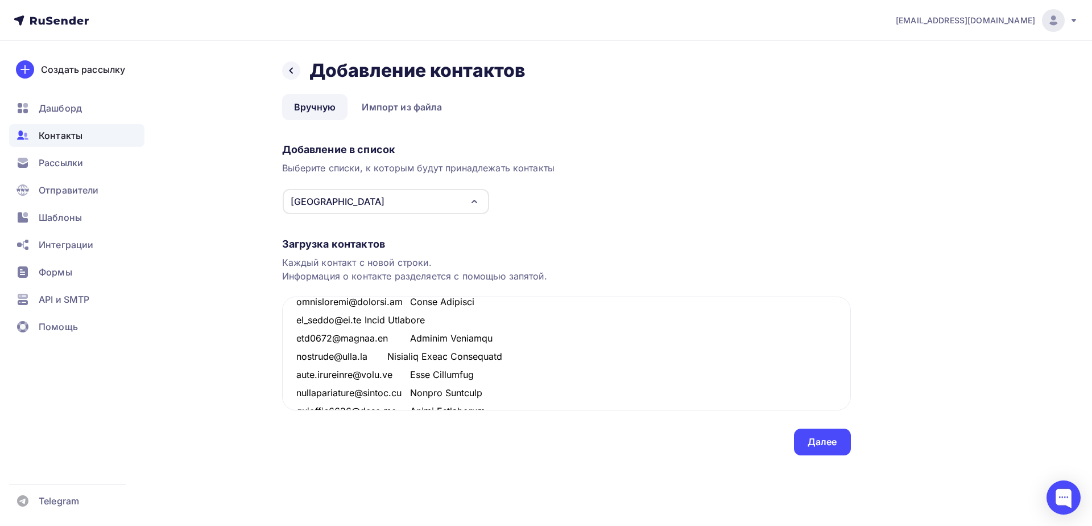
type textarea "nadin_salihova@mail.ru Салихова Надежда vasili.falin@yandex.ru Фалин Василий al…"
click at [839, 442] on div "Далее" at bounding box center [822, 441] width 57 height 27
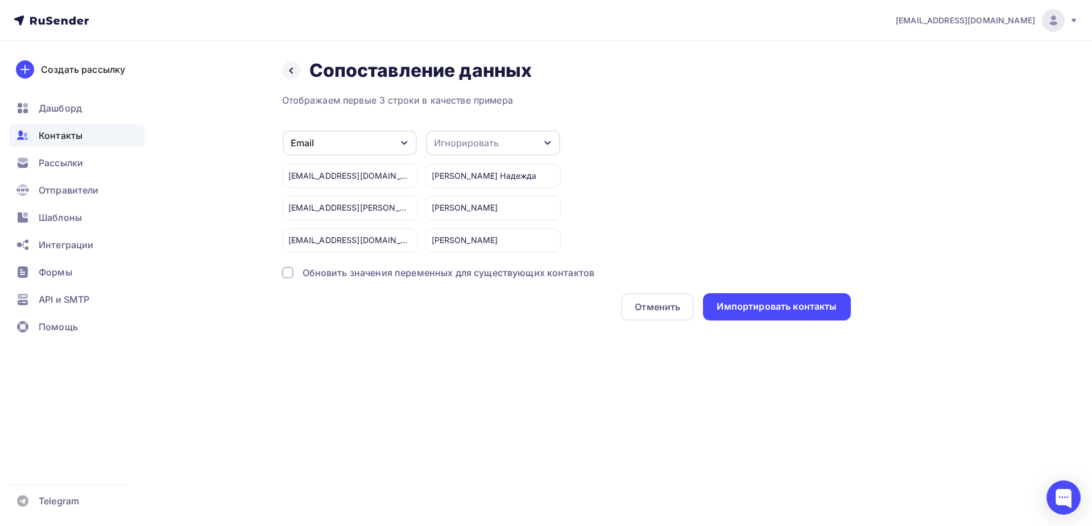
click at [502, 143] on div "Игнорировать" at bounding box center [493, 142] width 134 height 25
click at [463, 194] on link "Имя" at bounding box center [472, 202] width 80 height 23
click at [786, 299] on div "Импортировать контакты" at bounding box center [776, 306] width 147 height 27
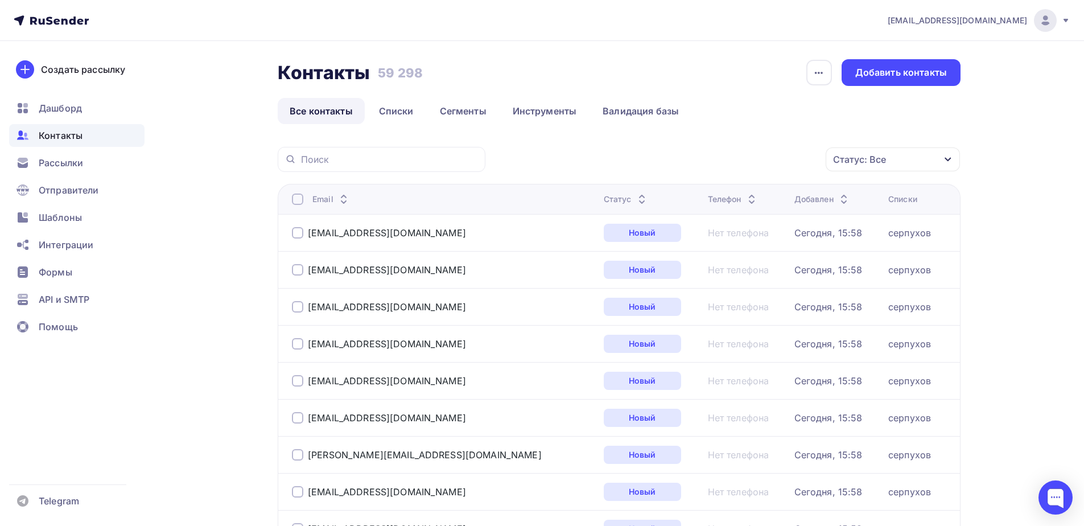
click at [380, 97] on div "Контакты Контакты 59 298 59 298 История импорта Добавить контакты Все контакты …" at bounding box center [619, 91] width 683 height 65
click at [390, 108] on link "Списки" at bounding box center [396, 111] width 59 height 26
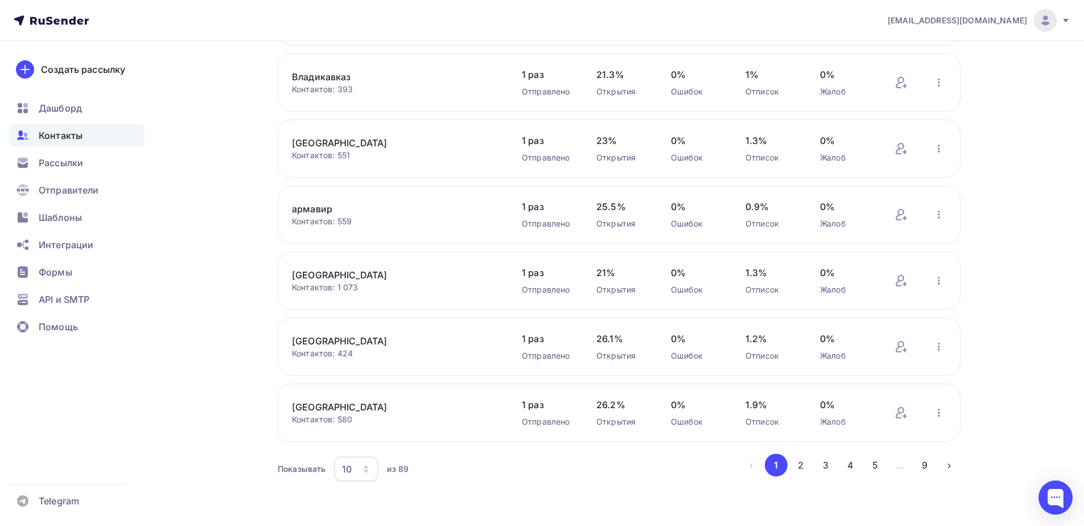
scroll to position [357, 0]
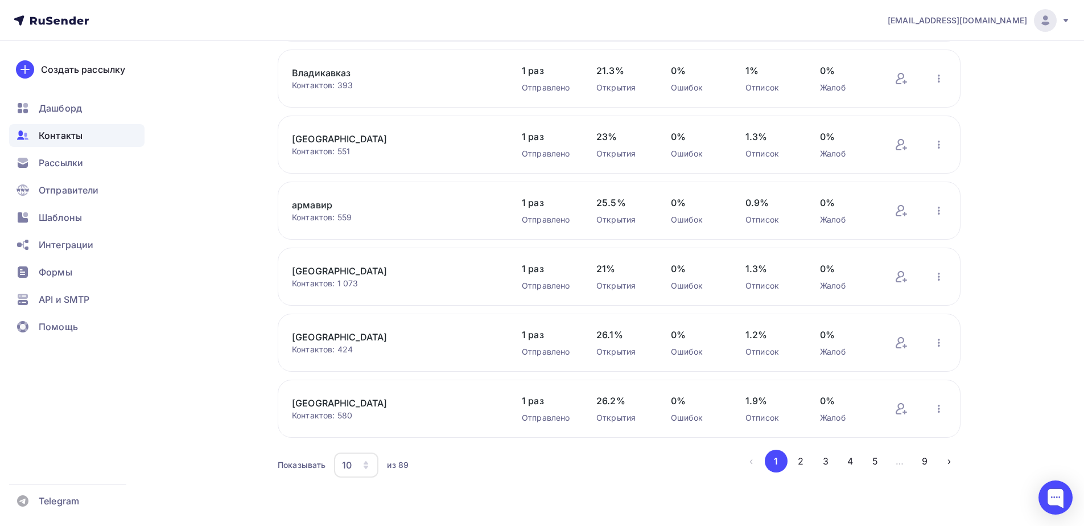
click at [365, 468] on icon "button" at bounding box center [366, 466] width 5 height 3
click at [368, 428] on div "100" at bounding box center [401, 430] width 109 height 14
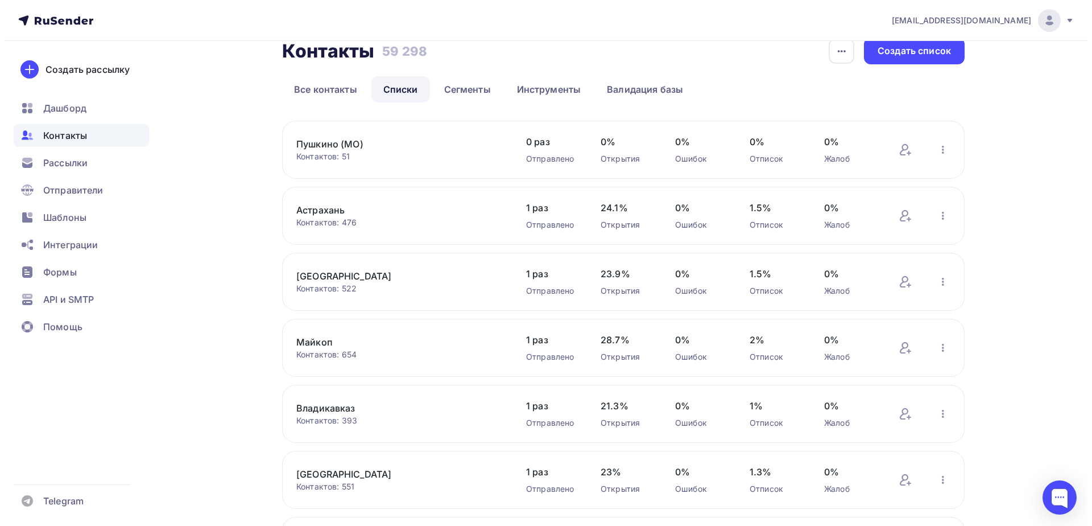
scroll to position [0, 0]
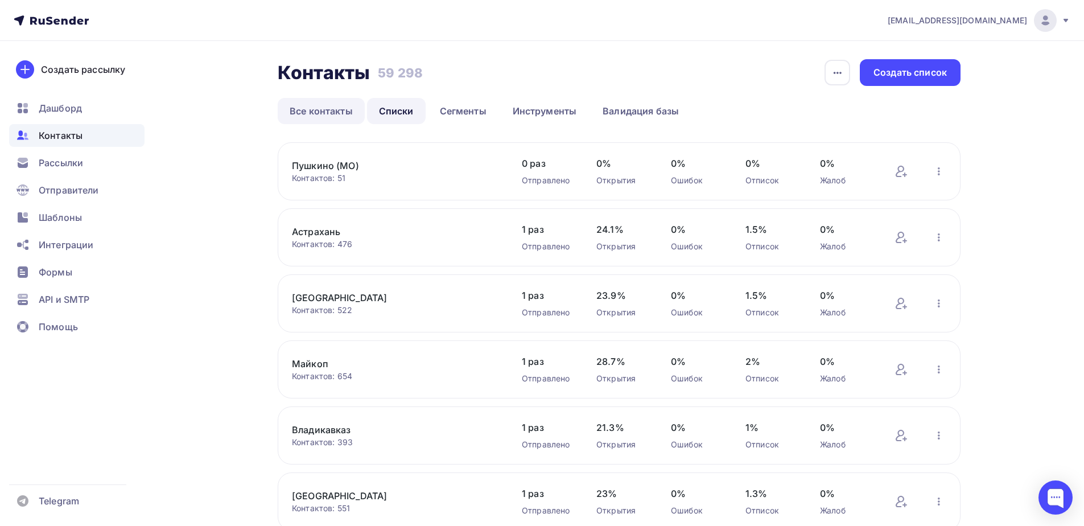
click at [312, 105] on link "Все контакты" at bounding box center [321, 111] width 87 height 26
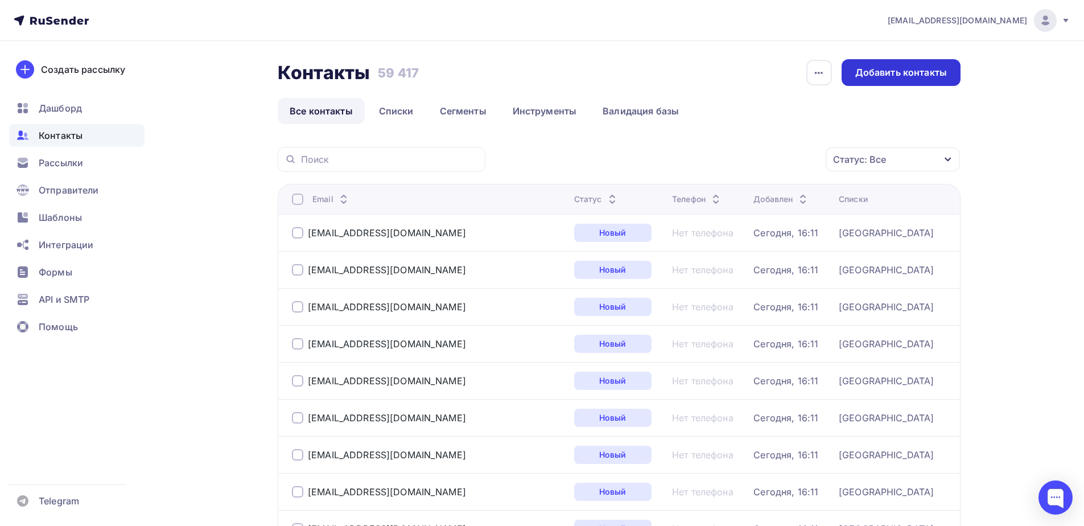
click at [916, 79] on div "Добавить контакты" at bounding box center [901, 72] width 92 height 13
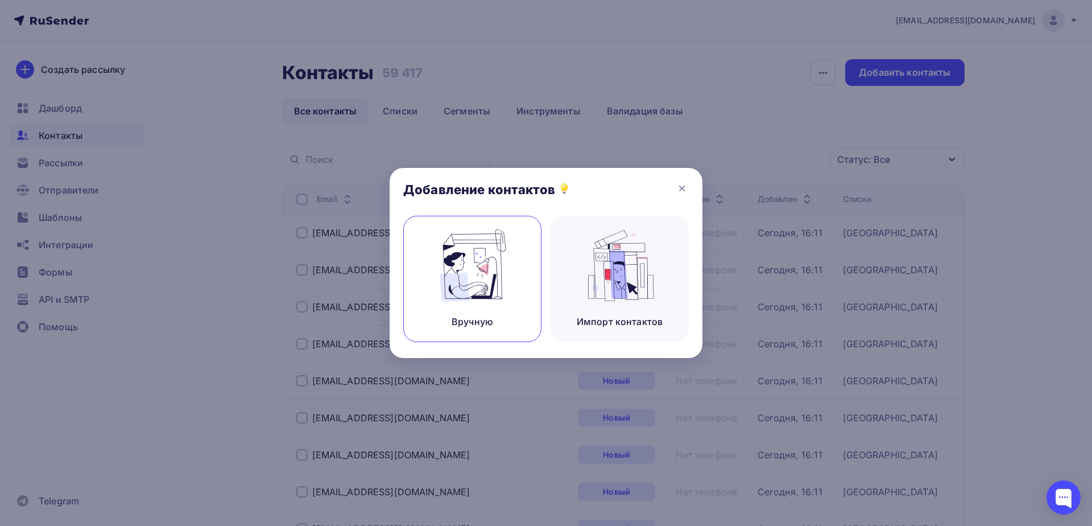
click at [496, 257] on img at bounding box center [473, 265] width 76 height 72
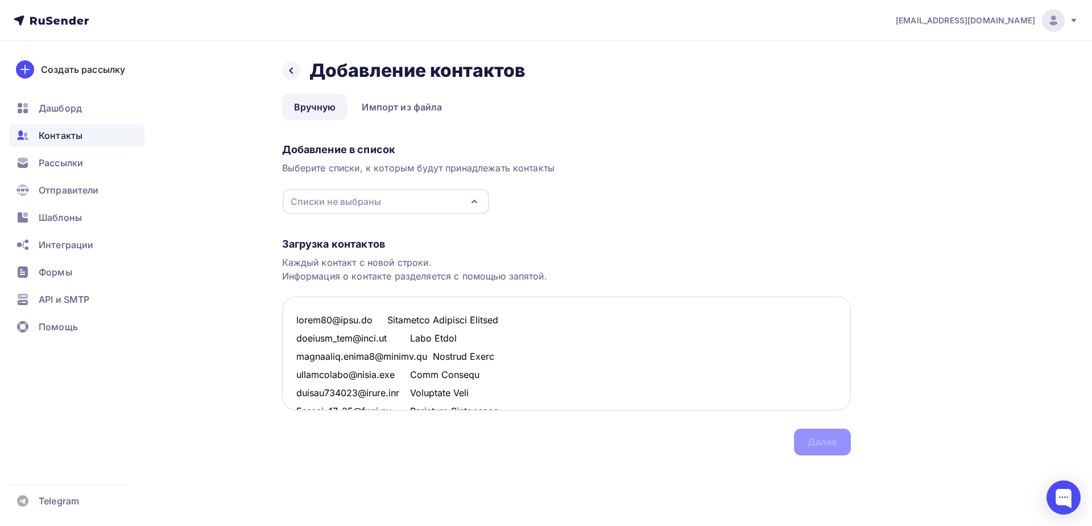
scroll to position [917, 0]
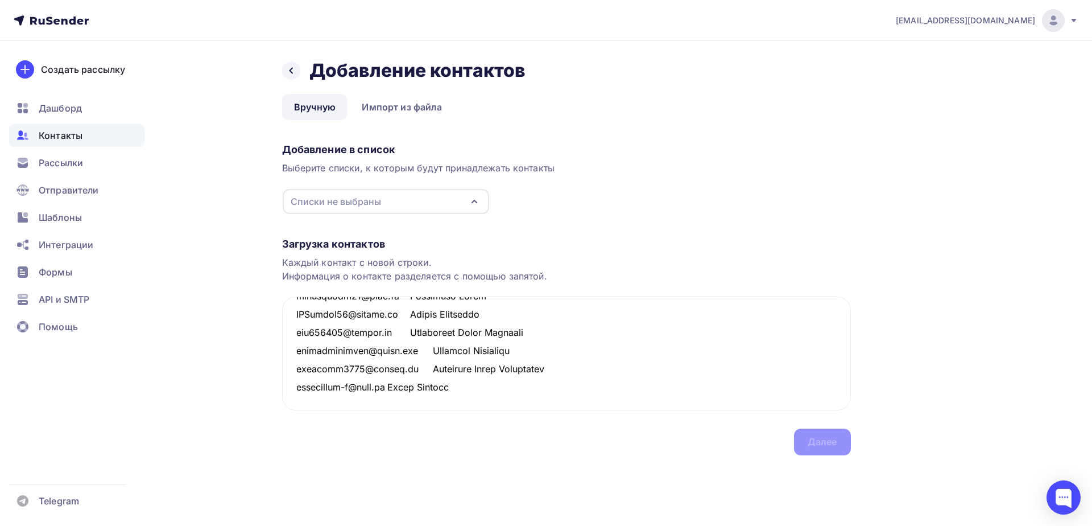
type textarea "gutsa08@mail.ru Александр Петрович Гуцулов zluchka_ann@mail.ru Анна Хомко gluha…"
click at [371, 202] on div "Списки не выбраны" at bounding box center [336, 202] width 90 height 14
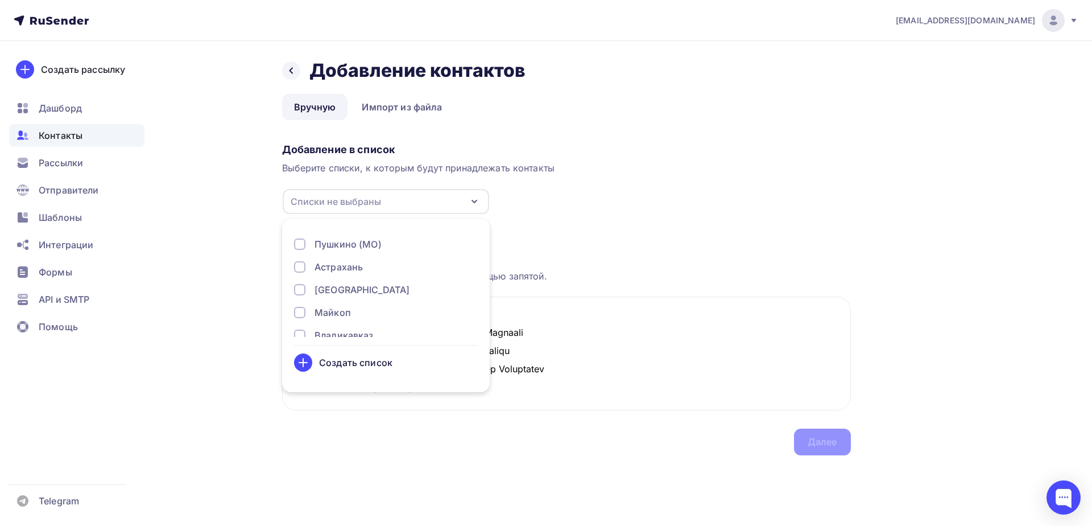
click at [357, 364] on div "Создать список" at bounding box center [355, 363] width 73 height 14
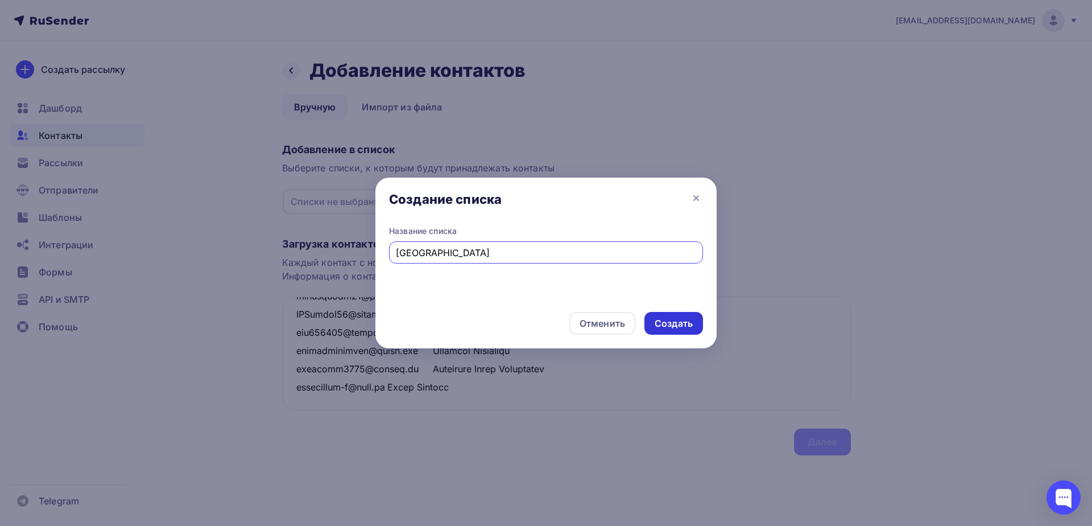
type input "великий новгород"
click at [679, 321] on div "Создать" at bounding box center [674, 323] width 38 height 13
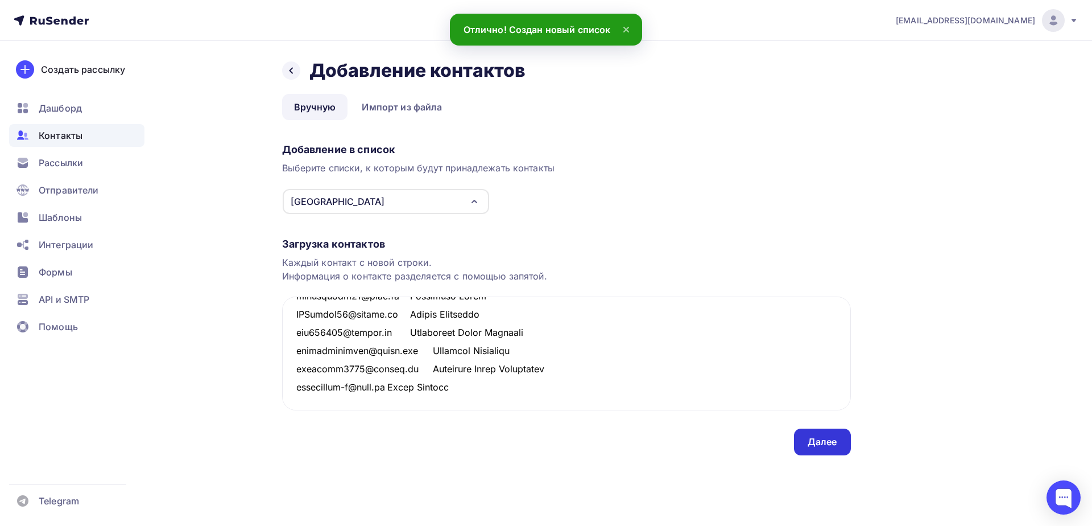
click at [825, 444] on div "Далее" at bounding box center [823, 441] width 30 height 13
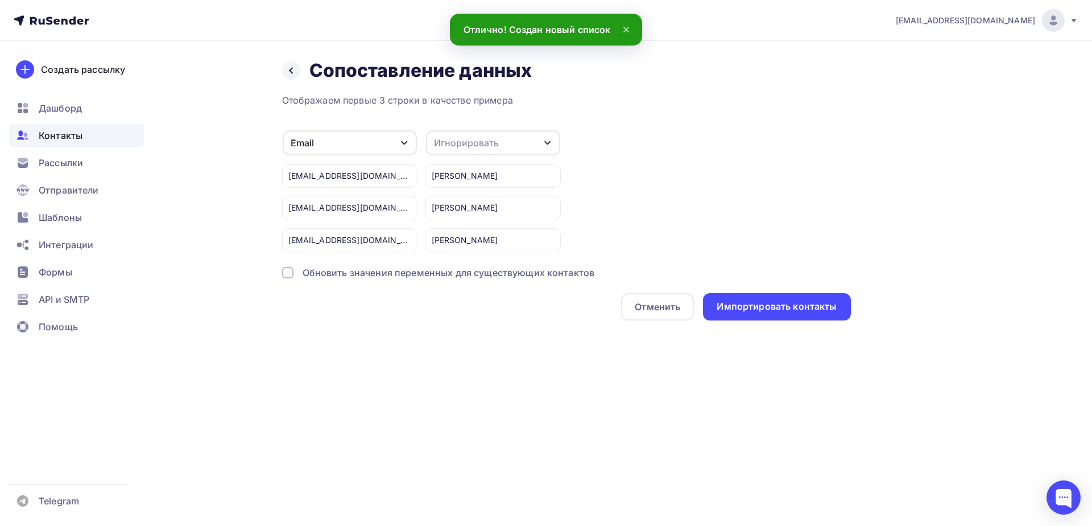
click at [489, 153] on div "Игнорировать" at bounding box center [493, 142] width 134 height 25
click at [467, 200] on div "Имя" at bounding box center [472, 203] width 66 height 14
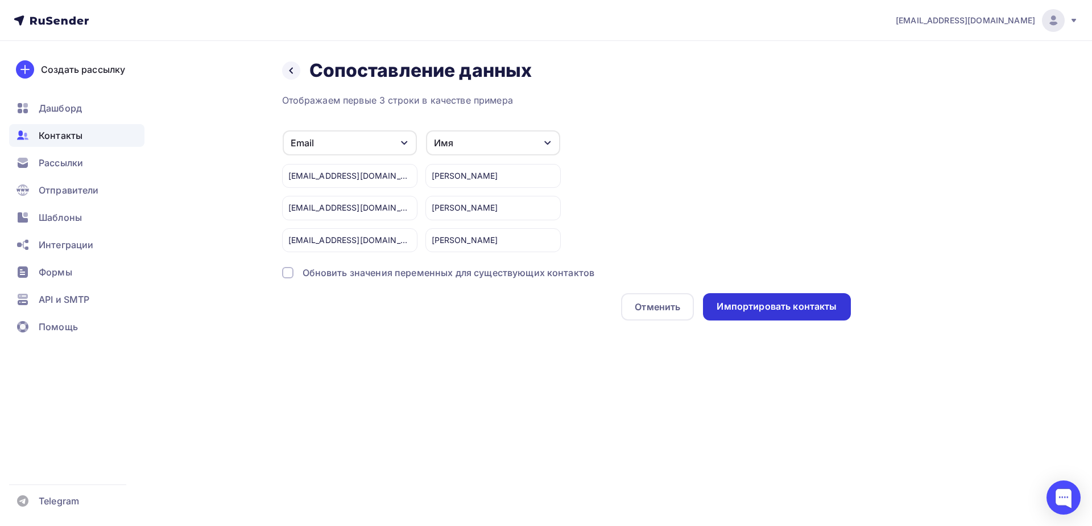
click at [794, 306] on div "Импортировать контакты" at bounding box center [777, 306] width 120 height 13
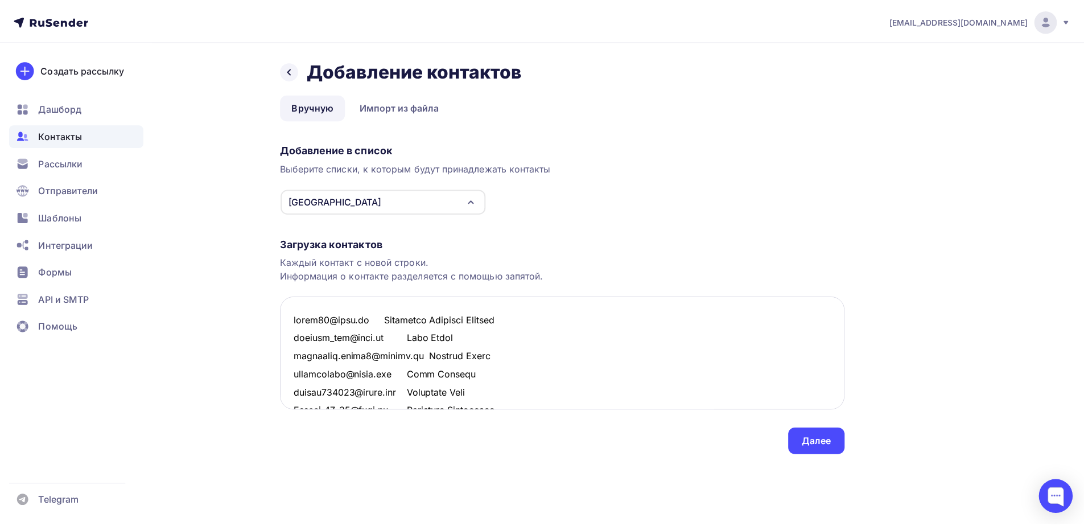
scroll to position [934, 0]
